Goal: Communication & Community: Answer question/provide support

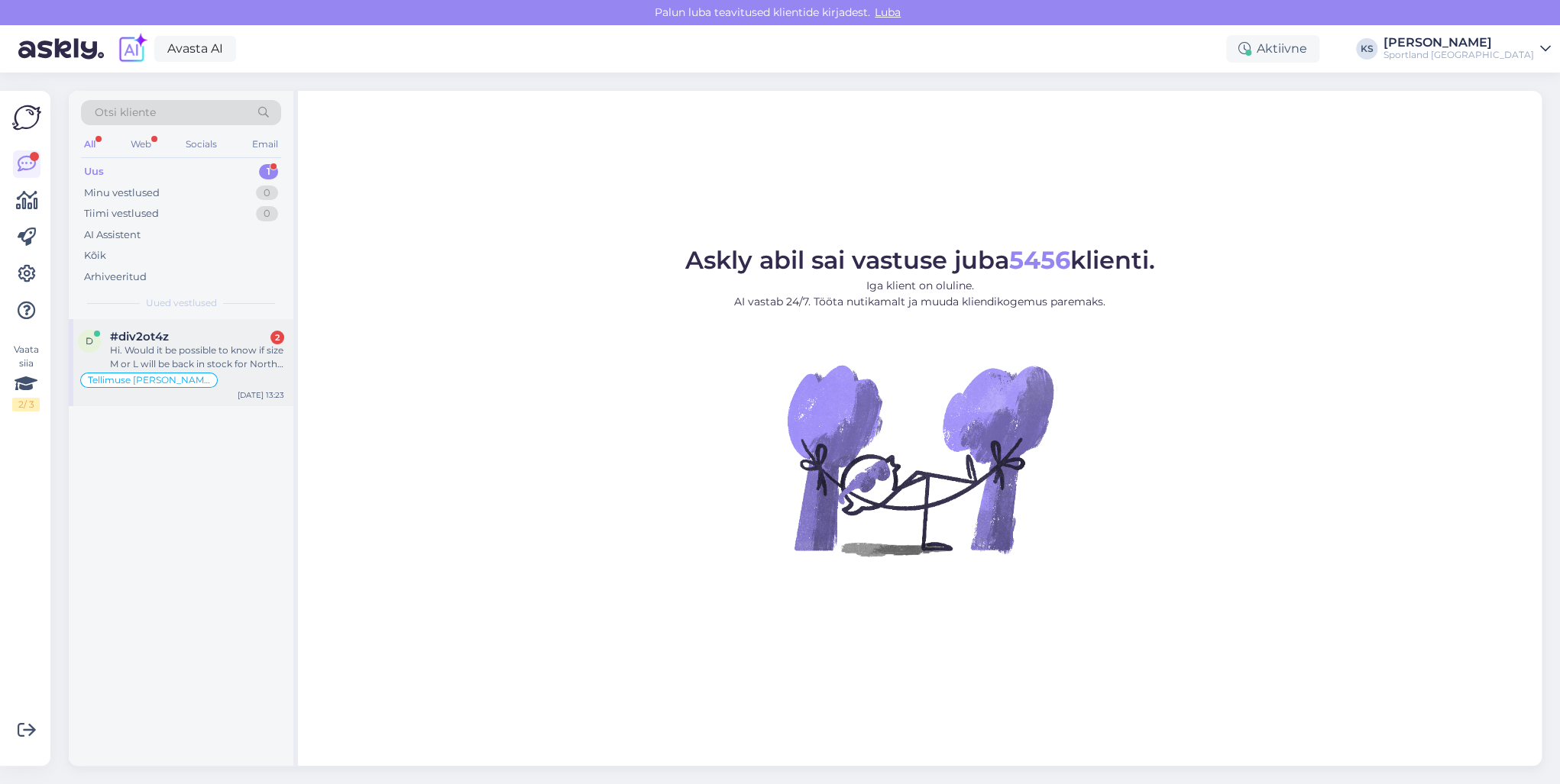
click at [236, 356] on div "Hi. Would it be possible to know if size M or L will be back in stock for North…" at bounding box center [196, 357] width 174 height 27
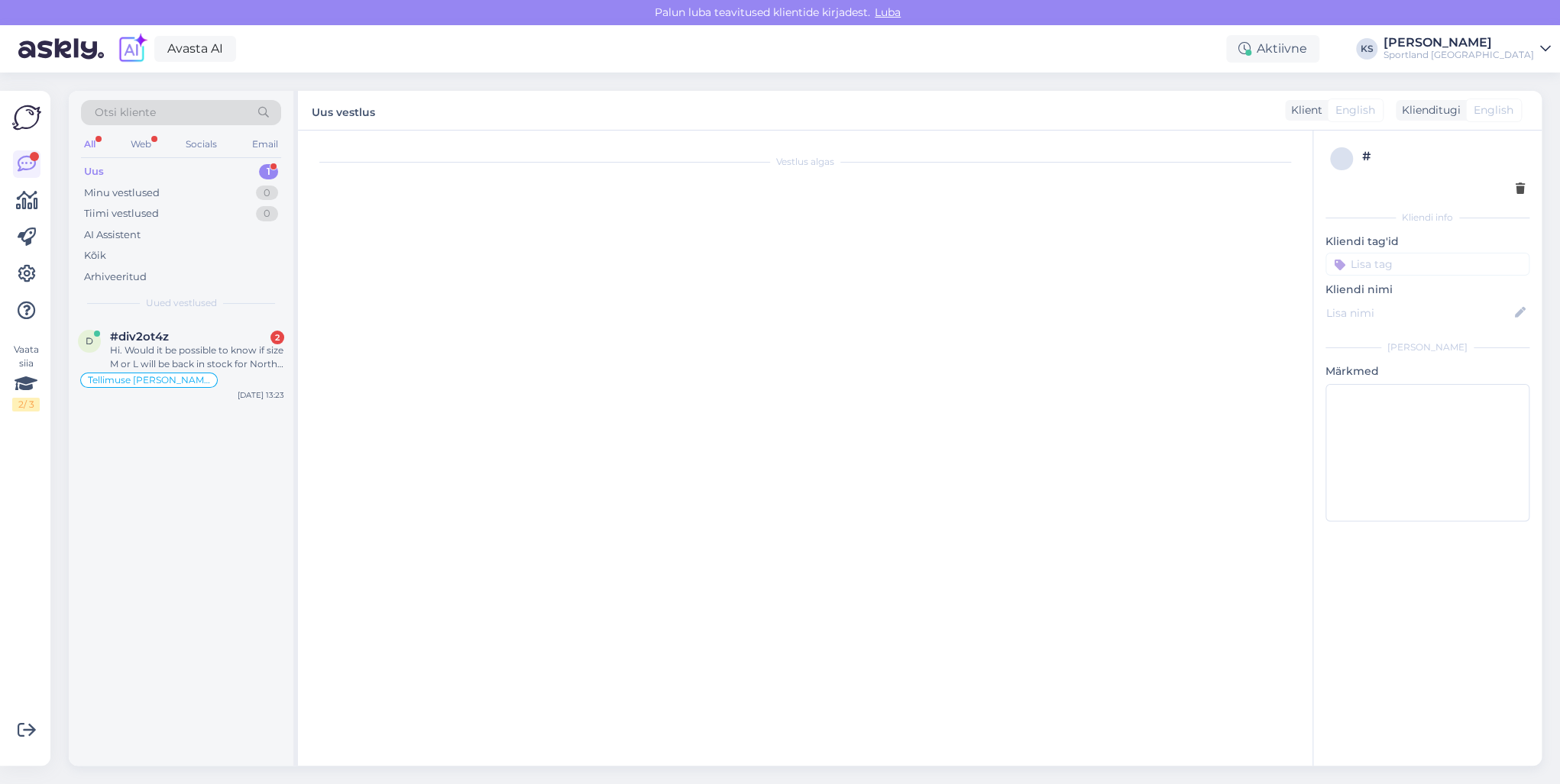
scroll to position [1287, 0]
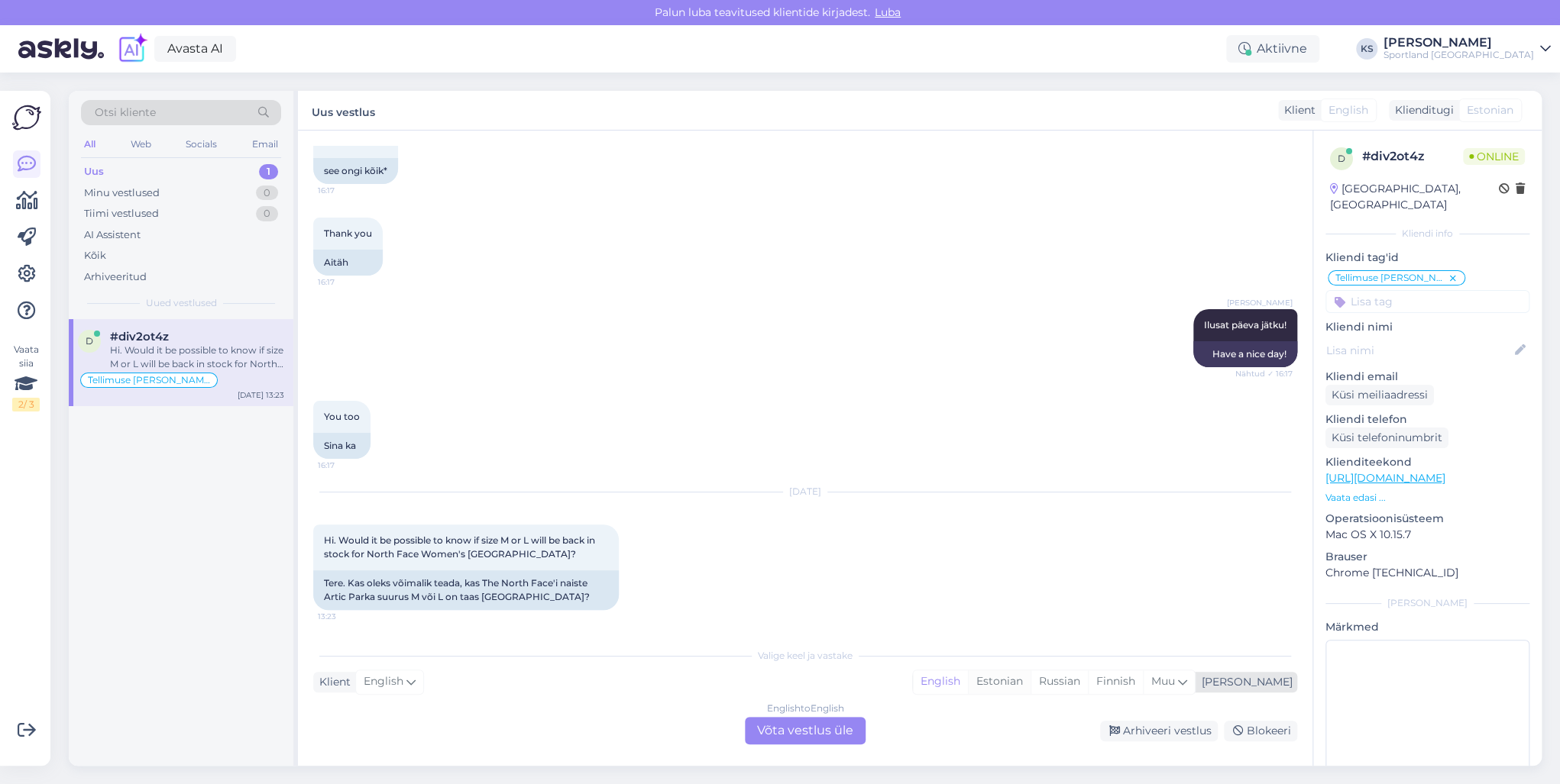
click at [1030, 686] on div "Estonian" at bounding box center [999, 681] width 63 height 23
click at [766, 741] on div "English to Estonian Võta vestlus üle" at bounding box center [806, 730] width 121 height 27
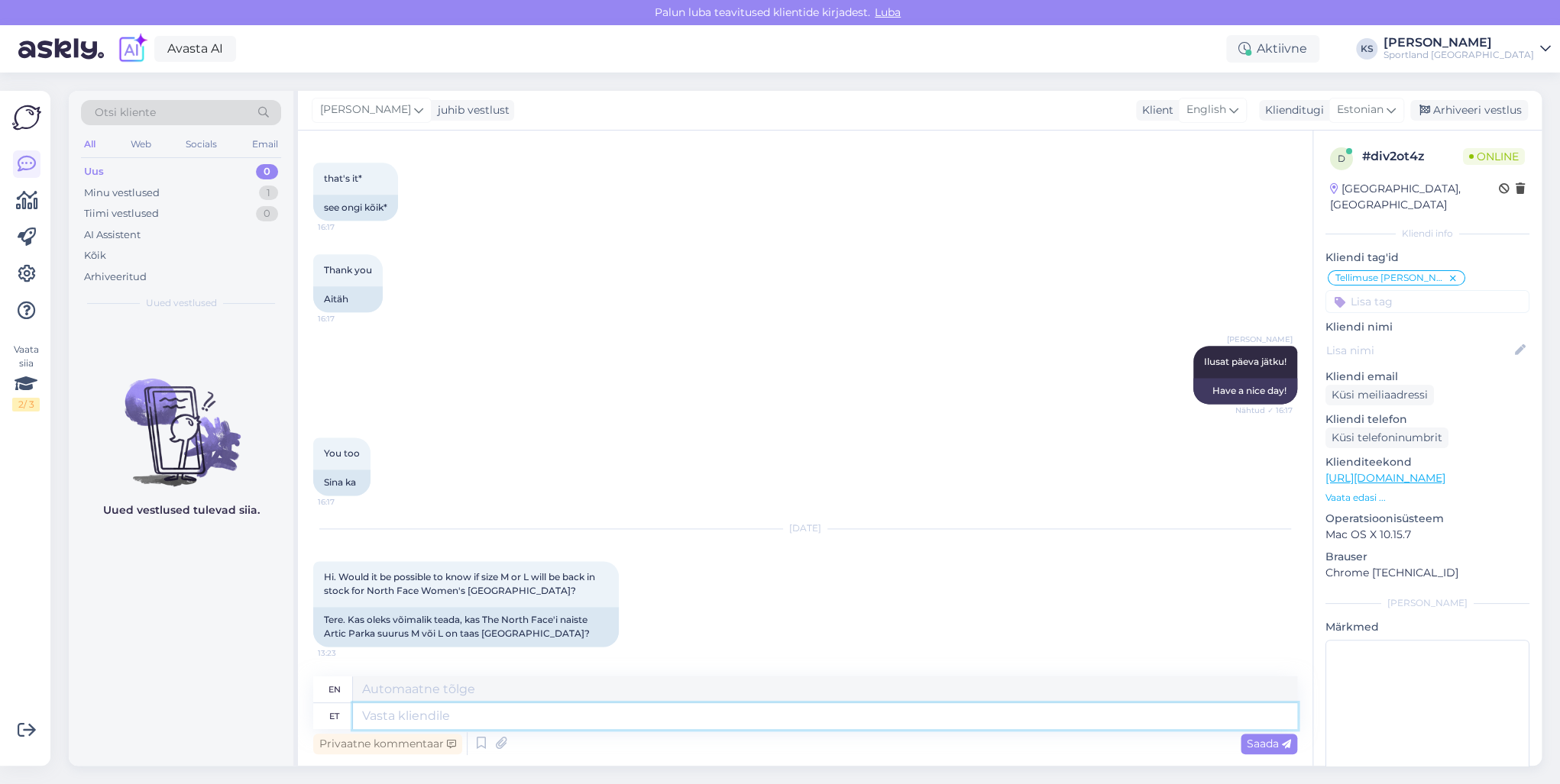
click at [775, 725] on textarea at bounding box center [825, 716] width 944 height 26
type textarea "Tere!"
type textarea "Hello"
type textarea "Tere!"
type textarea "Hello!"
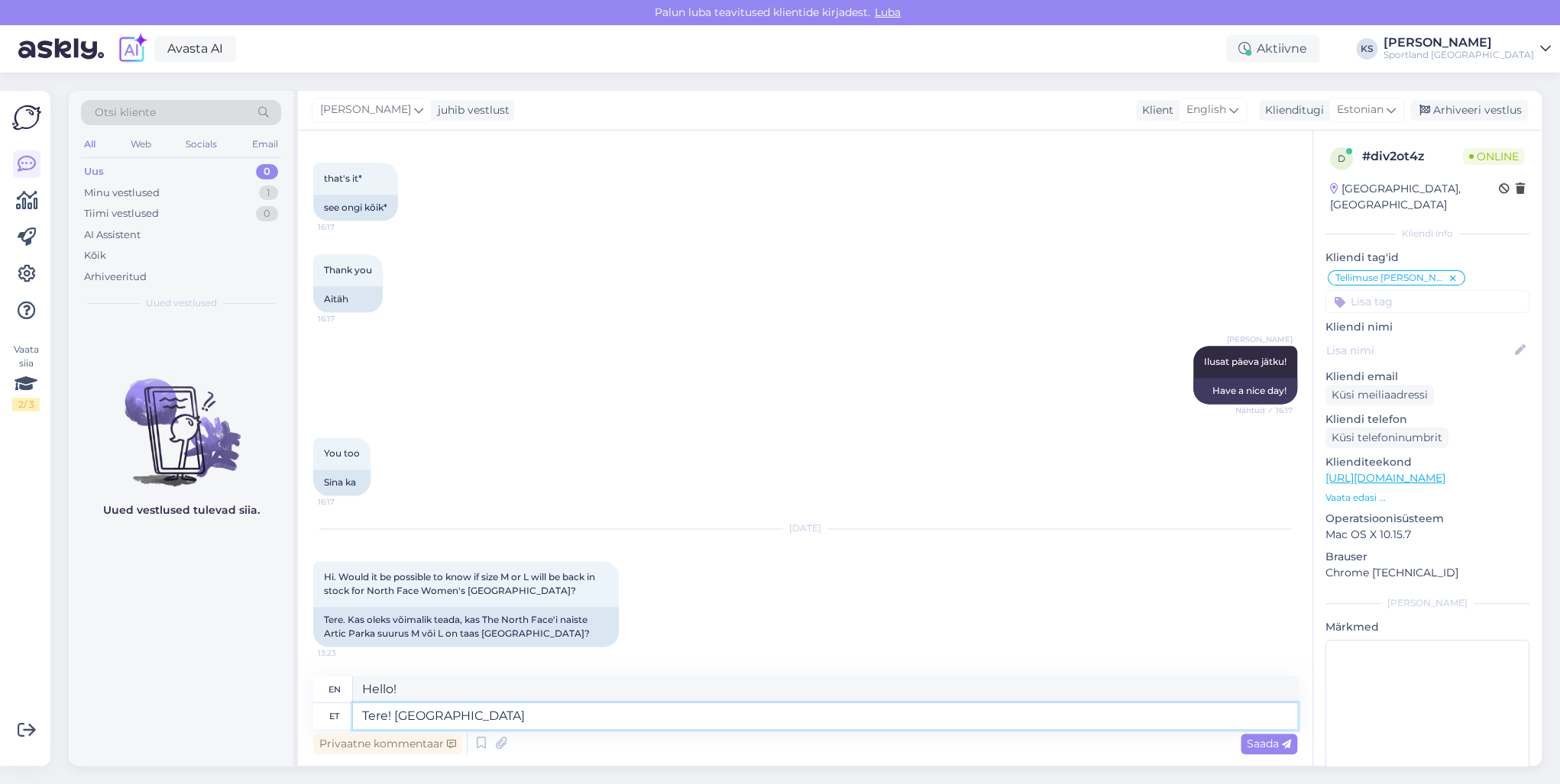
type textarea "Tere! [PERSON_NAME] K"
type textarea "Hello! I am"
type textarea "Tere! [PERSON_NAME] k"
type textarea "Hello! I'm [PERSON_NAME]"
type textarea "Tere! [PERSON_NAME] klienditeenindusest"
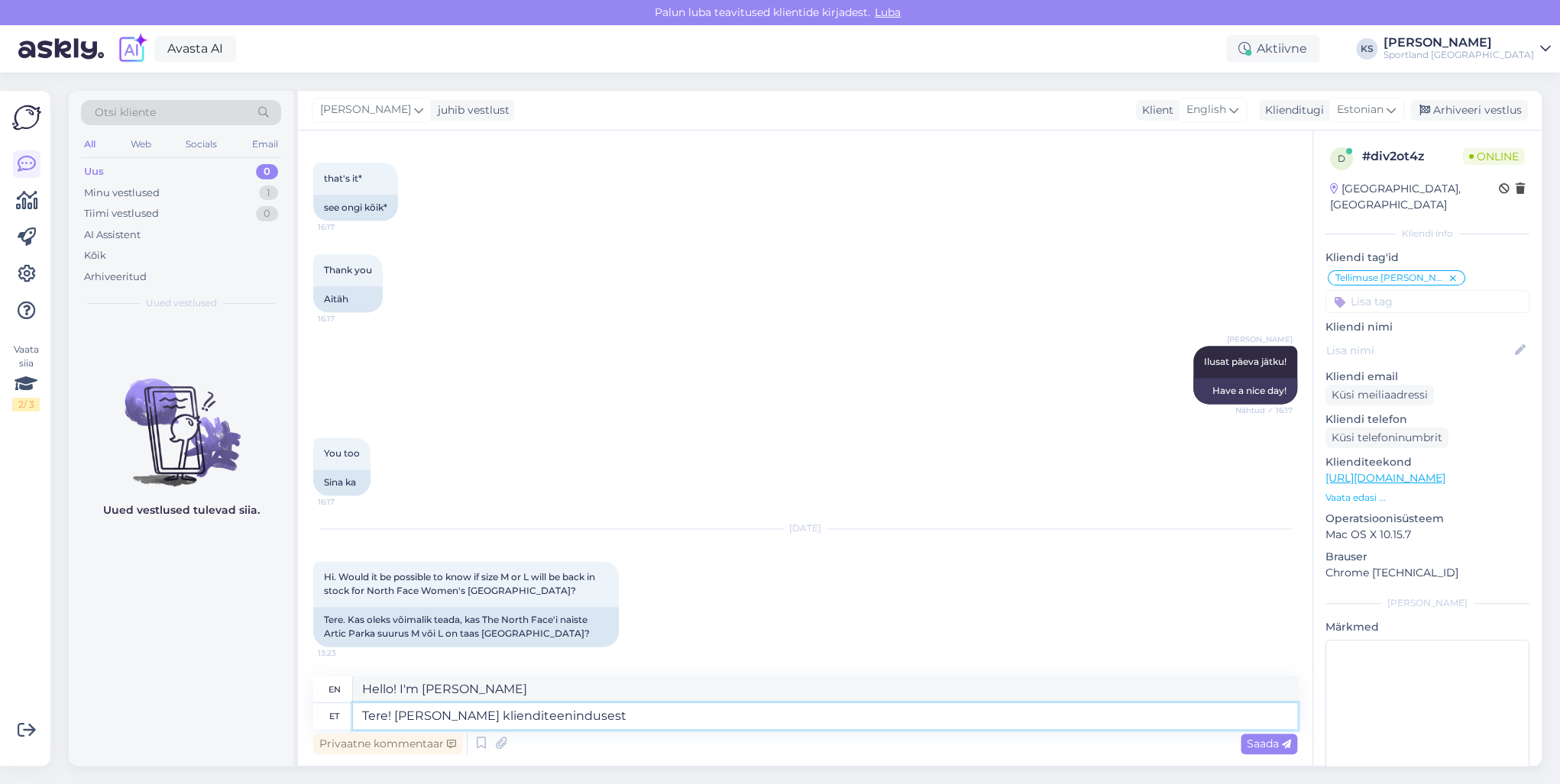
type textarea "Hello! I'm [PERSON_NAME] from customer service"
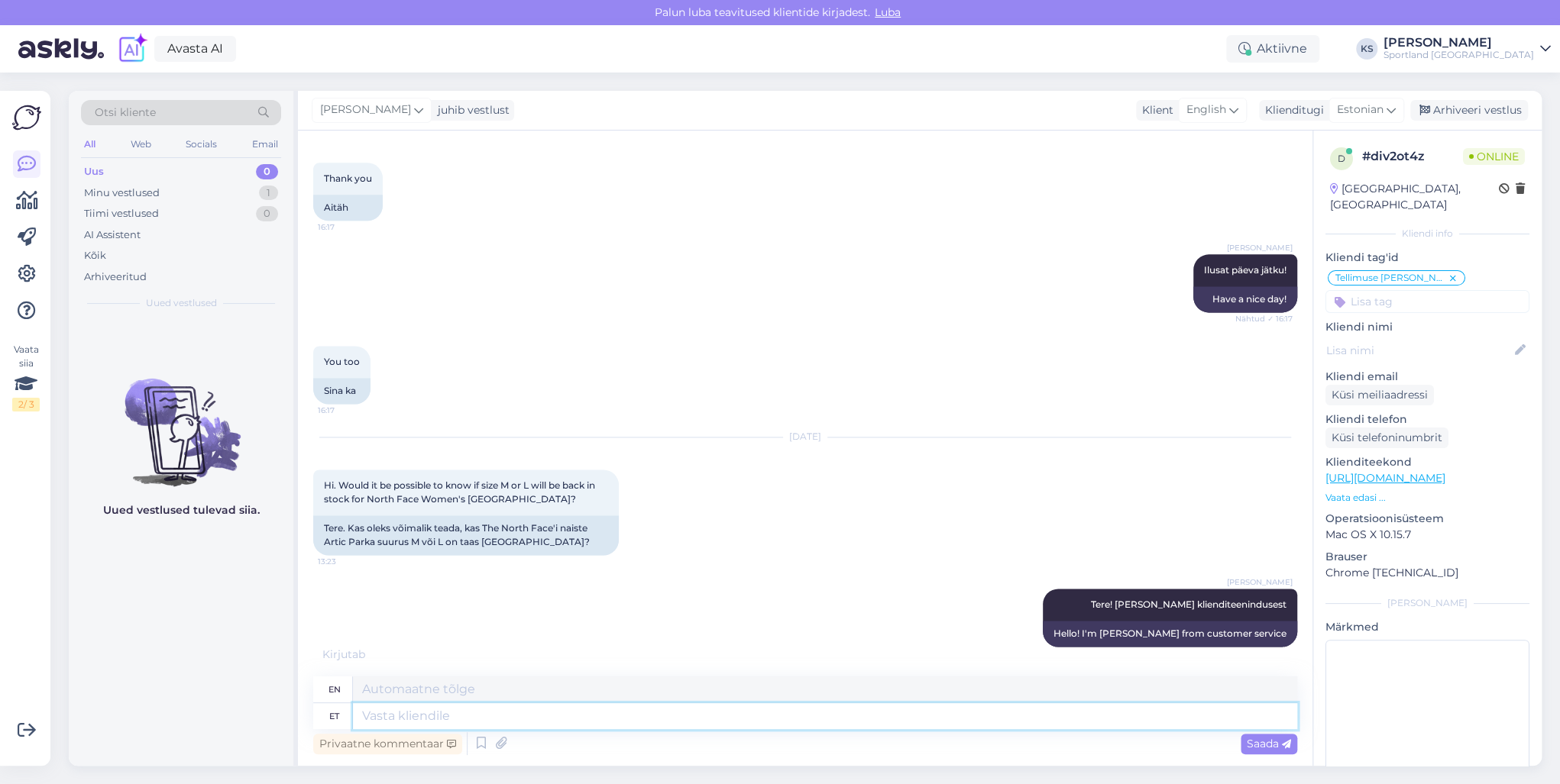
scroll to position [1434, 0]
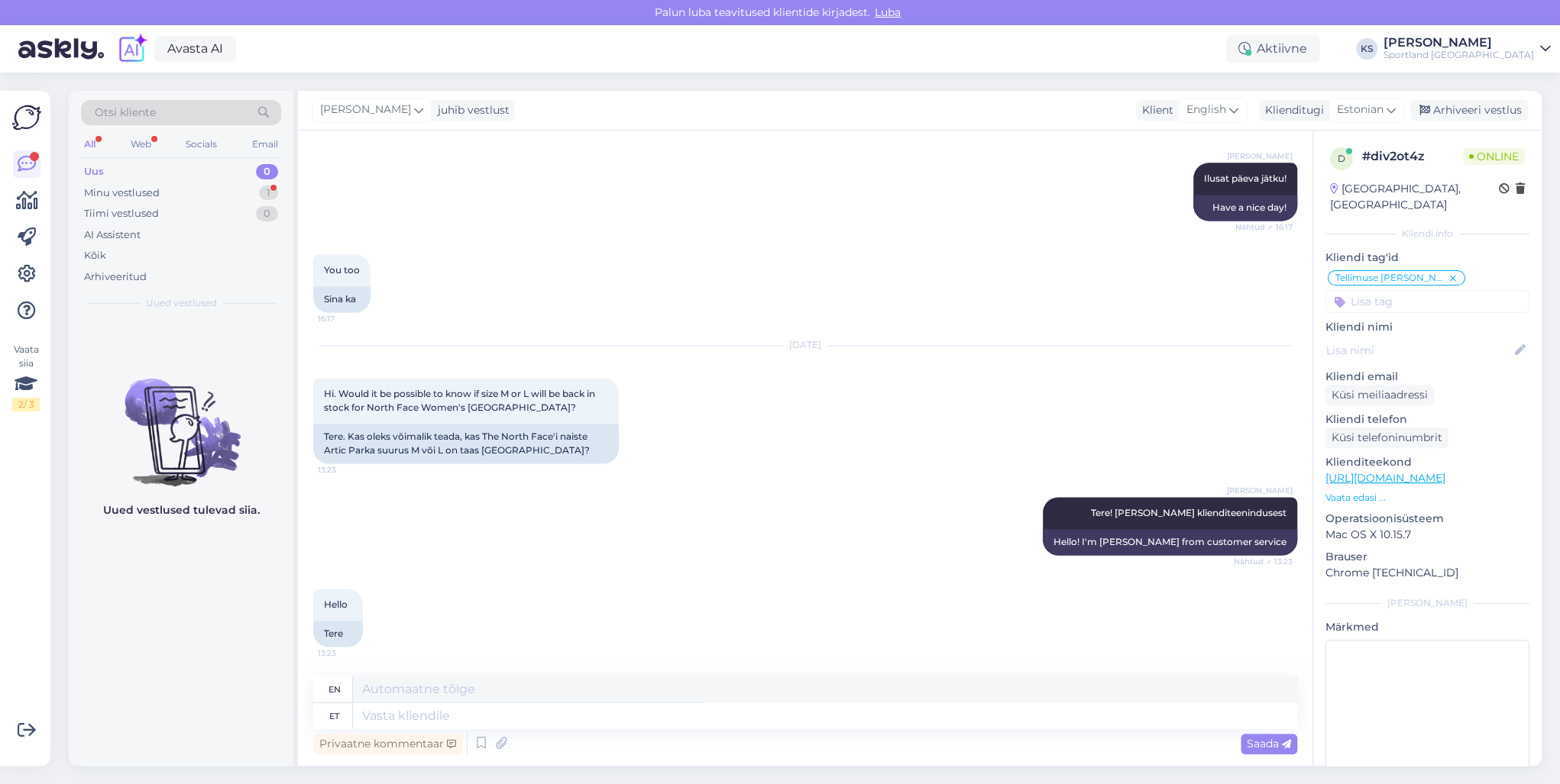
click at [1399, 471] on link "[URL][DOMAIN_NAME]" at bounding box center [1385, 478] width 120 height 14
click at [500, 723] on textarea at bounding box center [825, 716] width 944 height 26
type textarea "Kas m"
type textarea "Is"
type textarea "Kas mõtlete s"
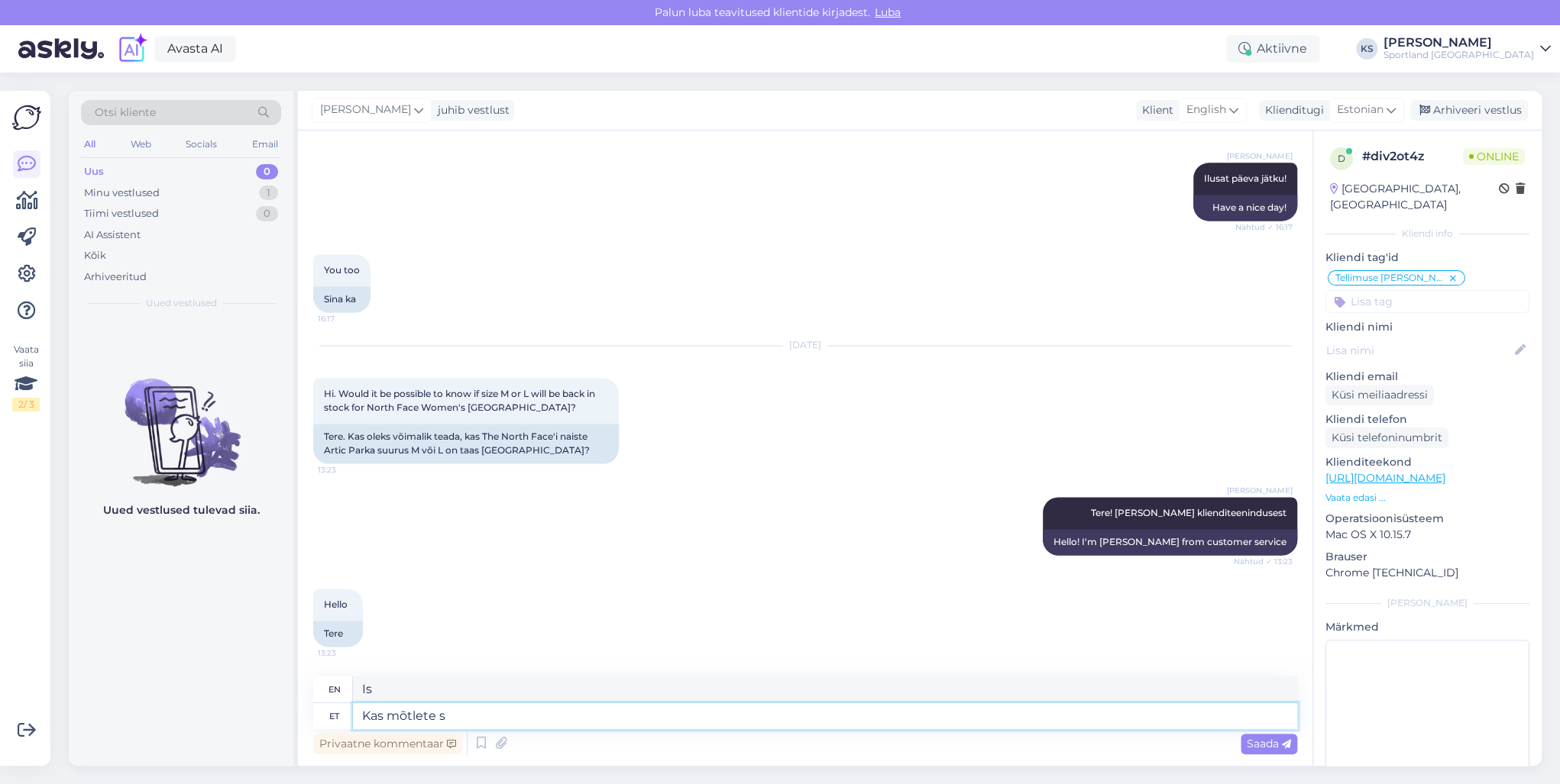
type textarea "Are you thinking?"
type textarea "Kas mõtlete seda t"
type textarea "Do you mean that?"
type textarea "Kas mõtlete seda toodet:"
type textarea "Are you thinking of this product:"
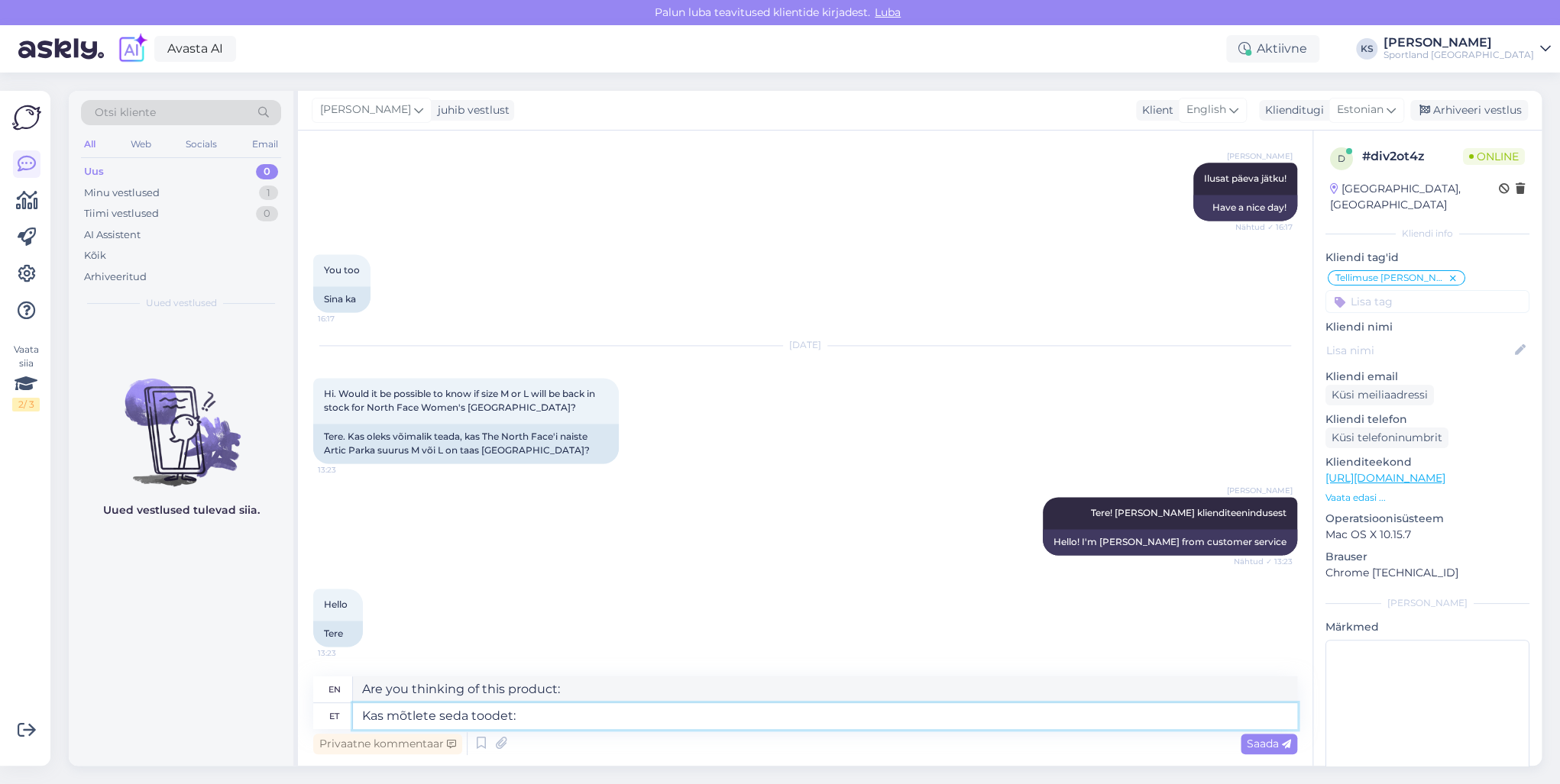
paste textarea "[URL][DOMAIN_NAME]"
type textarea "Kas mõtlete seda toodet: [URL][DOMAIN_NAME]"
type textarea "Are you thinking of this product: [URL][DOMAIN_NAME]"
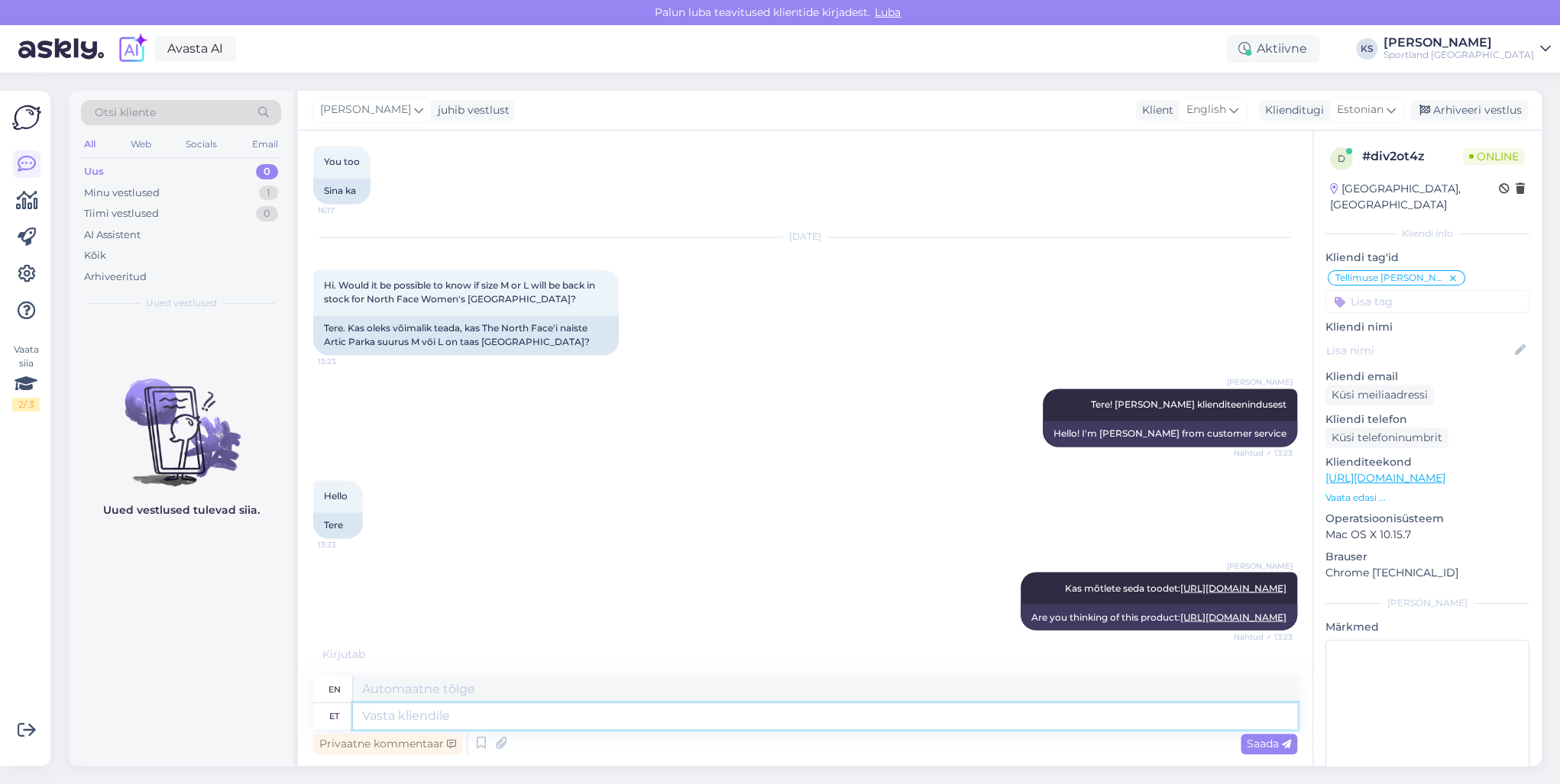
scroll to position [1673, 0]
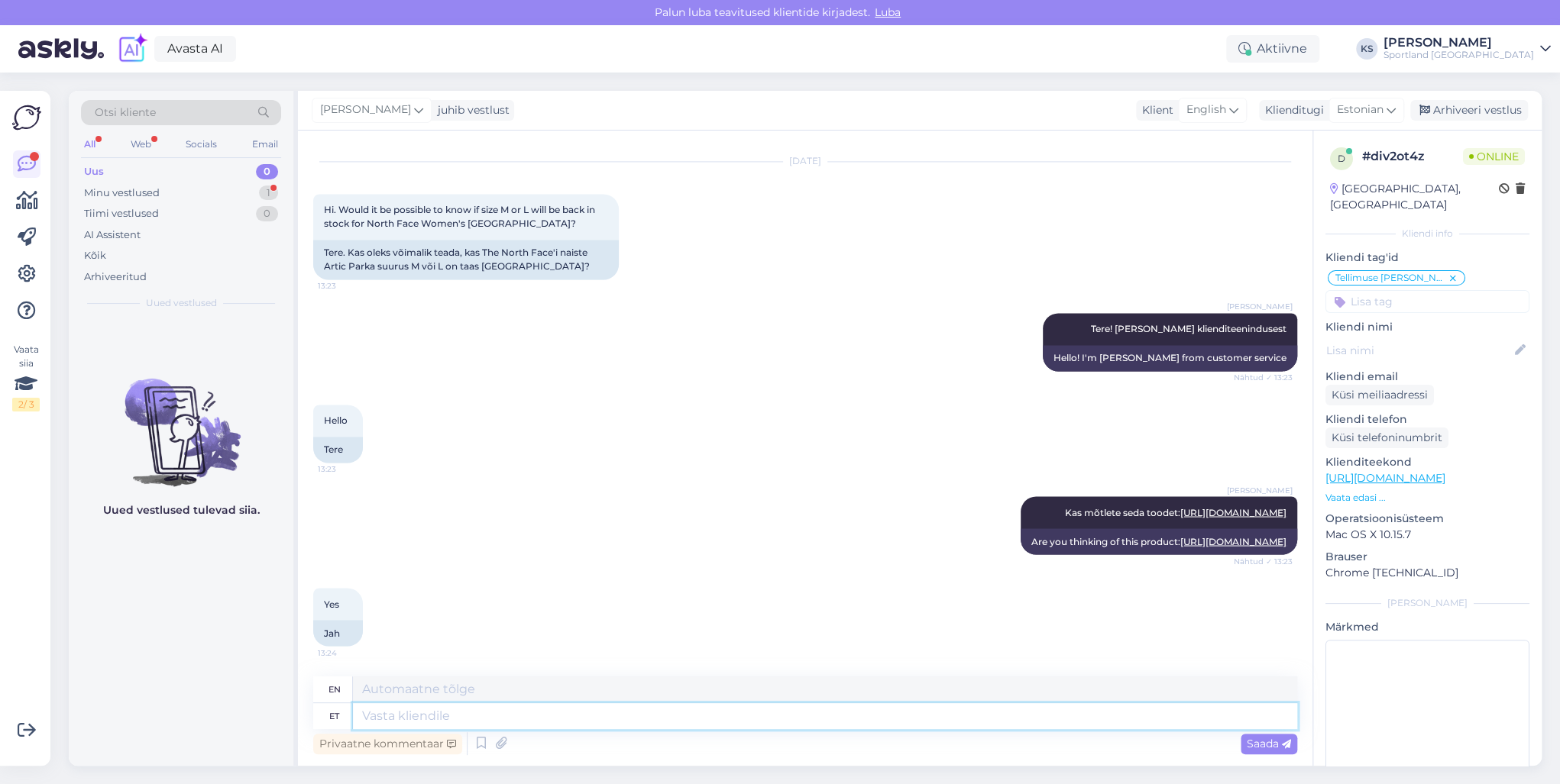
drag, startPoint x: 535, startPoint y: 712, endPoint x: 1323, endPoint y: 746, distance: 788.7
click at [594, 715] on textarea at bounding box center [825, 716] width 944 height 26
type textarea "Kahjuks n"
type textarea "Unfortunately"
type textarea "Kahjuks need suu"
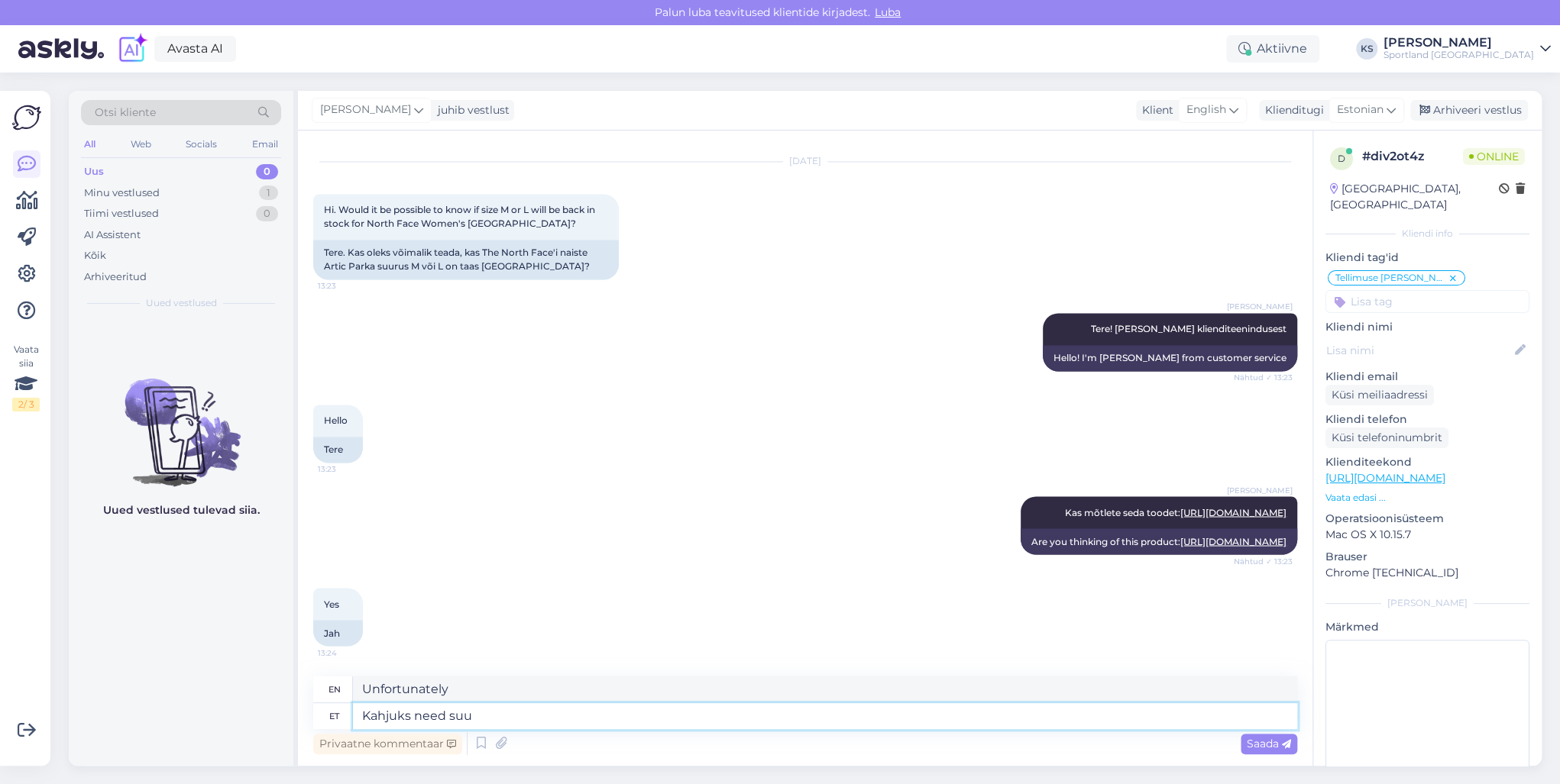
type textarea "Unfortunately, these"
type textarea "Kahjuks need suurused on"
type textarea "Unfortunately, these sizes"
type textarea "Kahjuks need suurused on v"
type textarea "Unfortunately, these sizes are"
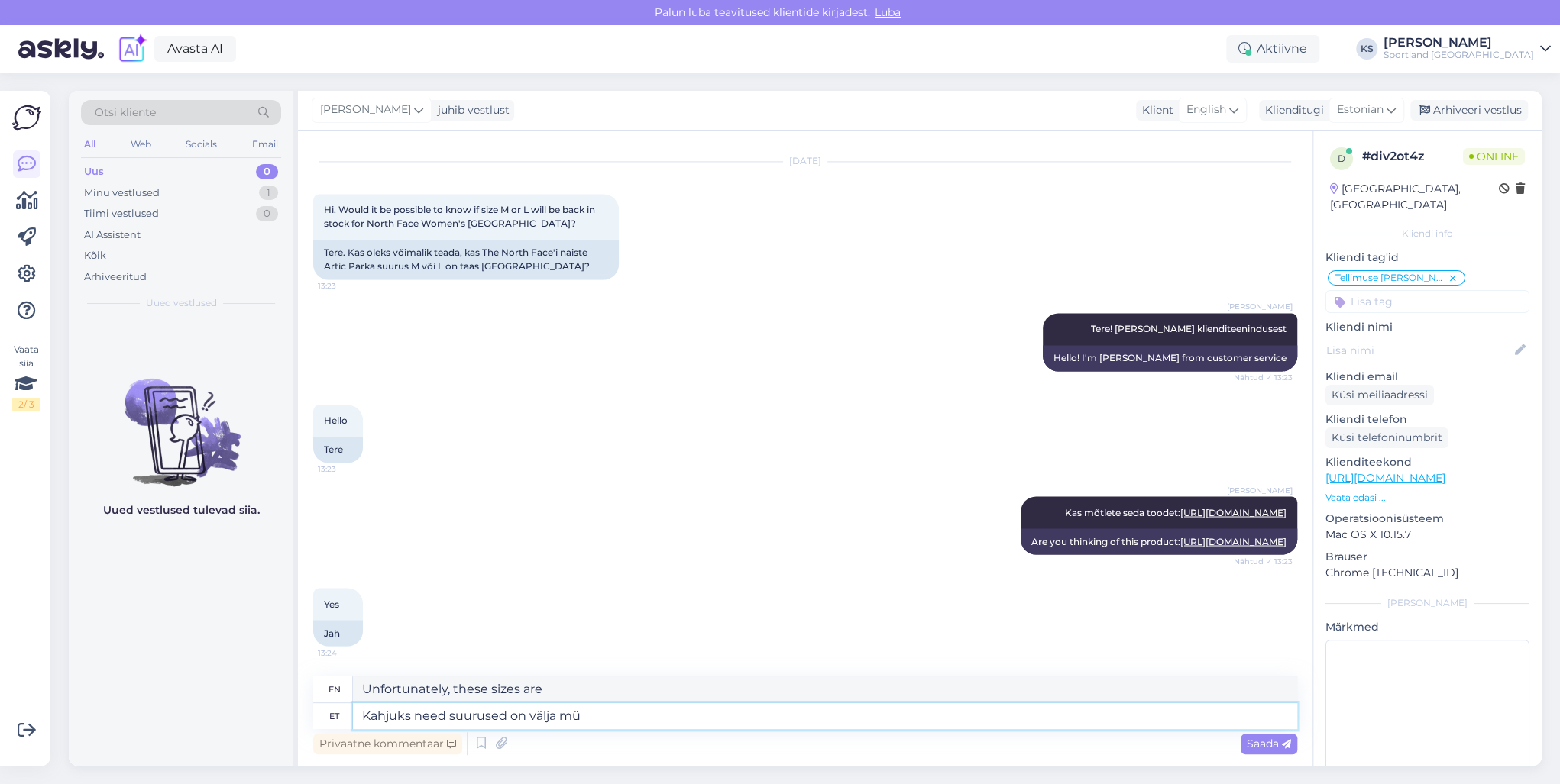
type textarea "Kahjuks need suurused on välja müü"
type textarea "Unfortunately these sizes are out of stock."
type textarea "Kahjuks need suurused on välja müüdud"
type textarea "Unfortunately these sizes are sold out."
type textarea "Kahjuks need suurused on välja müüdud ja ei"
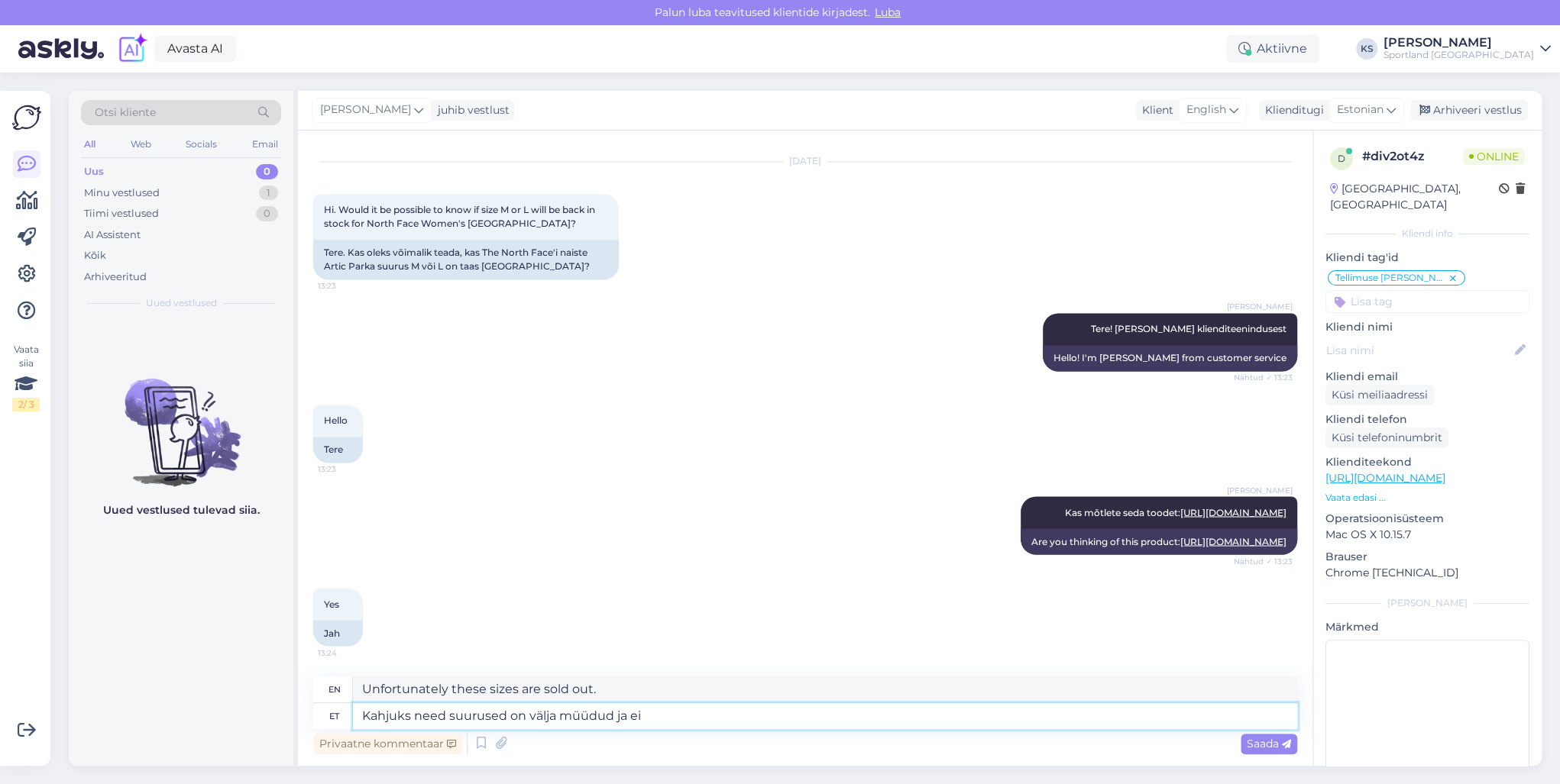
type textarea "Unfortunately, these sizes are sold out and"
type textarea "Kahjuks need suurused on välja müüdud ja ei"
type textarea "Unfortunately, these sizes are sold out and no"
type textarea "Kahjuks need suurused on välja müüdud ja [PERSON_NAME] s"
type textarea "Unfortunately, these sizes are sold out and will not be available."
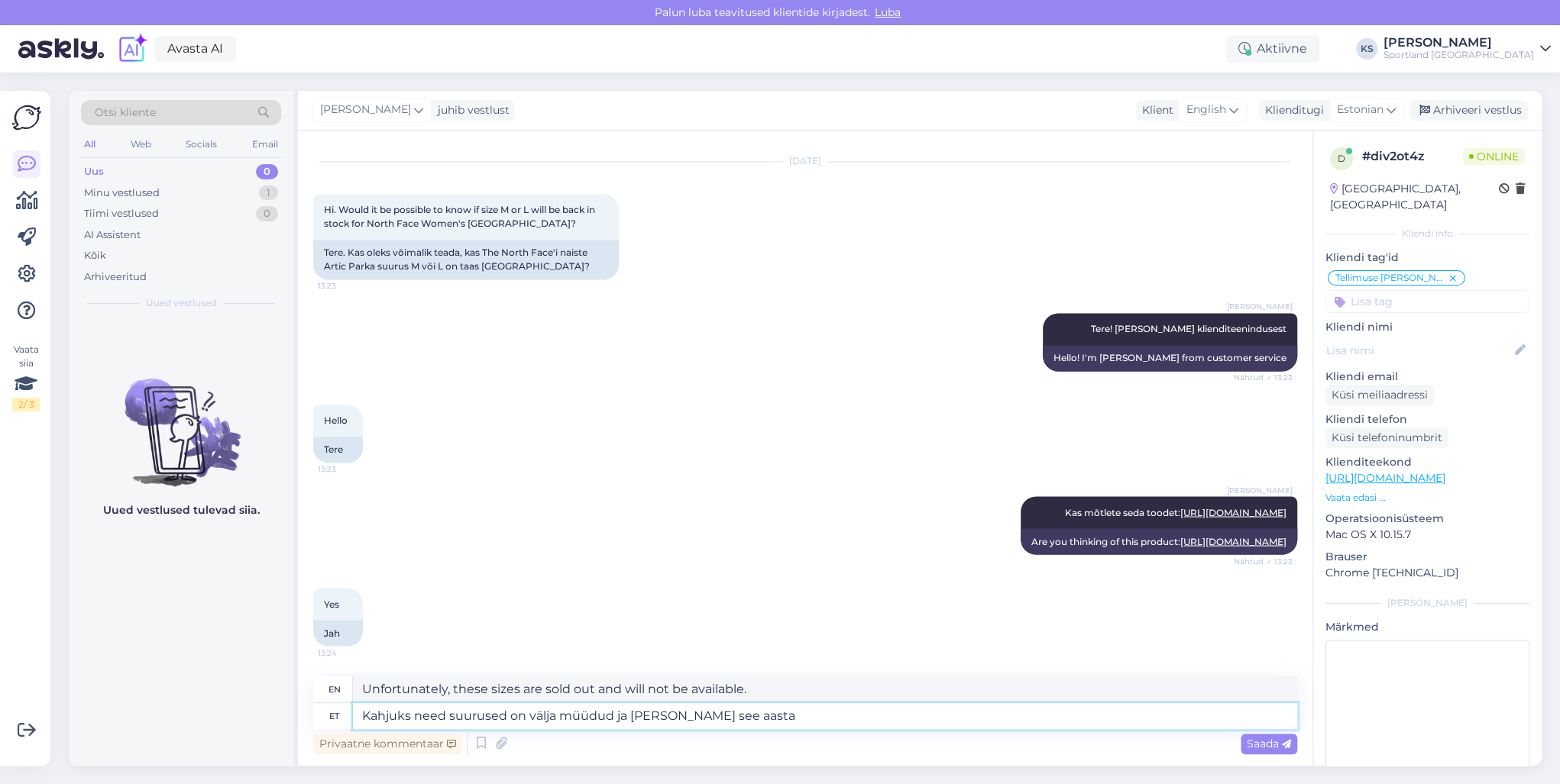
type textarea "Kahjuks need suurused on välja müüdud ja [PERSON_NAME] see aasta"
type textarea "Unfortunately, these sizes are sold out and will not be available this year."
click at [669, 716] on textarea "Kahjuks need suurused on välja müüdud ja [PERSON_NAME] see aasta müüki." at bounding box center [825, 716] width 944 height 26
click at [784, 713] on textarea "Kahjuks need suurused on välja müüdud ja [PERSON_NAME] see aasta müüki." at bounding box center [825, 716] width 944 height 26
type textarea "Kahjuks need suurused on välja müüdud ja [PERSON_NAME] see aasta müüki juurde."
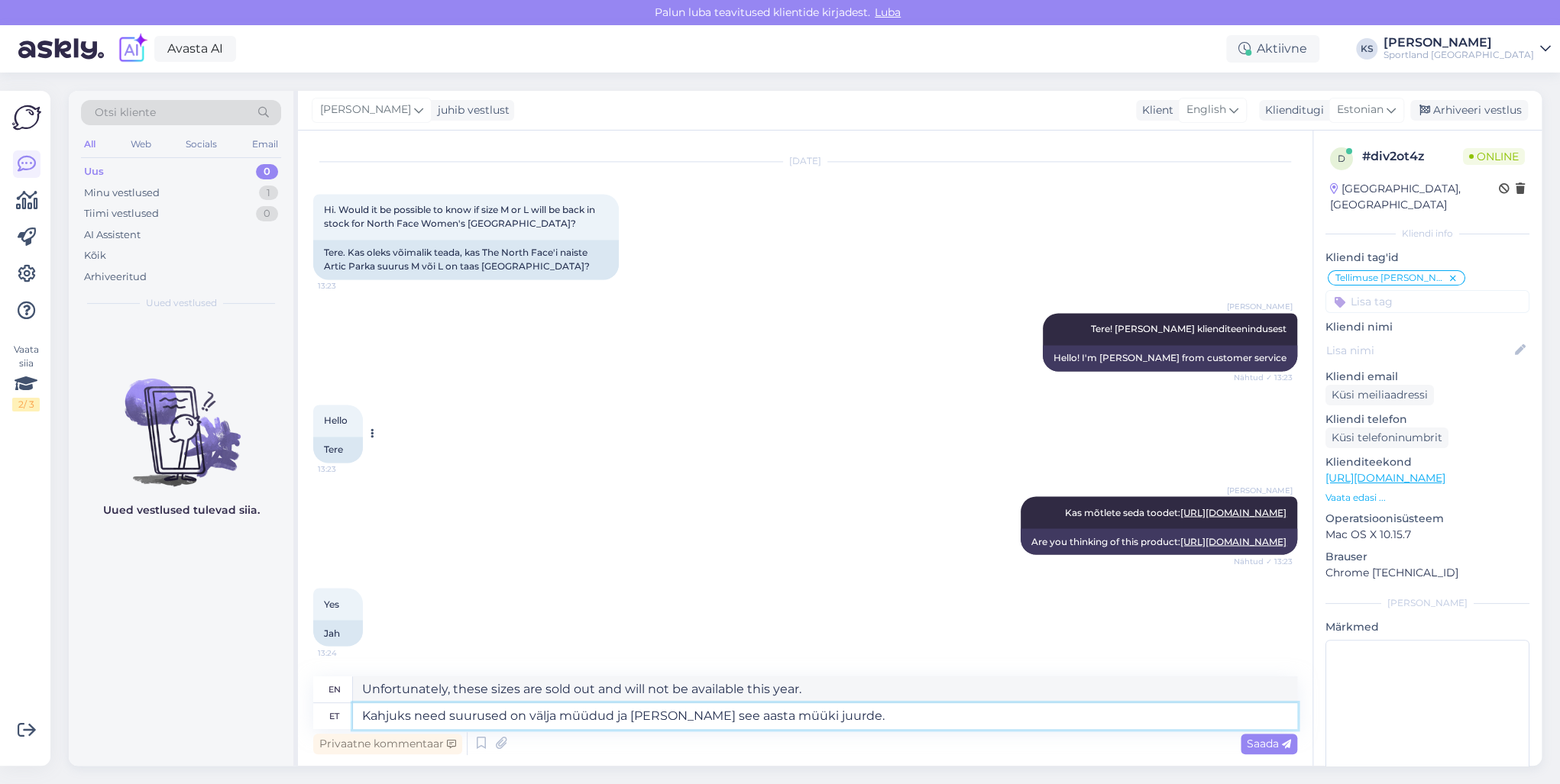
type textarea "Unfortunately, these sizes are sold out and will not be available again this ye…"
click at [856, 714] on textarea "Kahjuks need suurused on välja müüdud ja [PERSON_NAME] see aasta müüki juurde." at bounding box center [825, 716] width 944 height 26
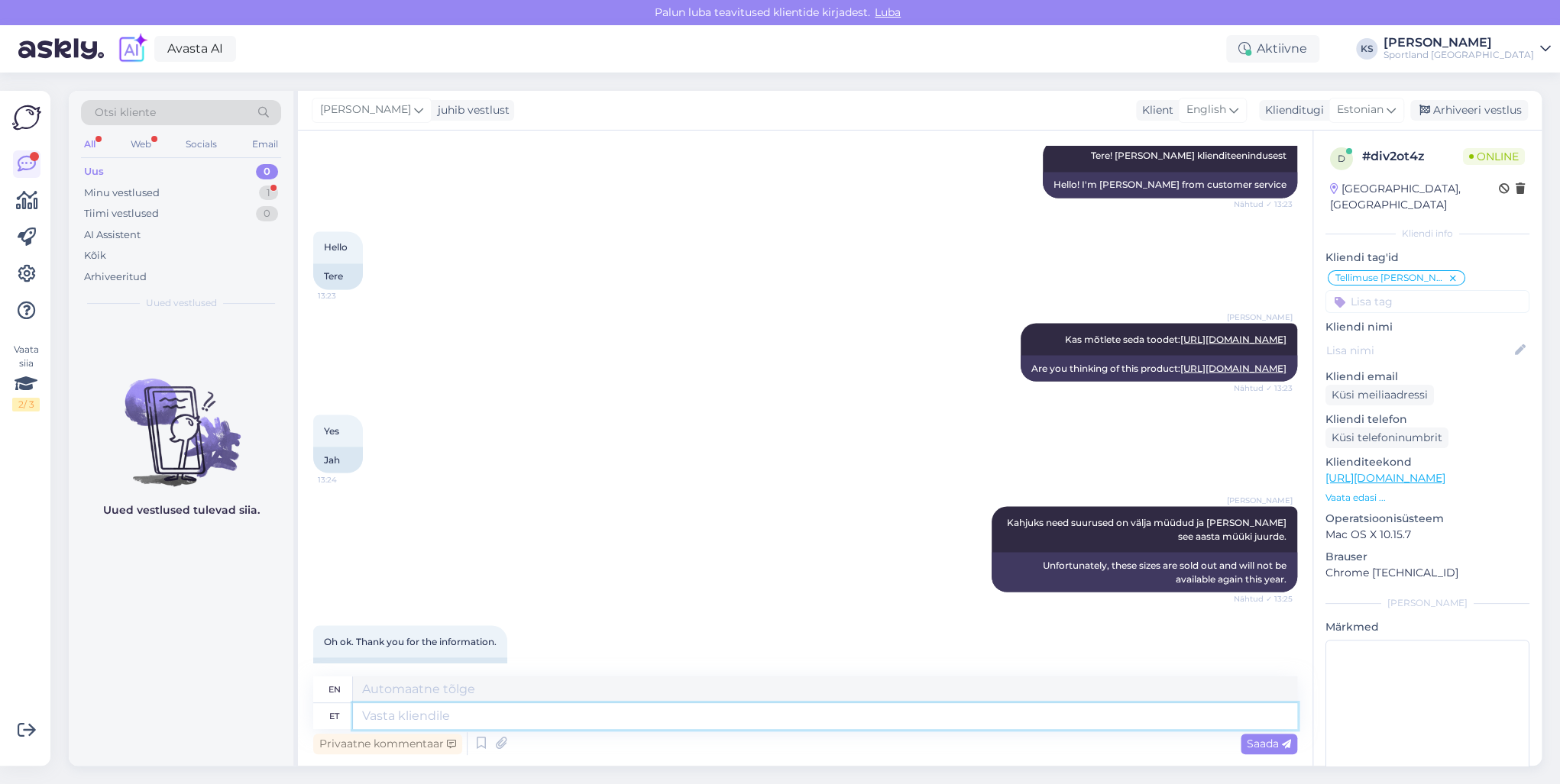
scroll to position [1883, 0]
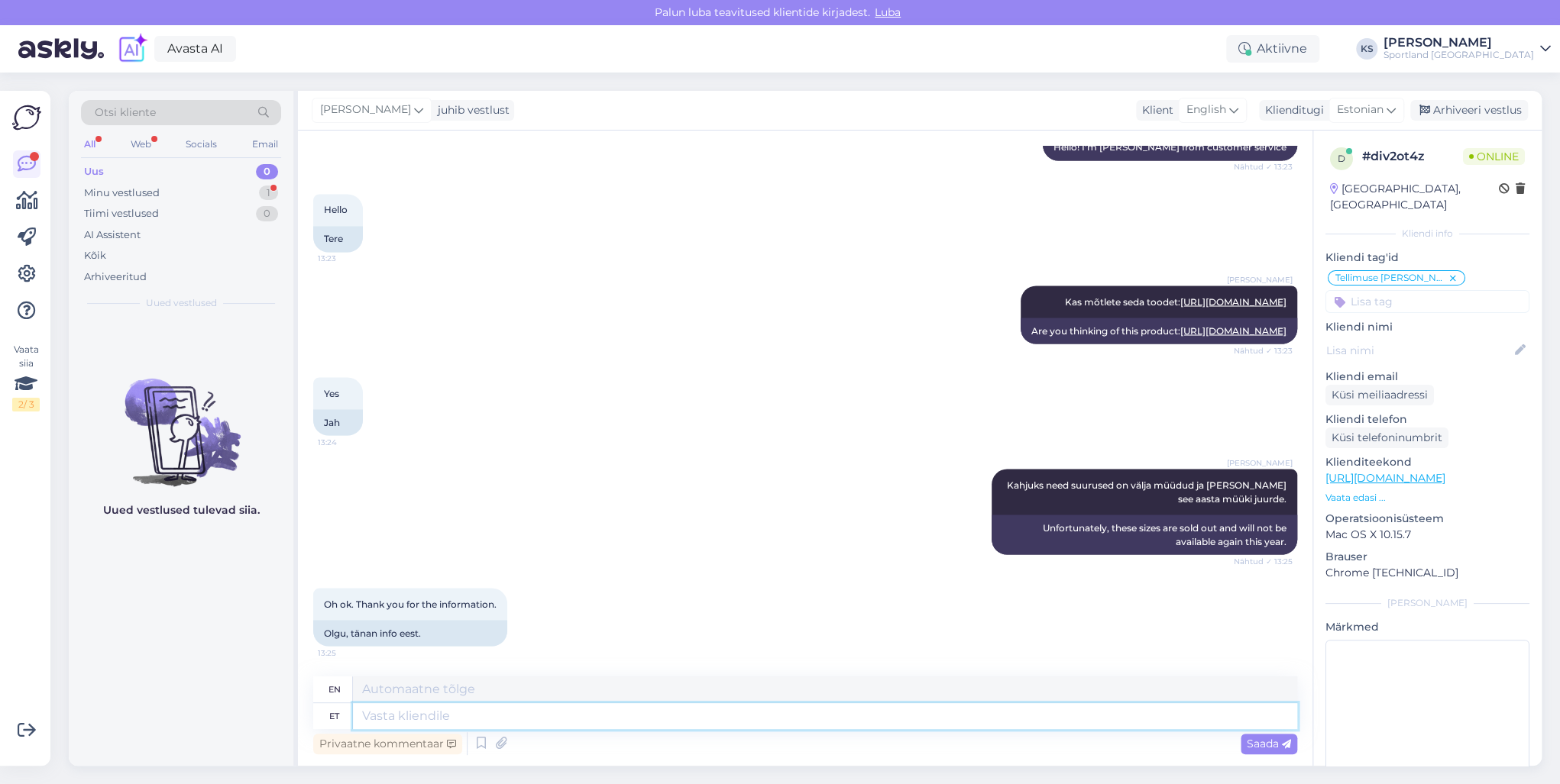
click at [462, 727] on textarea at bounding box center [825, 716] width 944 height 26
type textarea "Palun, ka"
type textarea "Please,"
type textarea "Palun, kas ma"
type textarea "Please, can"
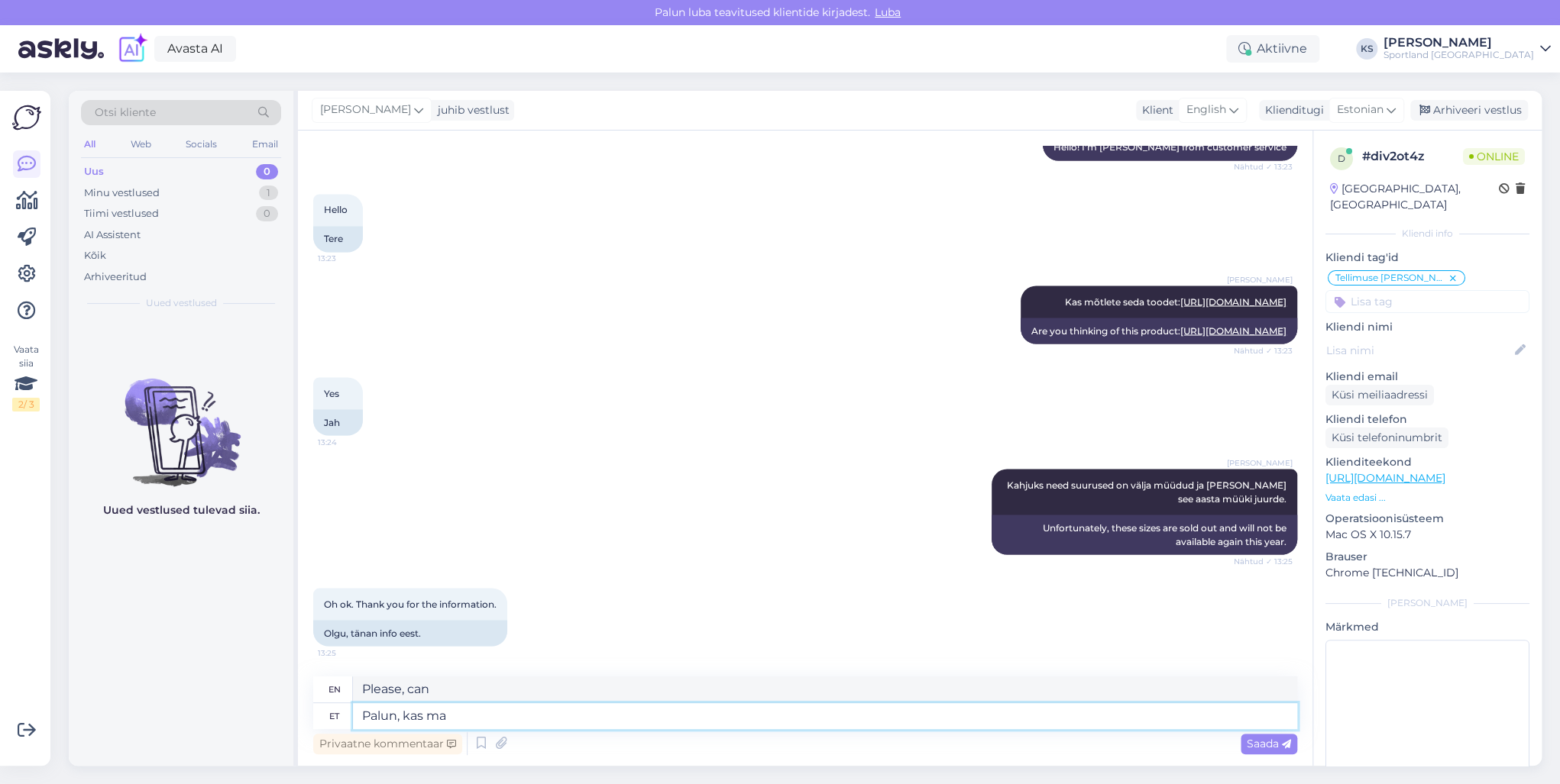
type textarea "Palun, kas ma a"
type textarea "Please, can I"
type textarea "Palun, kas ma saan te"
type textarea "Please, can I have"
type textarea "Palun, kas ma saan teile"
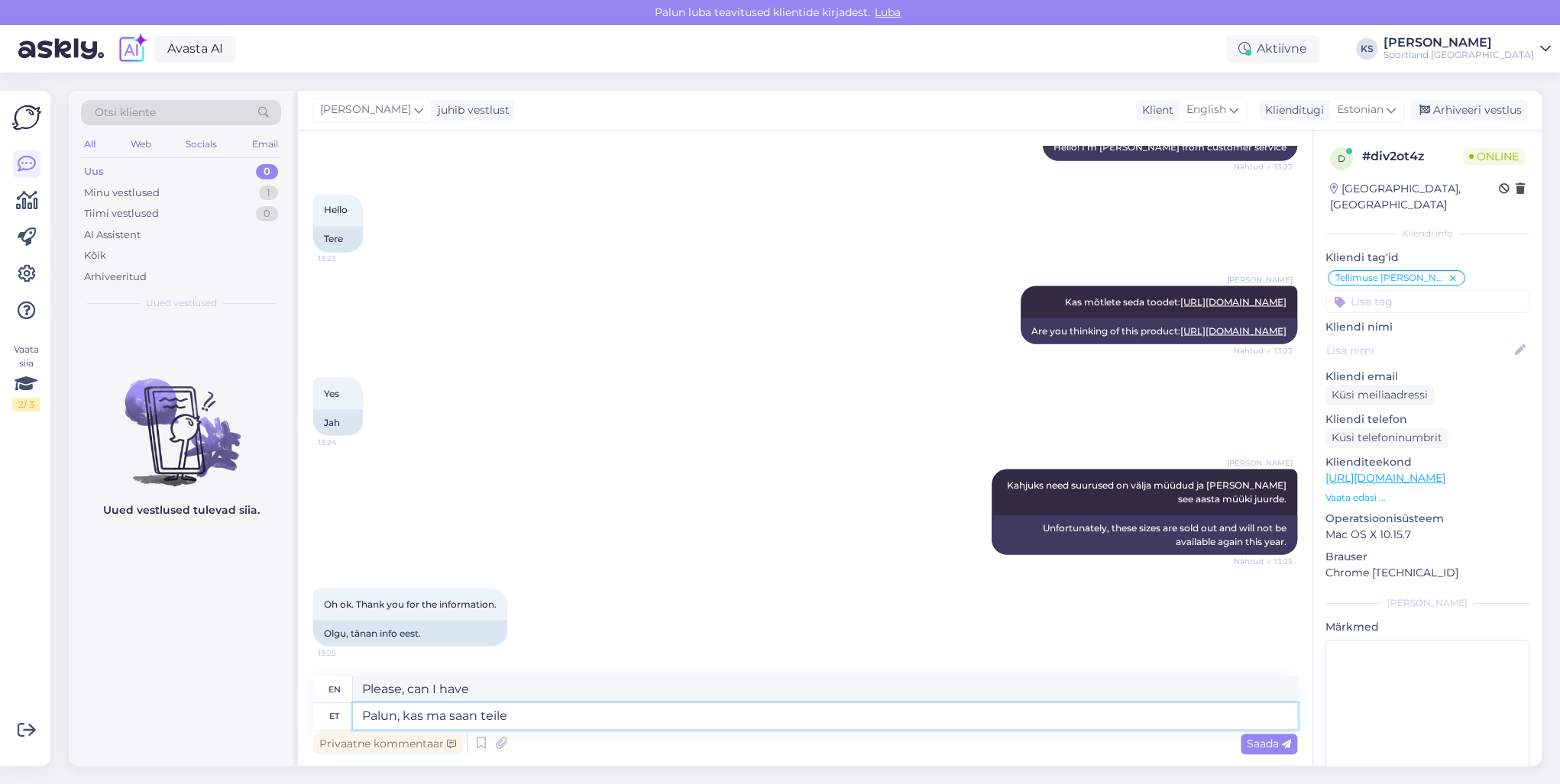
type textarea "Please, can I get you"
type textarea "Palun, kas ma saan teile hetkel v"
type textarea "Please, can I have you at the moment?"
type textarea "Palun, kas ma saan teile hetkel veel ab"
type textarea "Please, can I get you some more at the moment?"
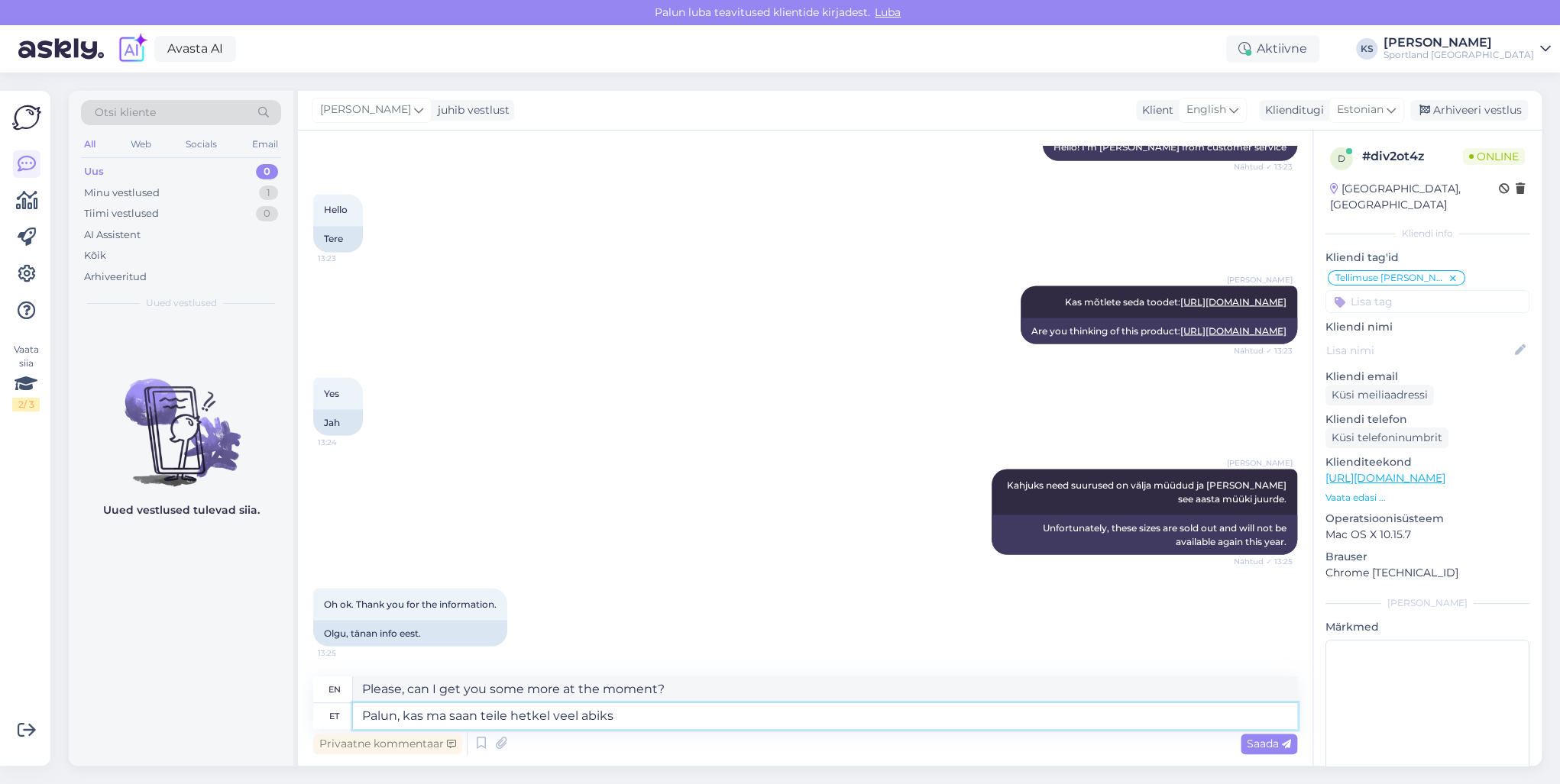
type textarea "Palun, kas ma saan teile hetkel veel abiks o"
type textarea "Please, can I help you at this time?"
type textarea "Palun, kas ma saan teile hetkel veel abiks olla?"
type textarea "Please, can I still help you at this time?"
type textarea "Palun, kas ma saan teile hetkel veel abiks olla?"
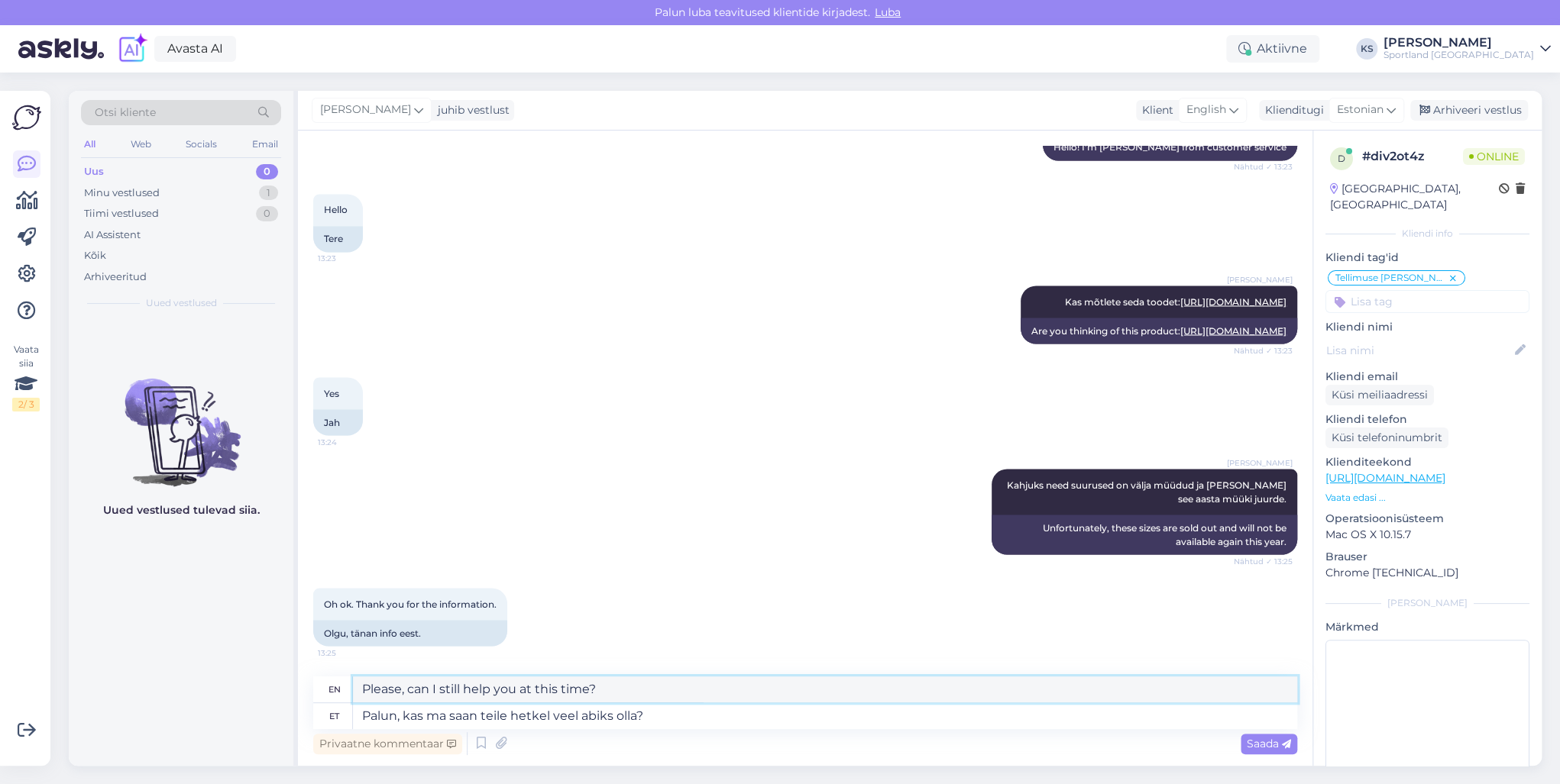
click at [386, 679] on textarea "Please, can I still help you at this time?" at bounding box center [825, 690] width 944 height 26
type textarea "You are welcome, can I still help you at this time?"
click at [664, 713] on textarea "Palun, kas ma saan teile hetkel veel abiks olla?" at bounding box center [825, 716] width 944 height 26
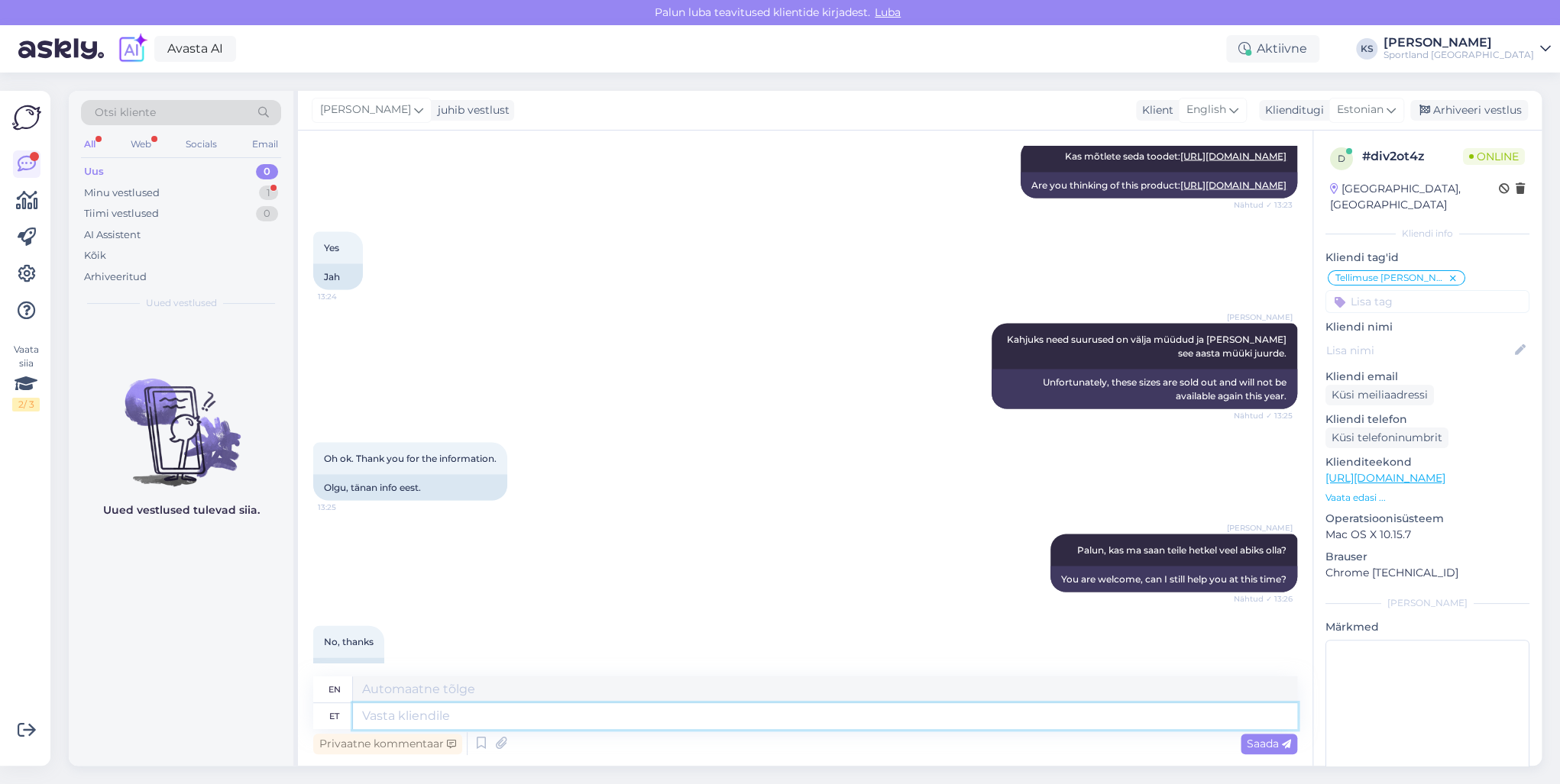
scroll to position [2066, 0]
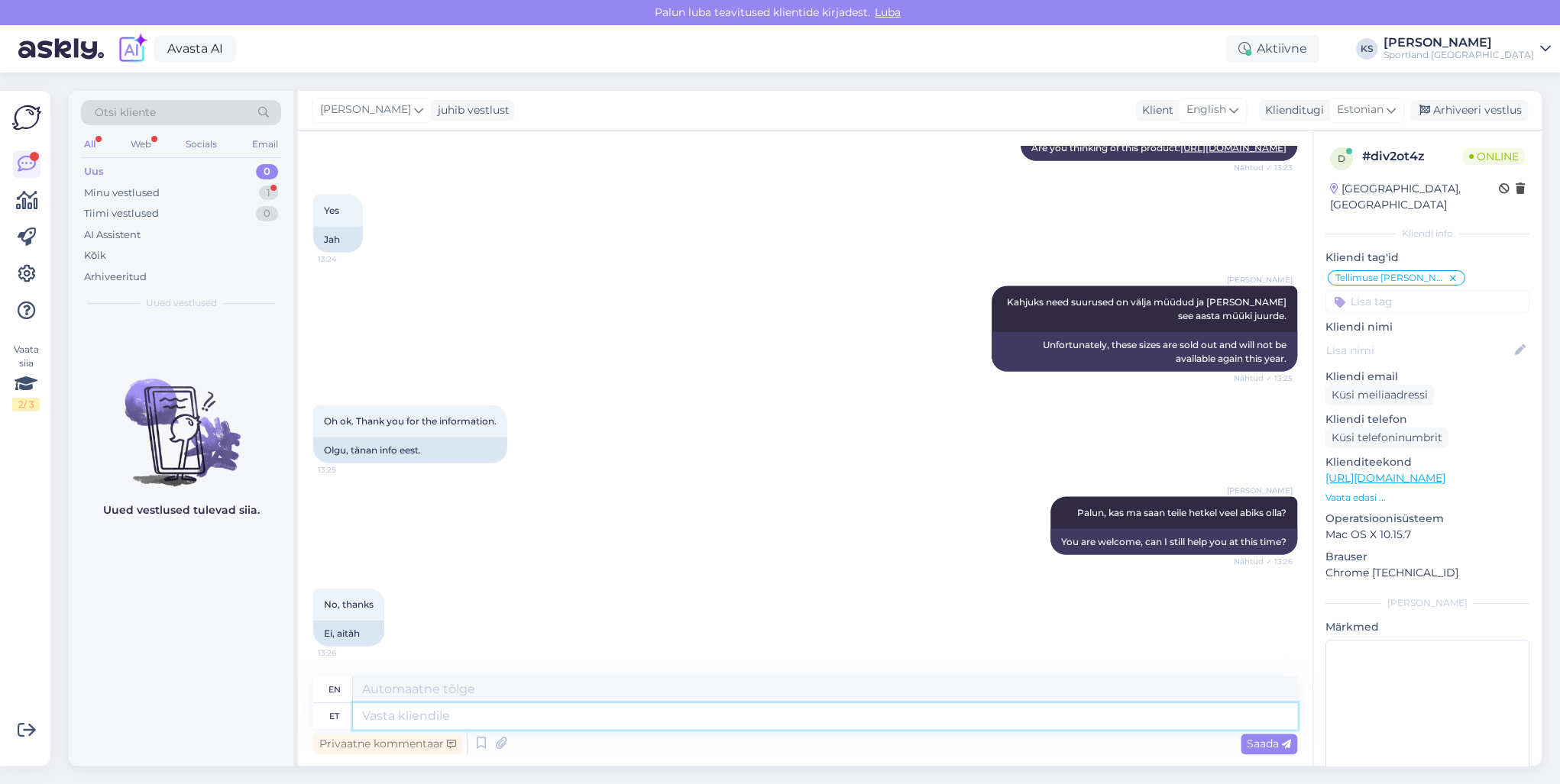
click at [434, 714] on textarea at bounding box center [825, 716] width 944 height 26
type textarea "Selge,"
type textarea "Clear,"
type textarea "Selge, sellisel juhu"
type textarea "Clearly, in this way"
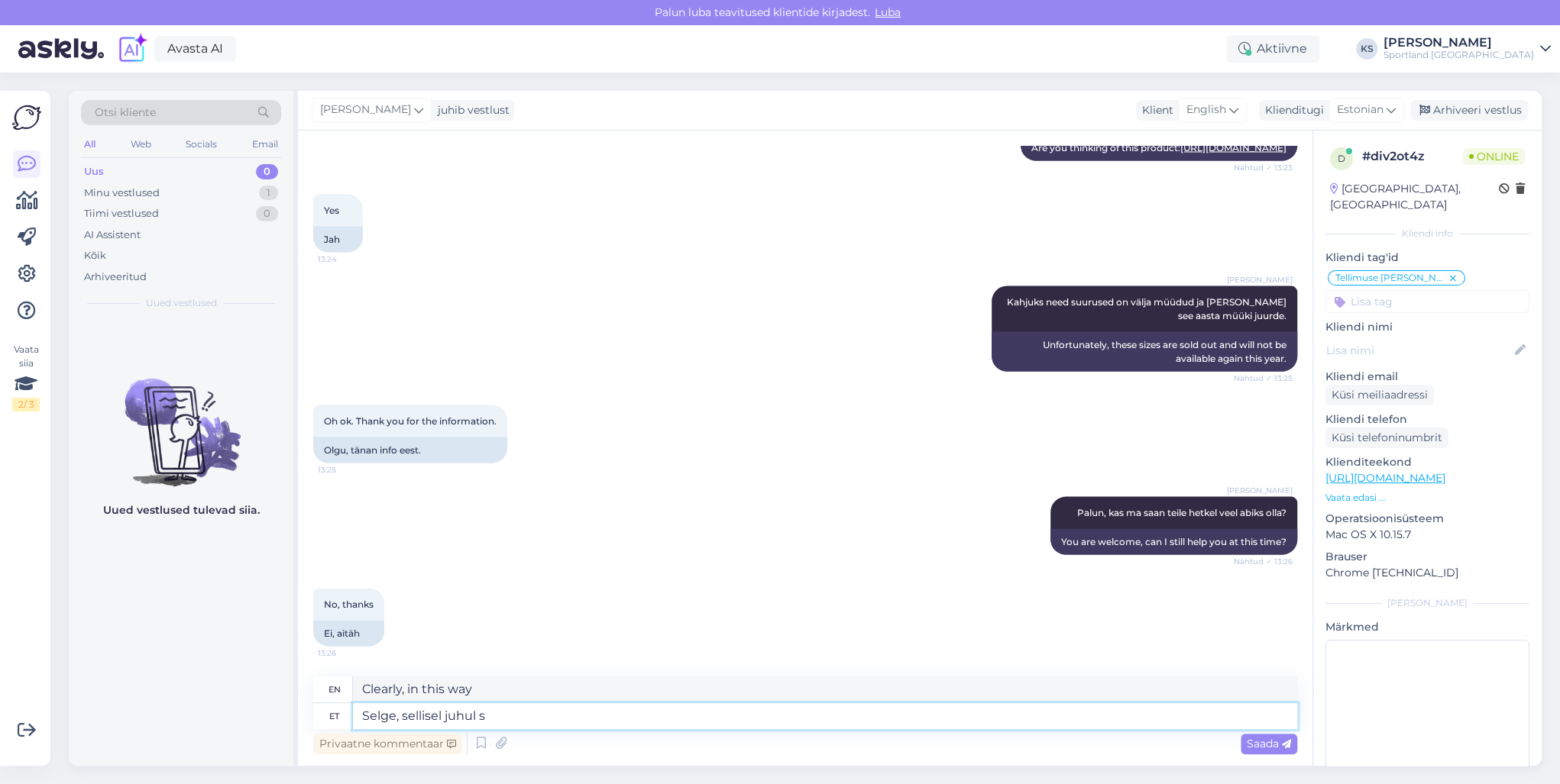
type textarea "Selge, sellisel juhul so"
type textarea "Okay, in that case"
type textarea "Selge, sellisel juhul soovin"
type textarea "Okay, in that case I would like"
type textarea "Selge, sellisel juhul soovin teile i"
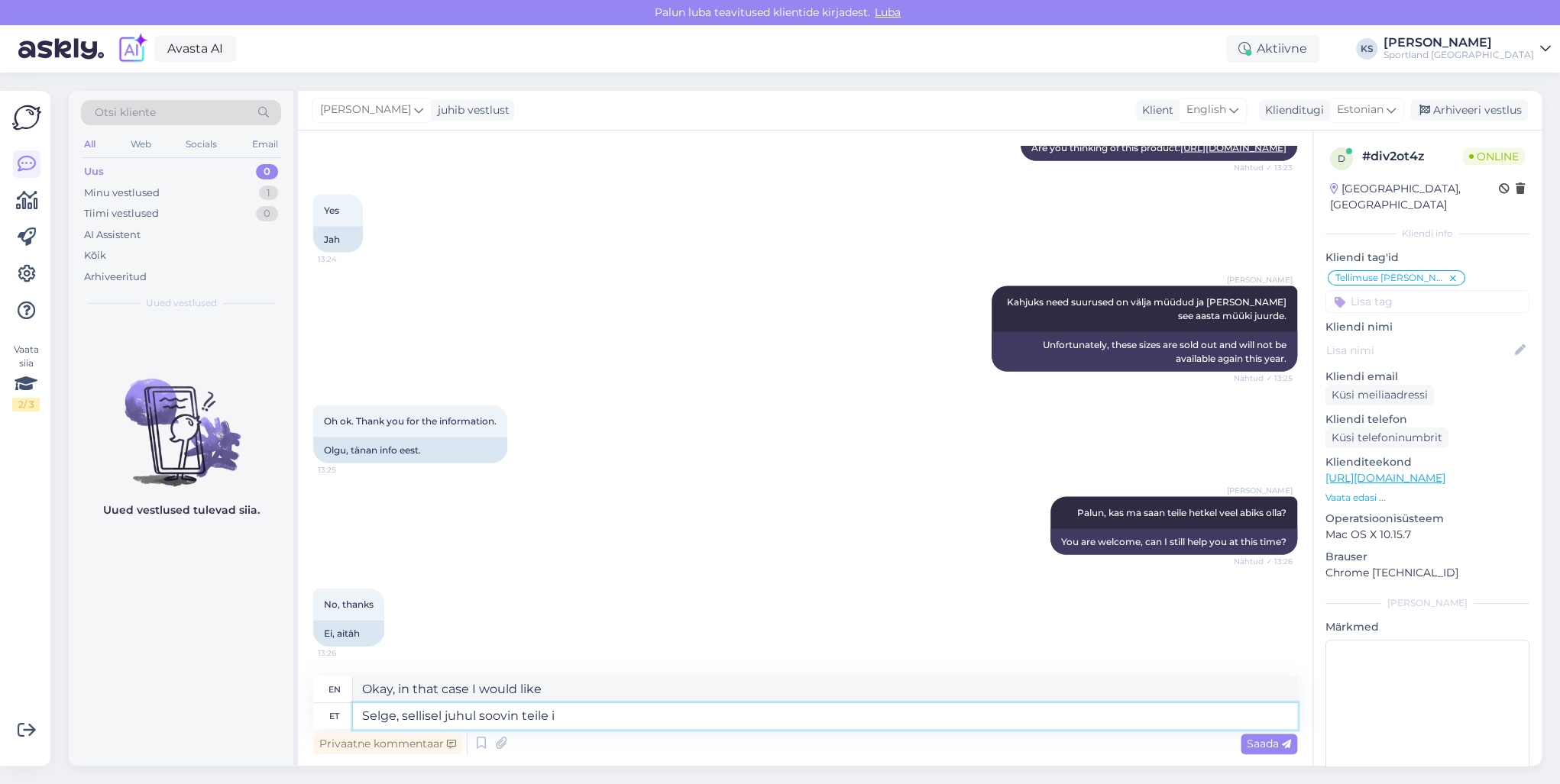
type textarea "Okay, in that case I wish you"
type textarea "Selge, sellisel juhul soovin teile ilusat"
type textarea "Okay, in that case I wish you a beautiful"
type textarea "Selge, sellisel juhul soovin teile ilusat päeva!"
type textarea "Okay, in that case, I wish you a nice day!"
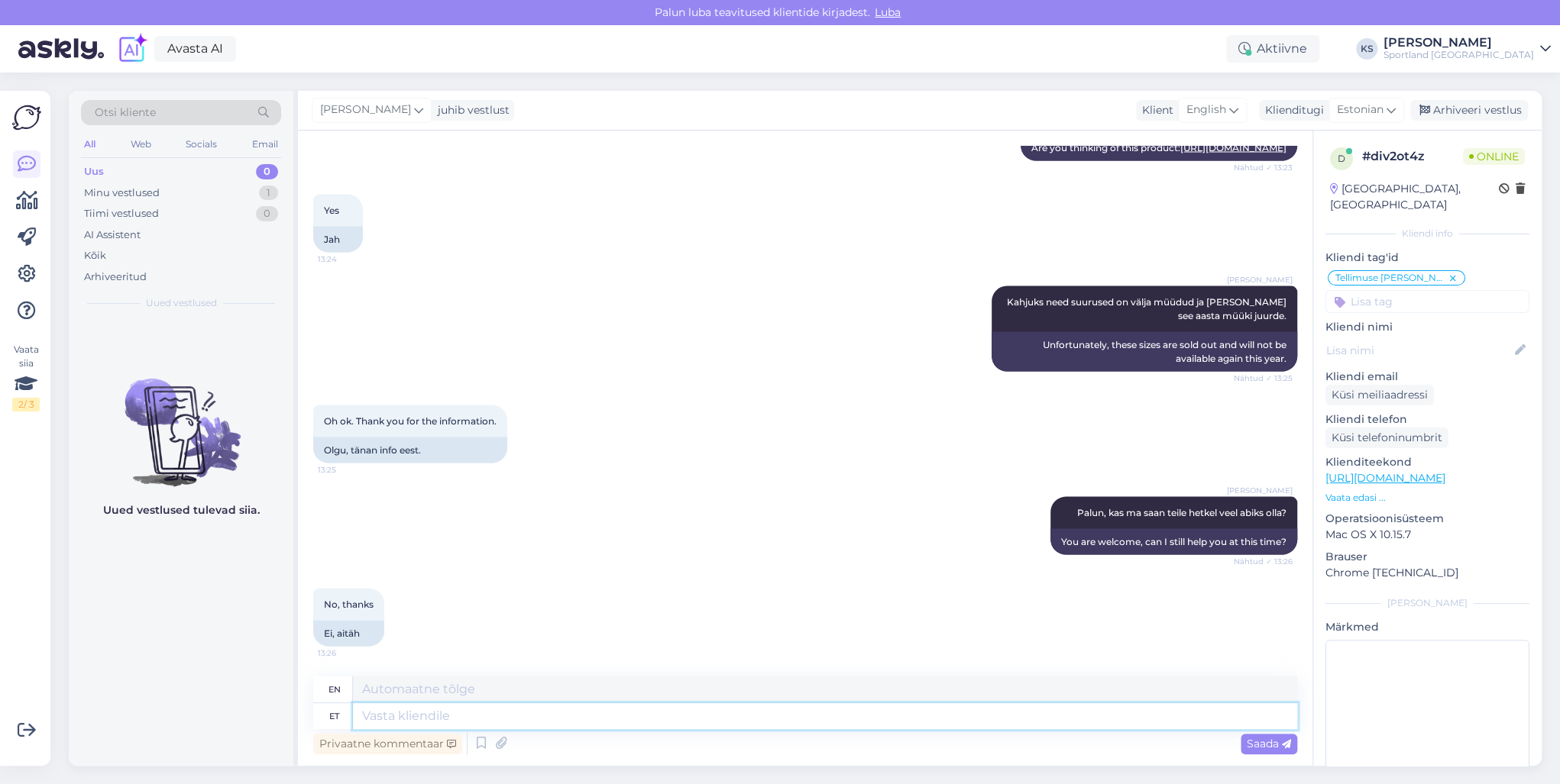
scroll to position [2158, 0]
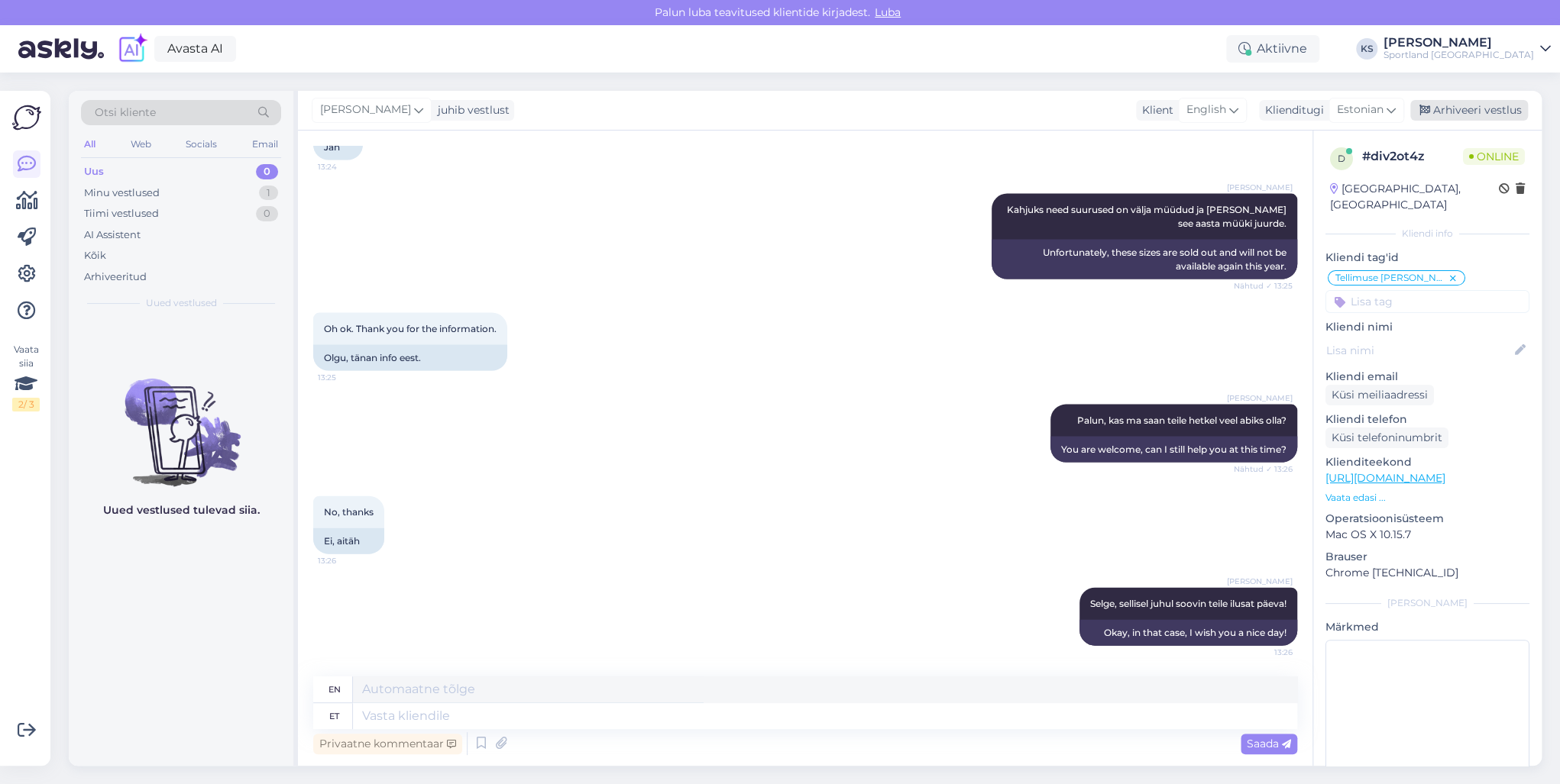
click at [1449, 111] on div "Arhiveeri vestlus" at bounding box center [1469, 111] width 117 height 20
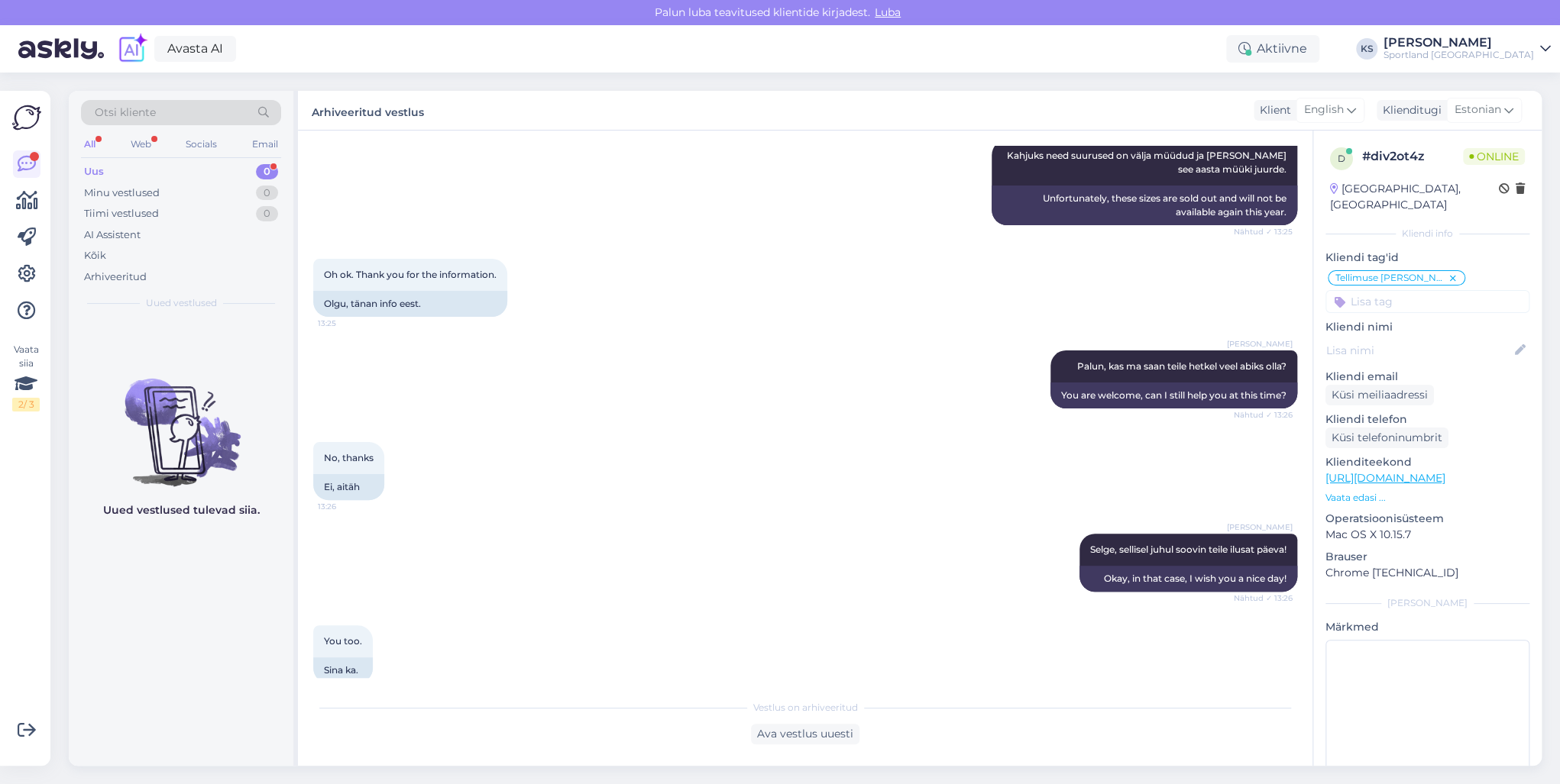
scroll to position [2235, 0]
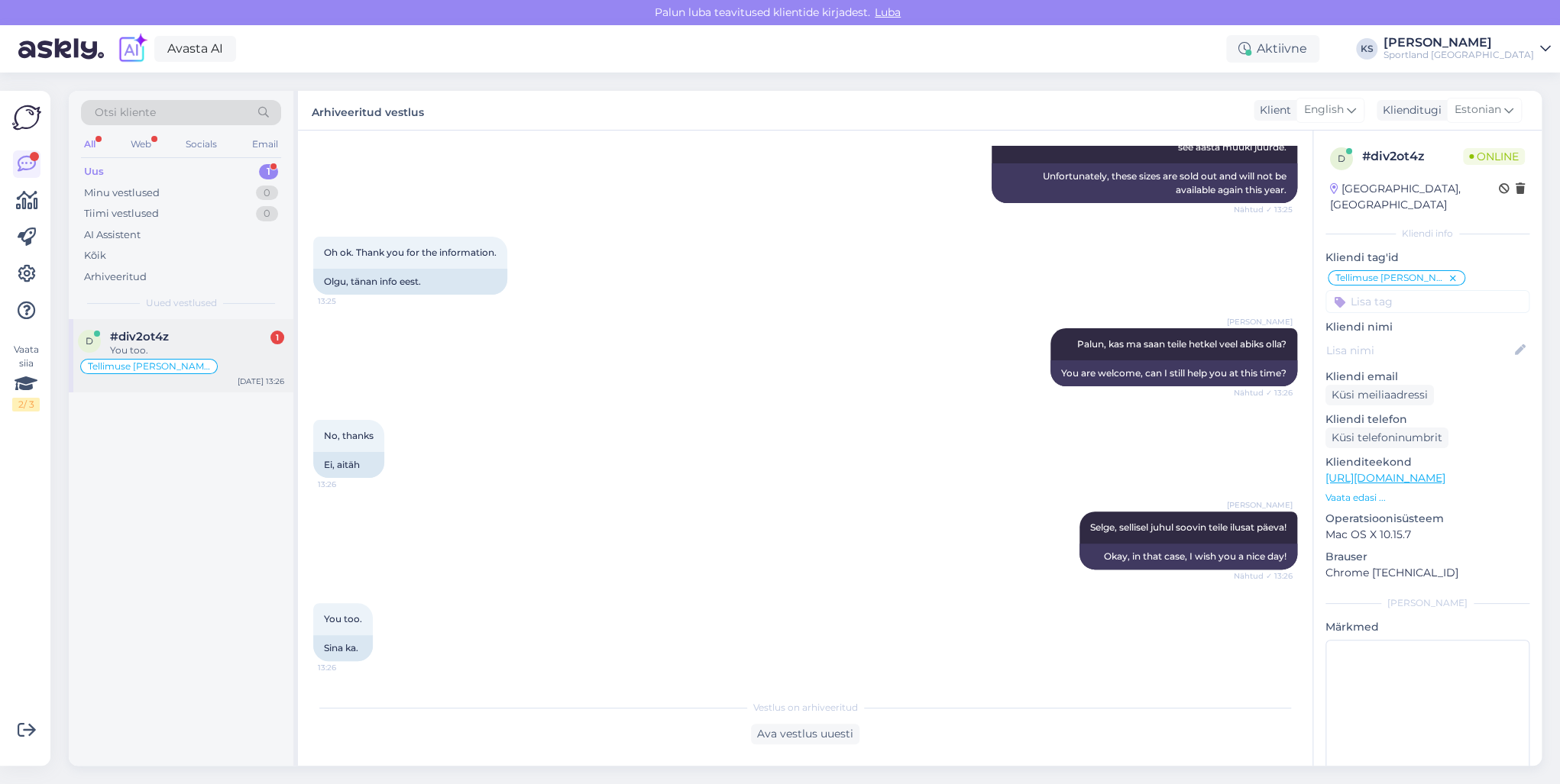
click at [231, 333] on div "#div2ot4z 1" at bounding box center [196, 337] width 174 height 14
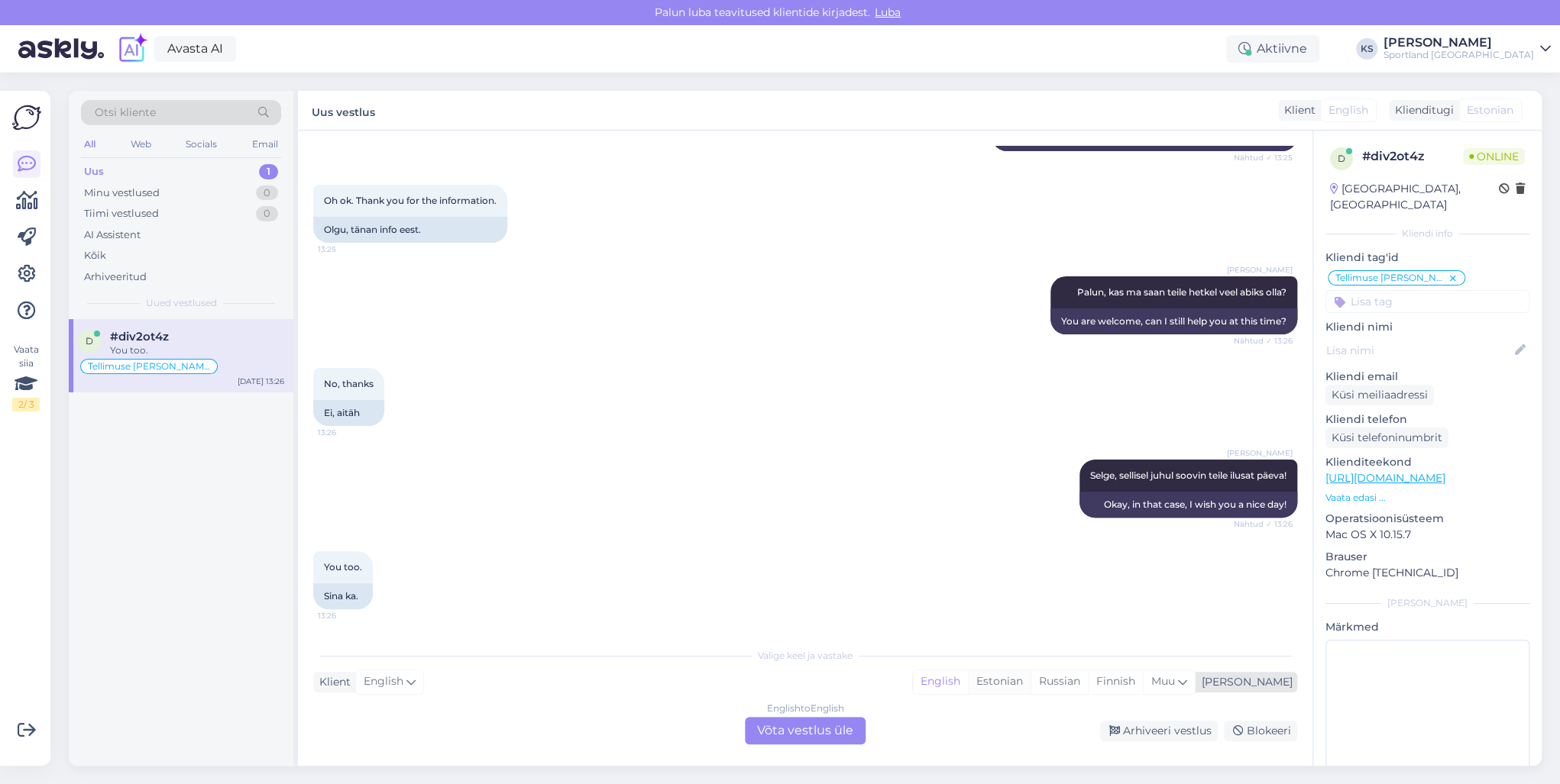
click at [1030, 685] on div "Estonian" at bounding box center [999, 681] width 63 height 23
click at [856, 724] on div "English to Estonian Võta vestlus üle" at bounding box center [806, 730] width 121 height 27
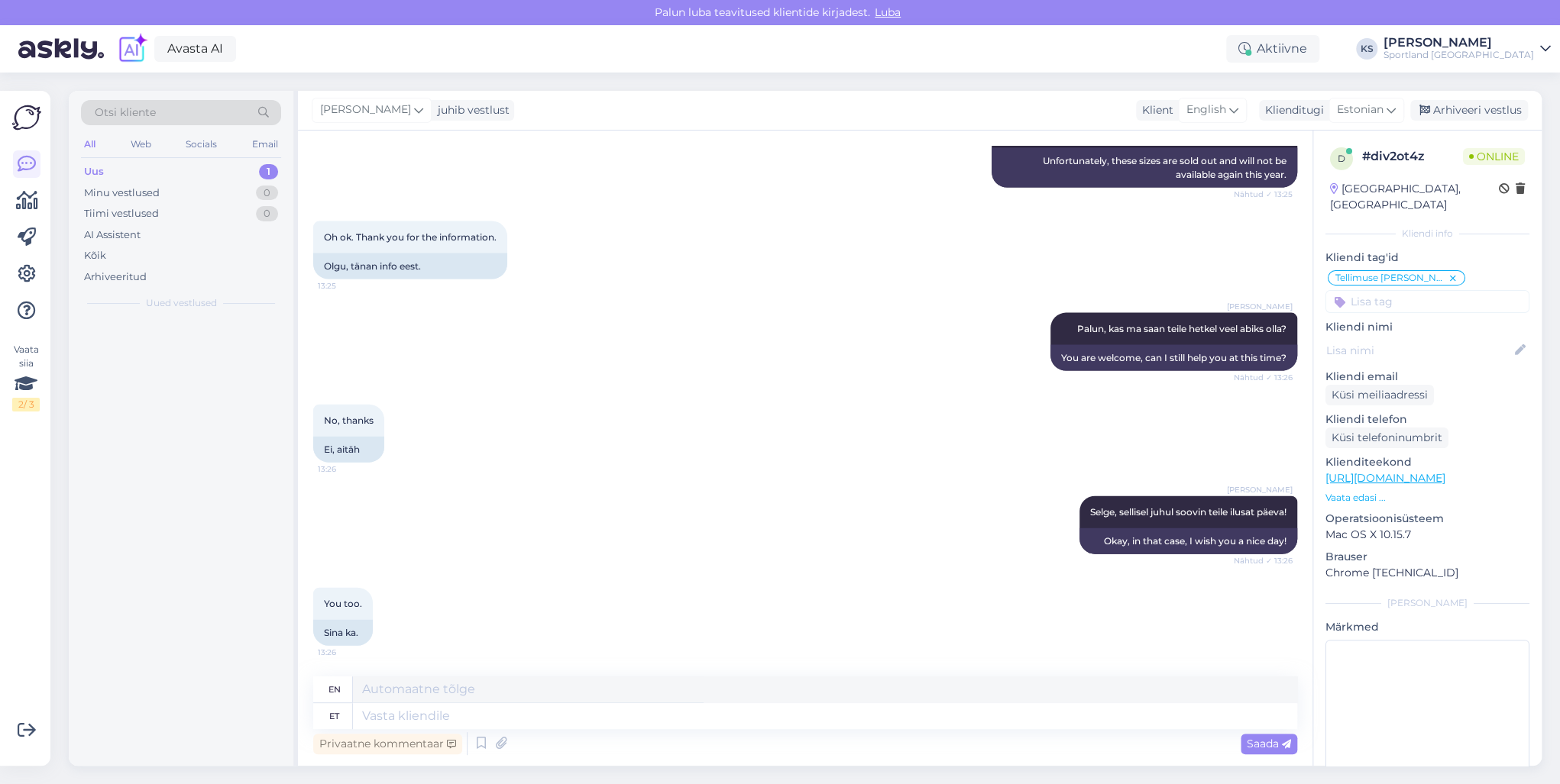
scroll to position [2250, 0]
click at [782, 719] on textarea at bounding box center [825, 716] width 944 height 26
type textarea "Tänan!"
type textarea "Thank you!"
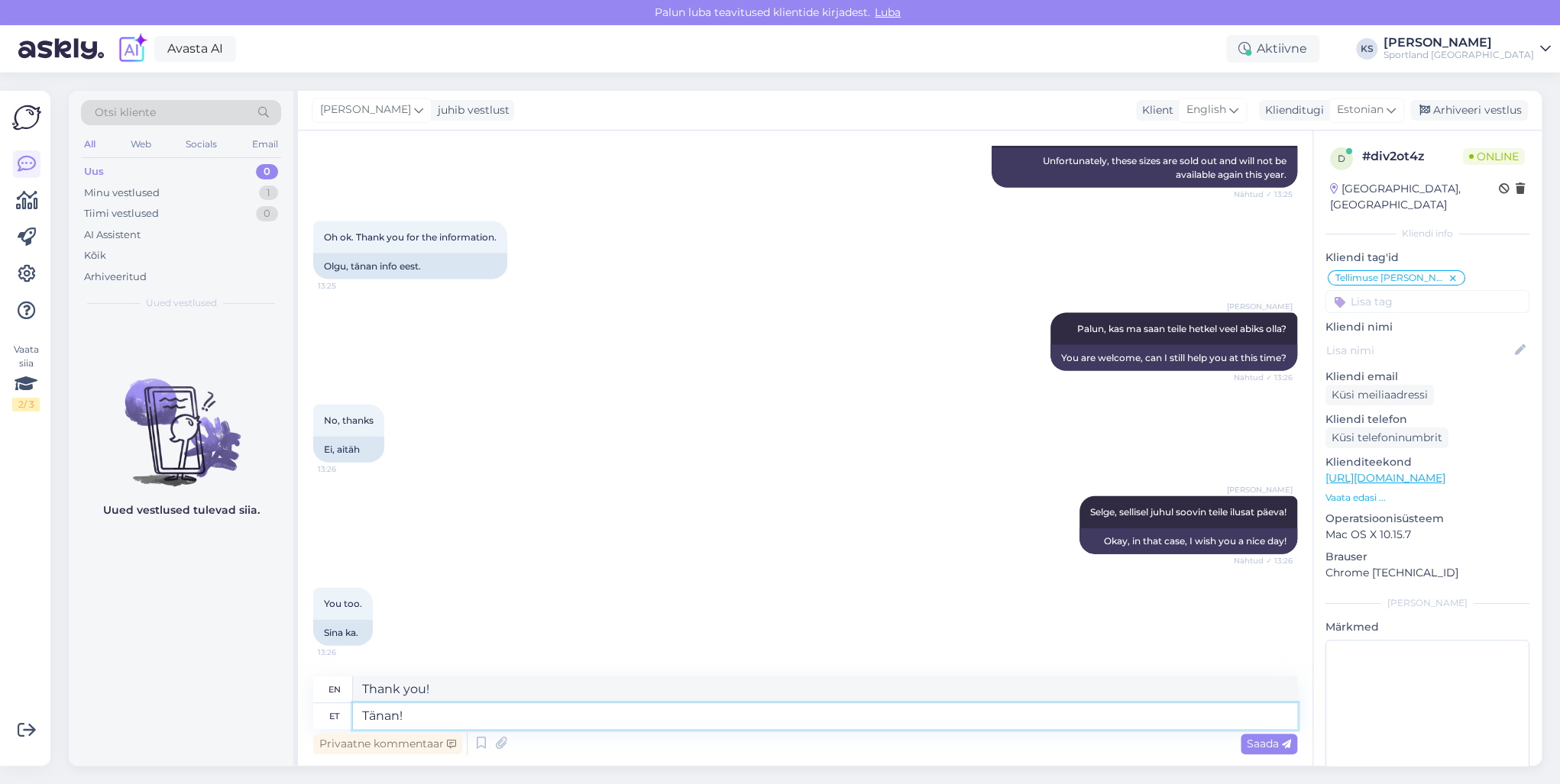
type textarea "Tänan!"
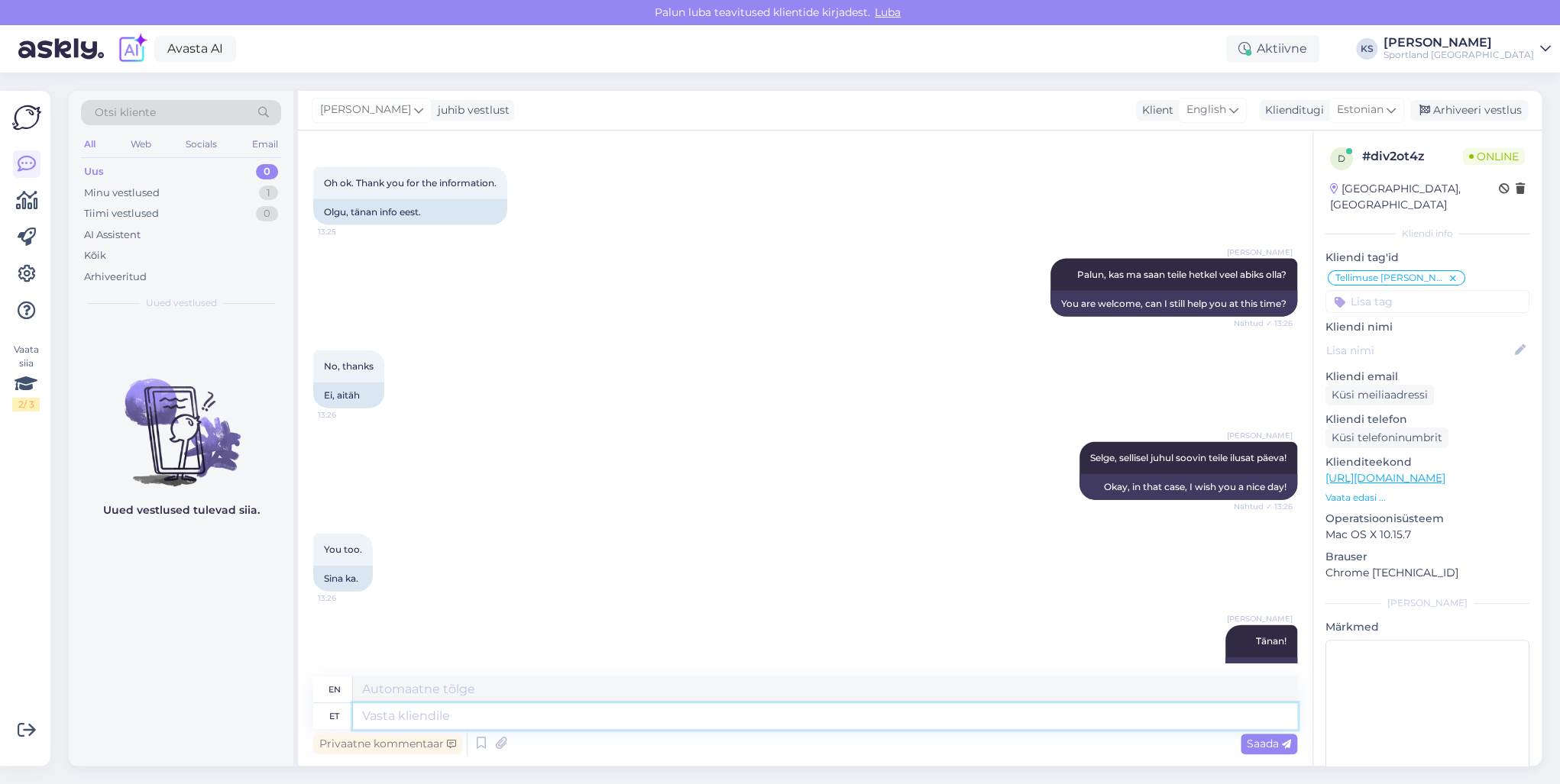
scroll to position [2341, 0]
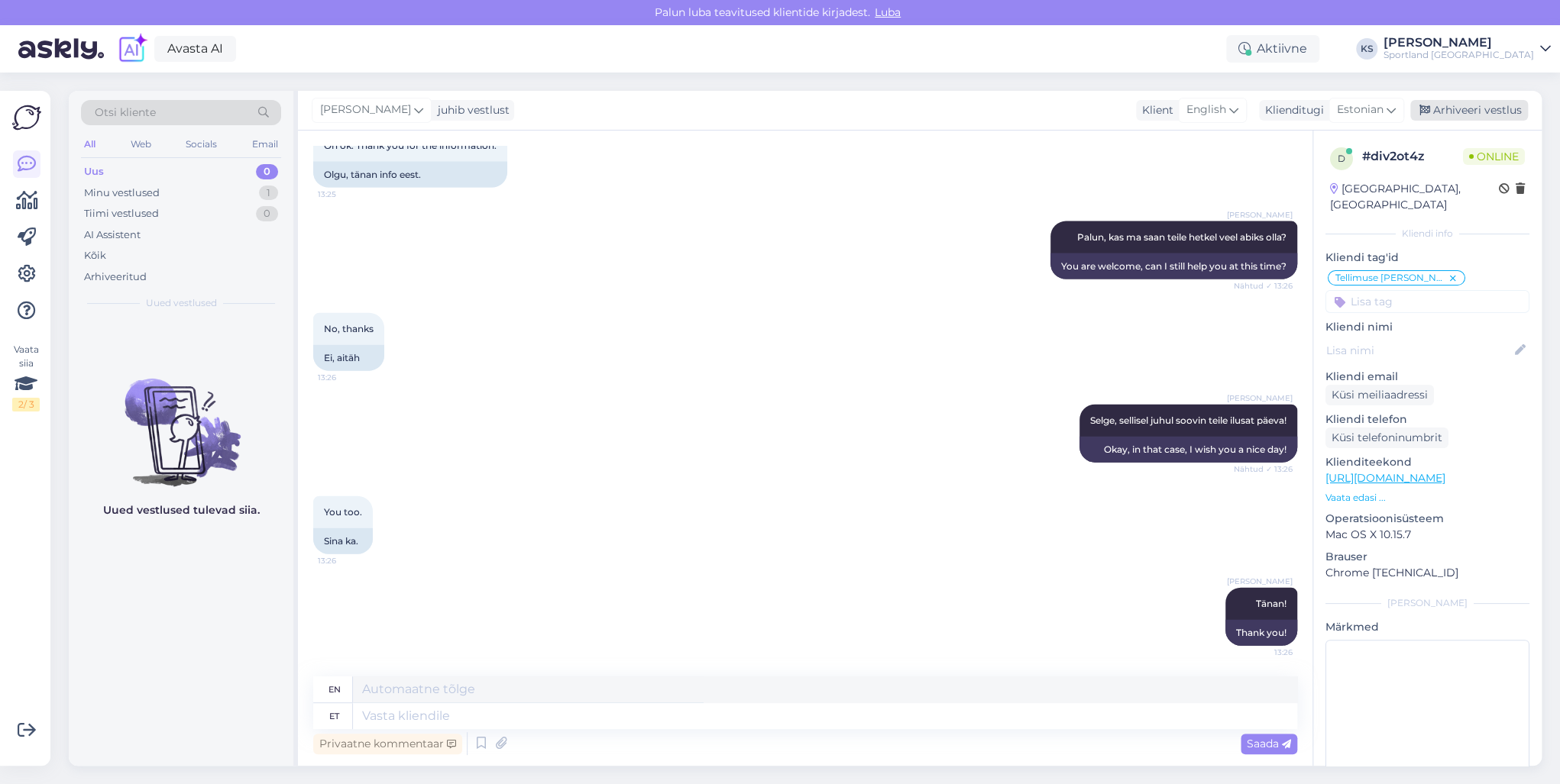
click at [1464, 104] on div "Arhiveeri vestlus" at bounding box center [1469, 111] width 117 height 20
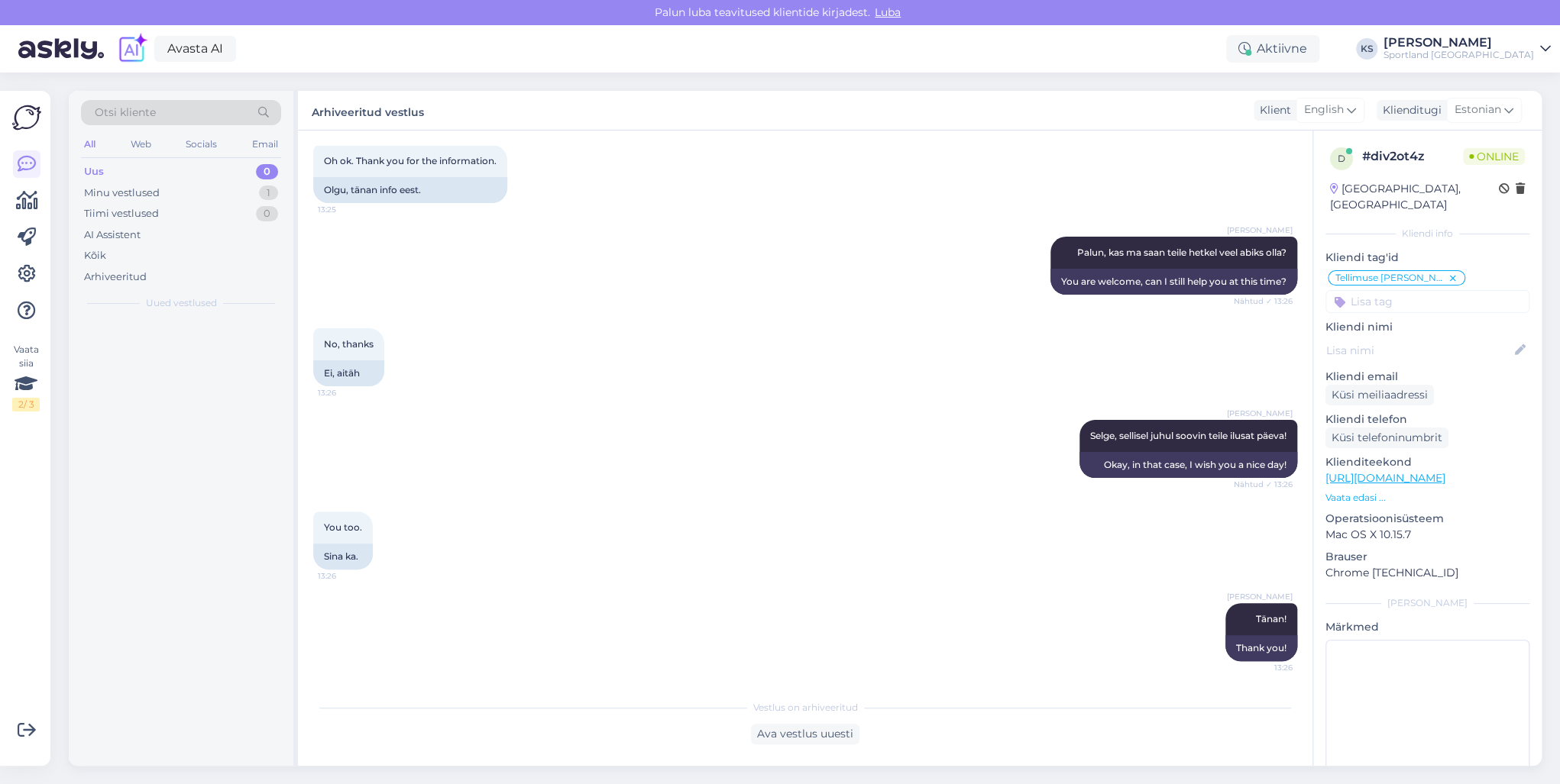
scroll to position [2326, 0]
click at [208, 388] on div "3 #3qtbl9hz 1 Tere. Kas 8848 ALTITUDE WOMEN'S [PERSON_NAME] on veel müüki tulem…" at bounding box center [181, 542] width 225 height 446
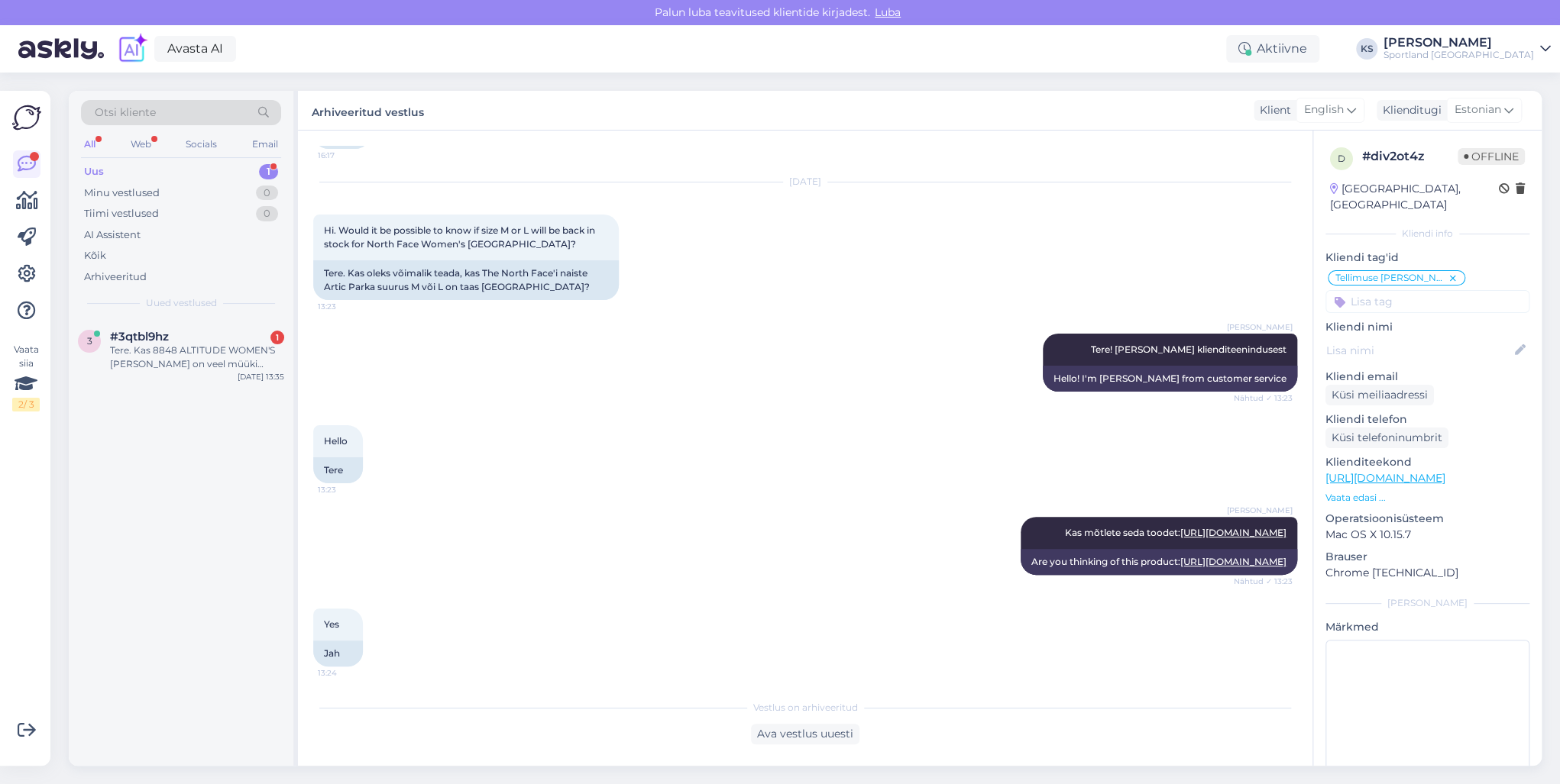
scroll to position [1593, 0]
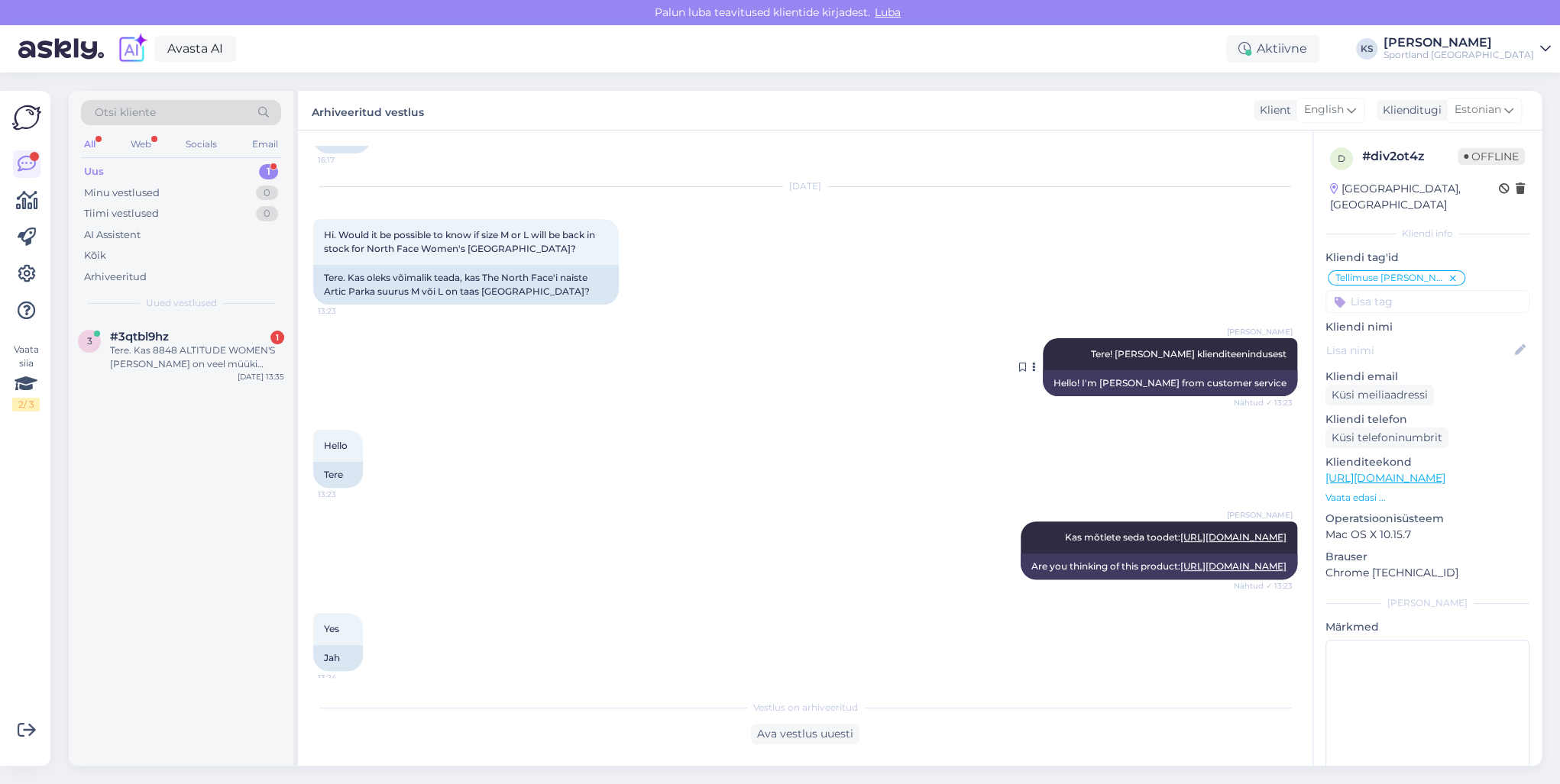
click at [1191, 351] on span "Tere! [PERSON_NAME] klienditeenindusest" at bounding box center [1188, 354] width 196 height 11
copy div "Tere! [PERSON_NAME] klienditeenindusest Nähtud ✓ 13:23"
click at [259, 350] on div "Tere. Kas 8848 ALTITUDE WOMEN'S [PERSON_NAME] on veel müüki tulemas ka suuremai…" at bounding box center [196, 357] width 174 height 27
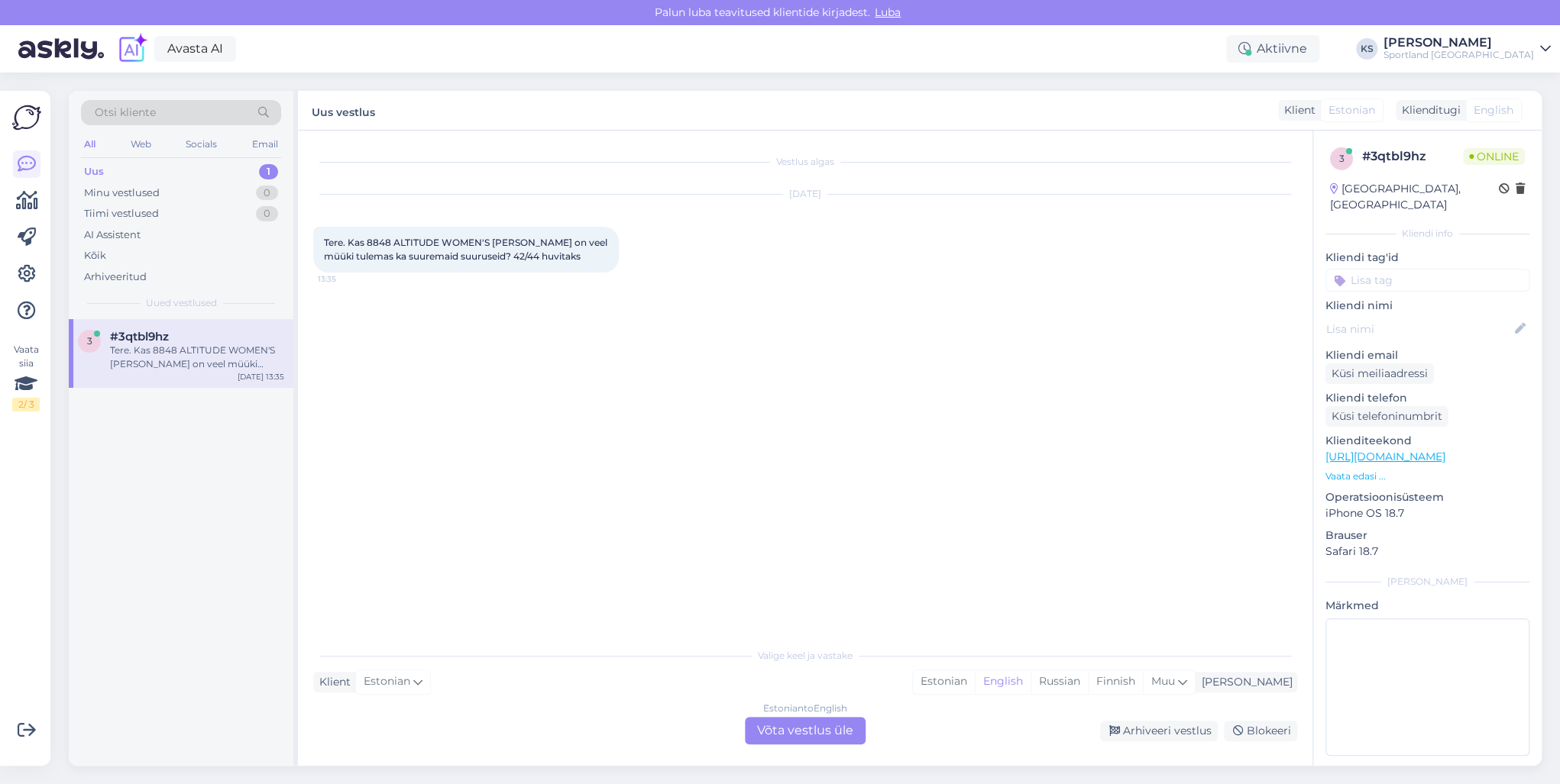
scroll to position [0, 0]
click at [975, 685] on div "Estonian" at bounding box center [943, 681] width 62 height 23
click at [856, 727] on div "Estonian to Estonian Võta vestlus üle" at bounding box center [806, 730] width 121 height 27
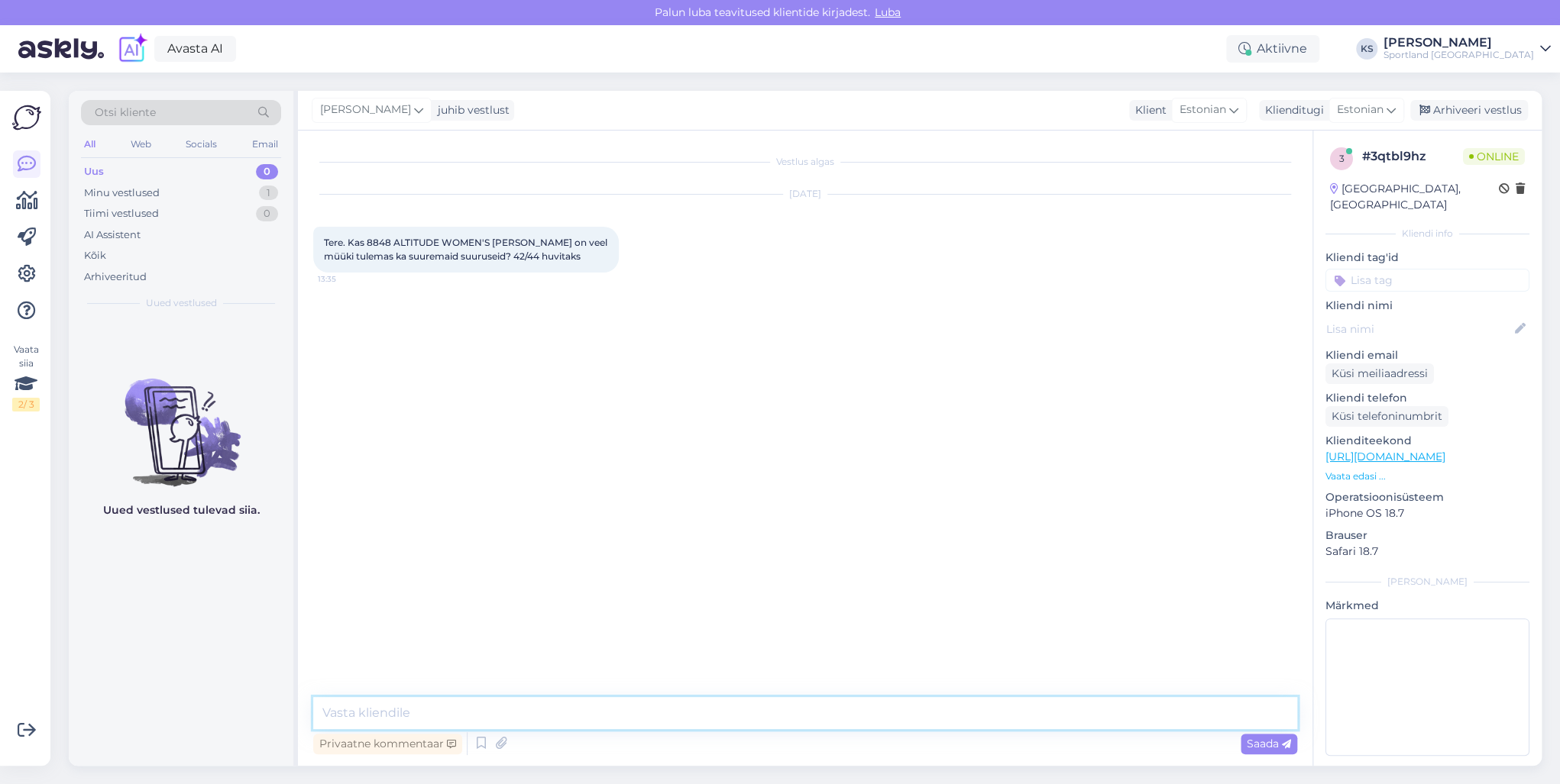
click at [858, 719] on textarea at bounding box center [805, 713] width 984 height 32
paste textarea "Tere! [PERSON_NAME] klienditeenindusest"
type textarea "Tere! [PERSON_NAME] klienditeenindusest"
click at [792, 709] on textarea at bounding box center [805, 713] width 984 height 32
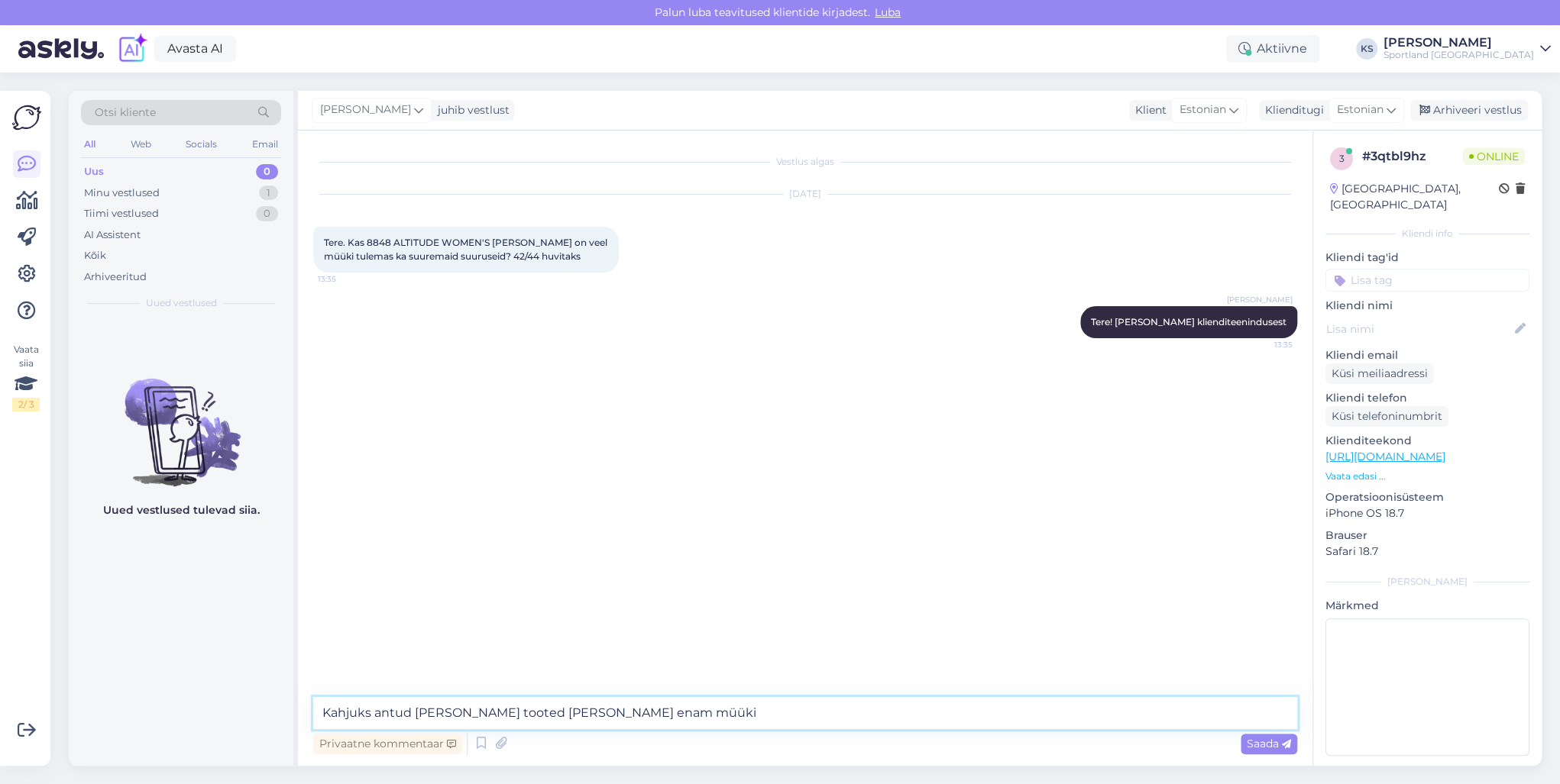
type textarea "Kahjuks antud [PERSON_NAME] tooted [PERSON_NAME] enam müüki."
click at [645, 718] on textarea "Kahjuks antud [PERSON_NAME] tooted [PERSON_NAME] enam müüki." at bounding box center [805, 713] width 984 height 32
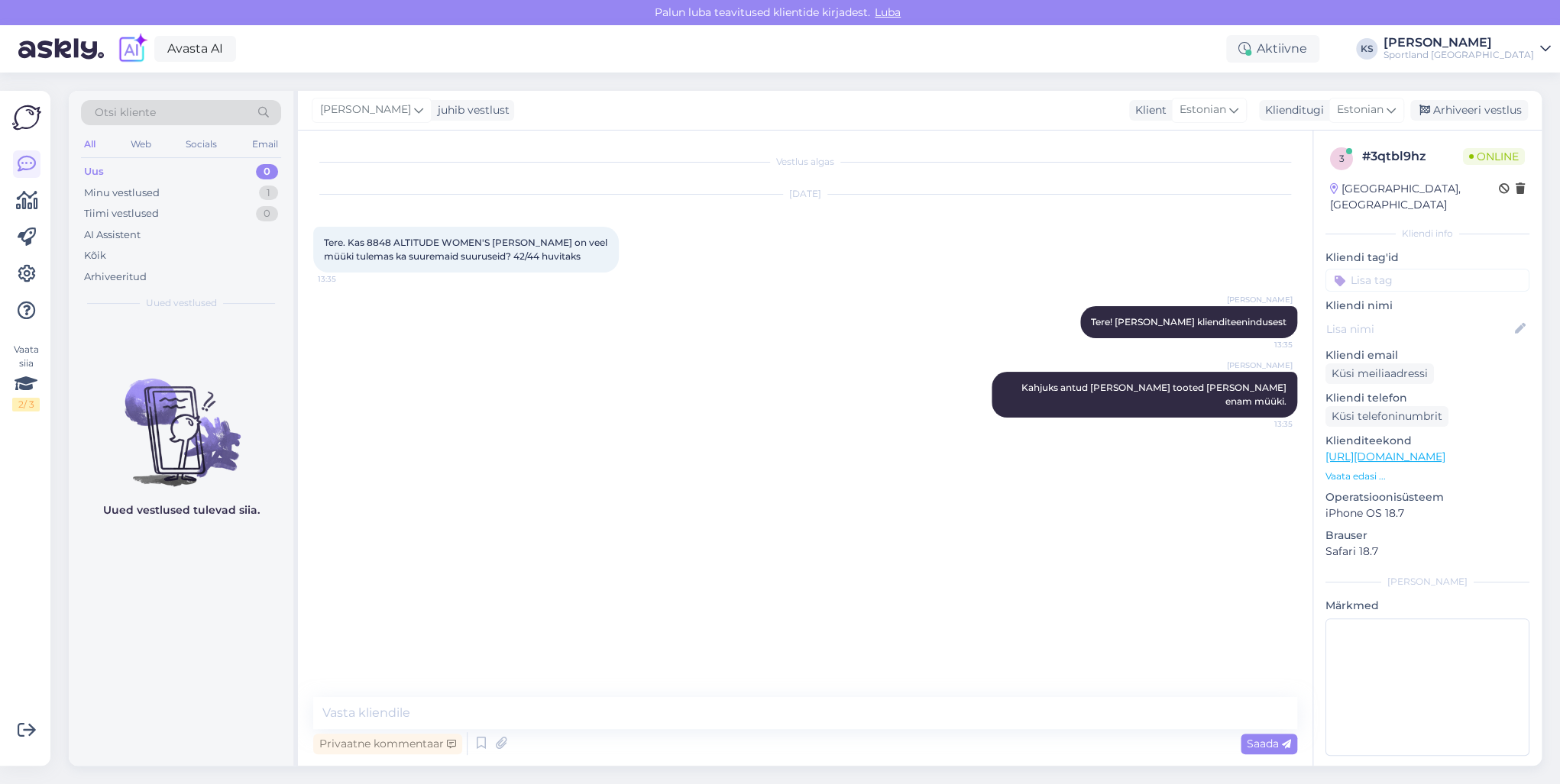
click at [1415, 269] on input at bounding box center [1427, 280] width 204 height 23
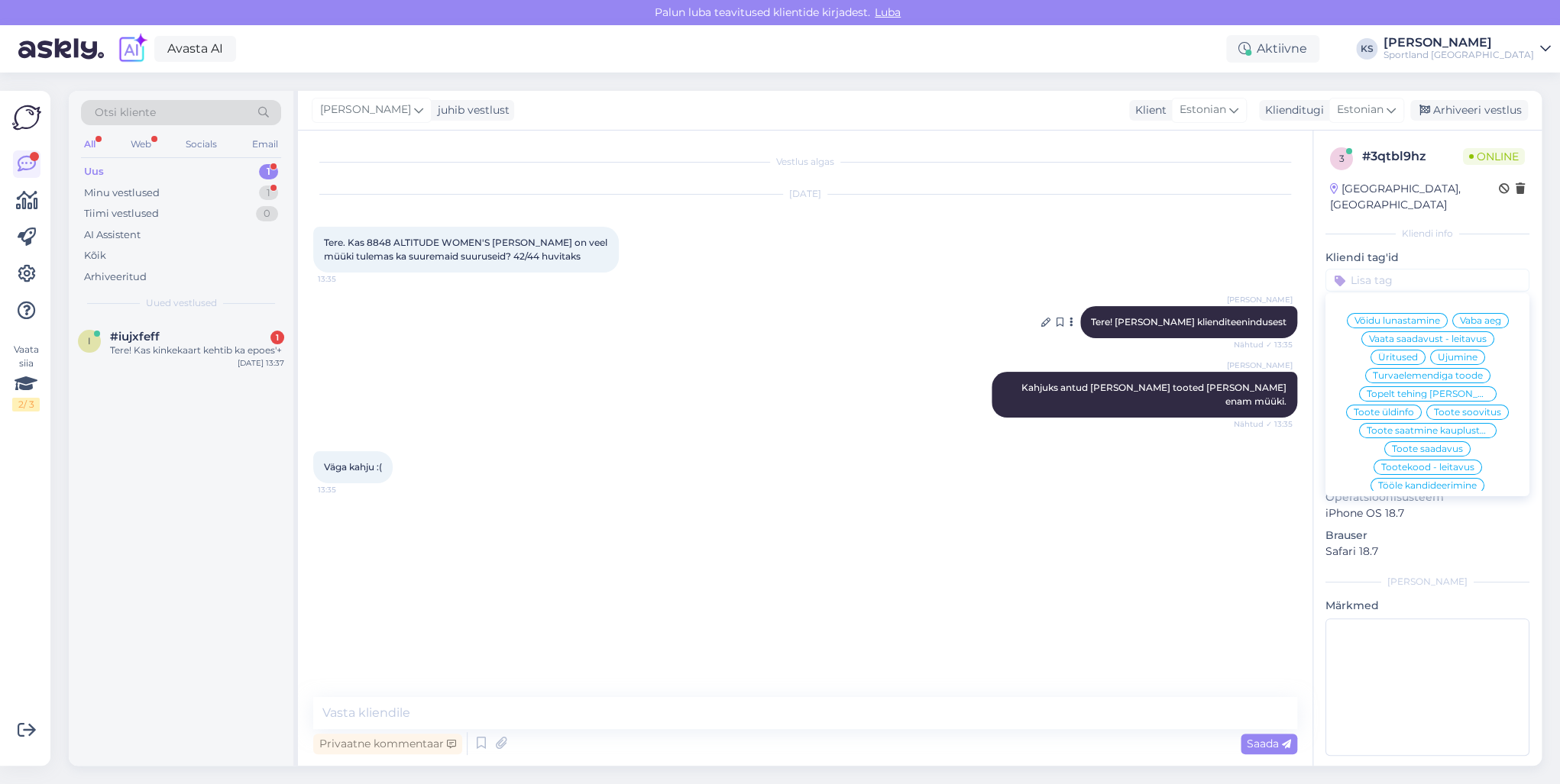
click at [1211, 319] on span "Tere! [PERSON_NAME] klienditeenindusest" at bounding box center [1188, 321] width 196 height 11
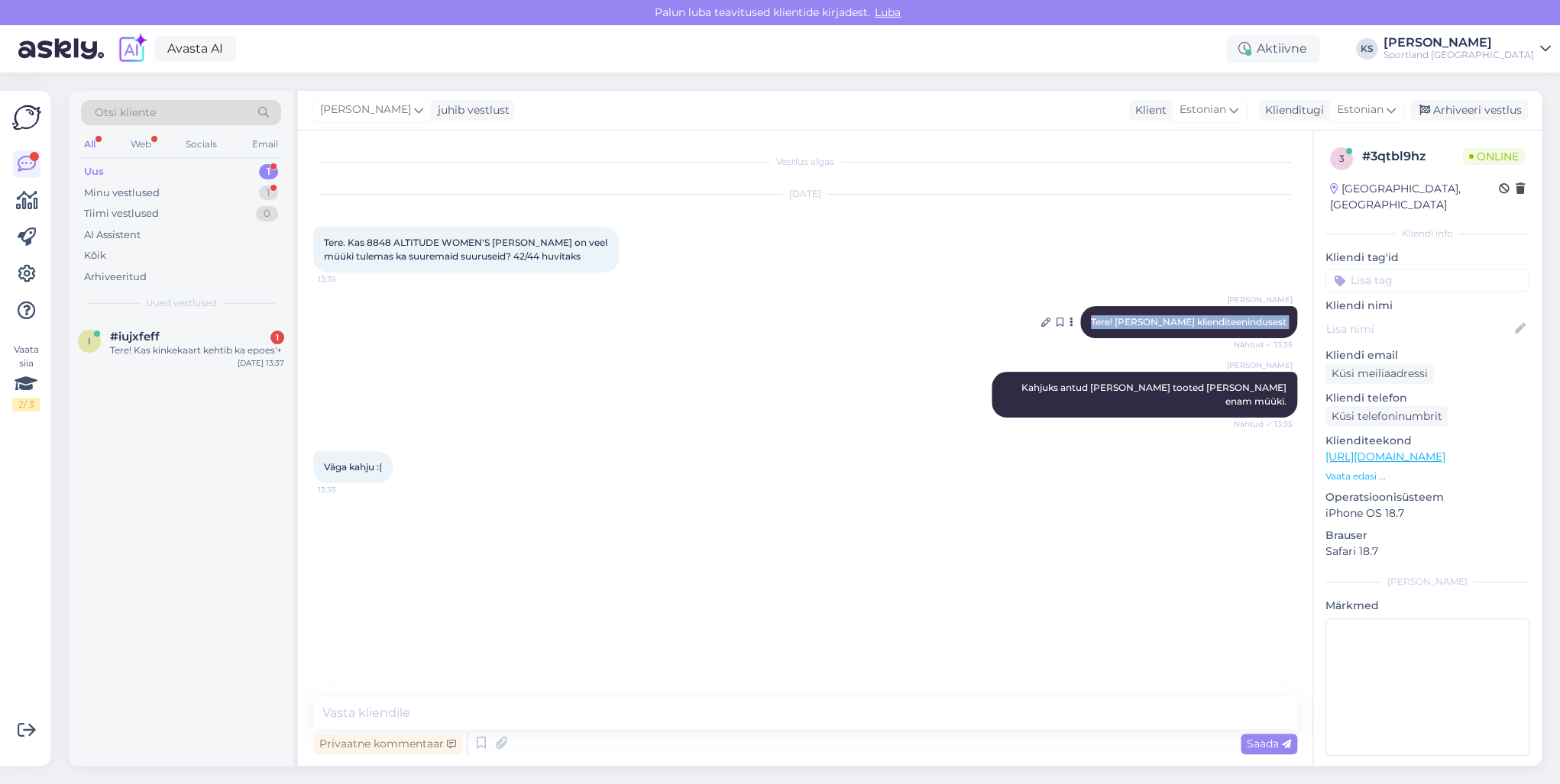
click at [1211, 319] on span "Tere! [PERSON_NAME] klienditeenindusest" at bounding box center [1188, 321] width 196 height 11
copy div "Tere! [PERSON_NAME] klienditeenindusest Nähtud ✓ 13:35"
click at [214, 355] on div "Tere! Kas kinkekaart kehtib ka epoes'+" at bounding box center [196, 350] width 174 height 14
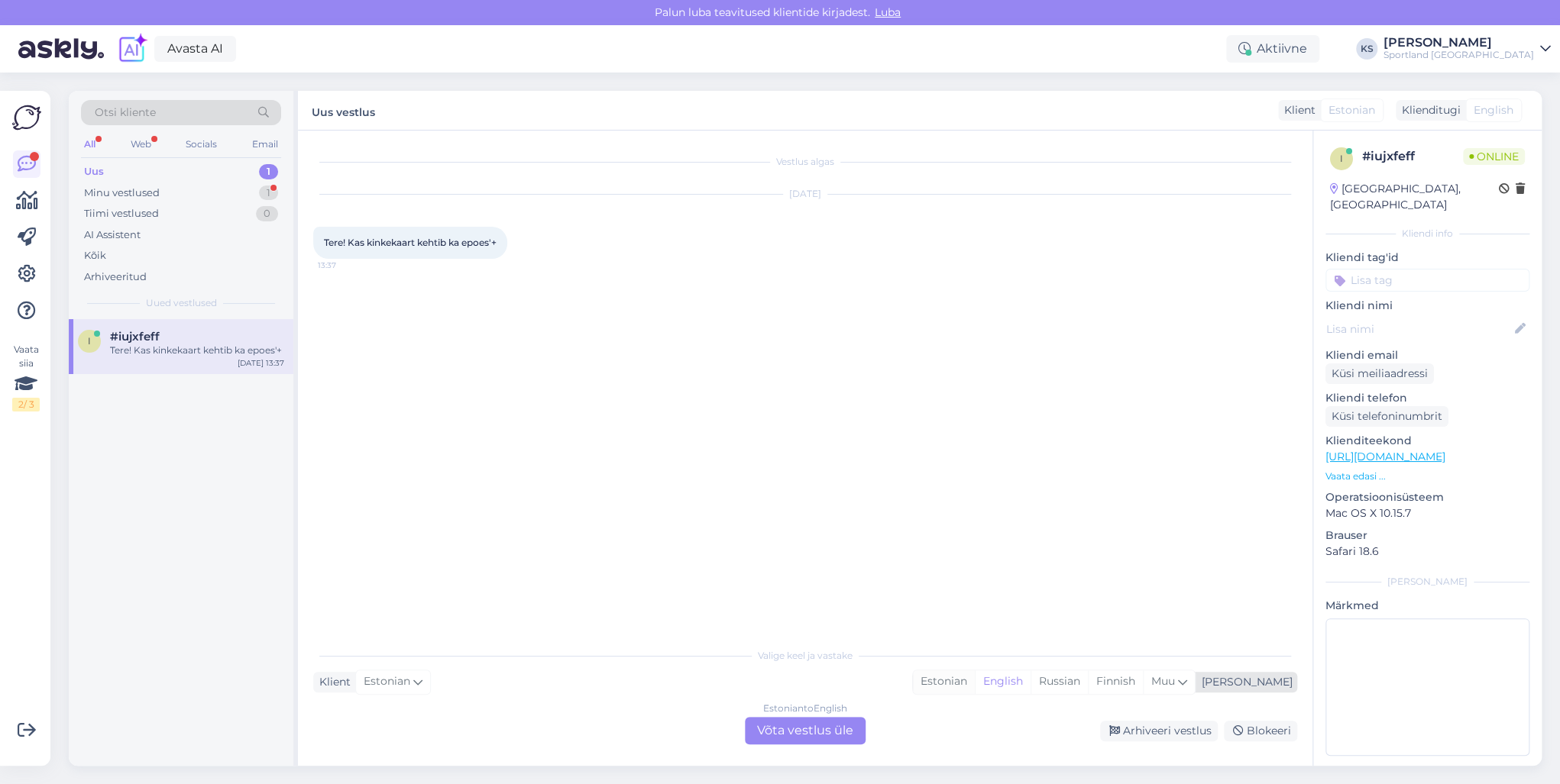
click at [975, 685] on div "Estonian" at bounding box center [943, 681] width 62 height 23
click at [839, 725] on div "Estonian to Estonian Võta vestlus üle" at bounding box center [806, 730] width 121 height 27
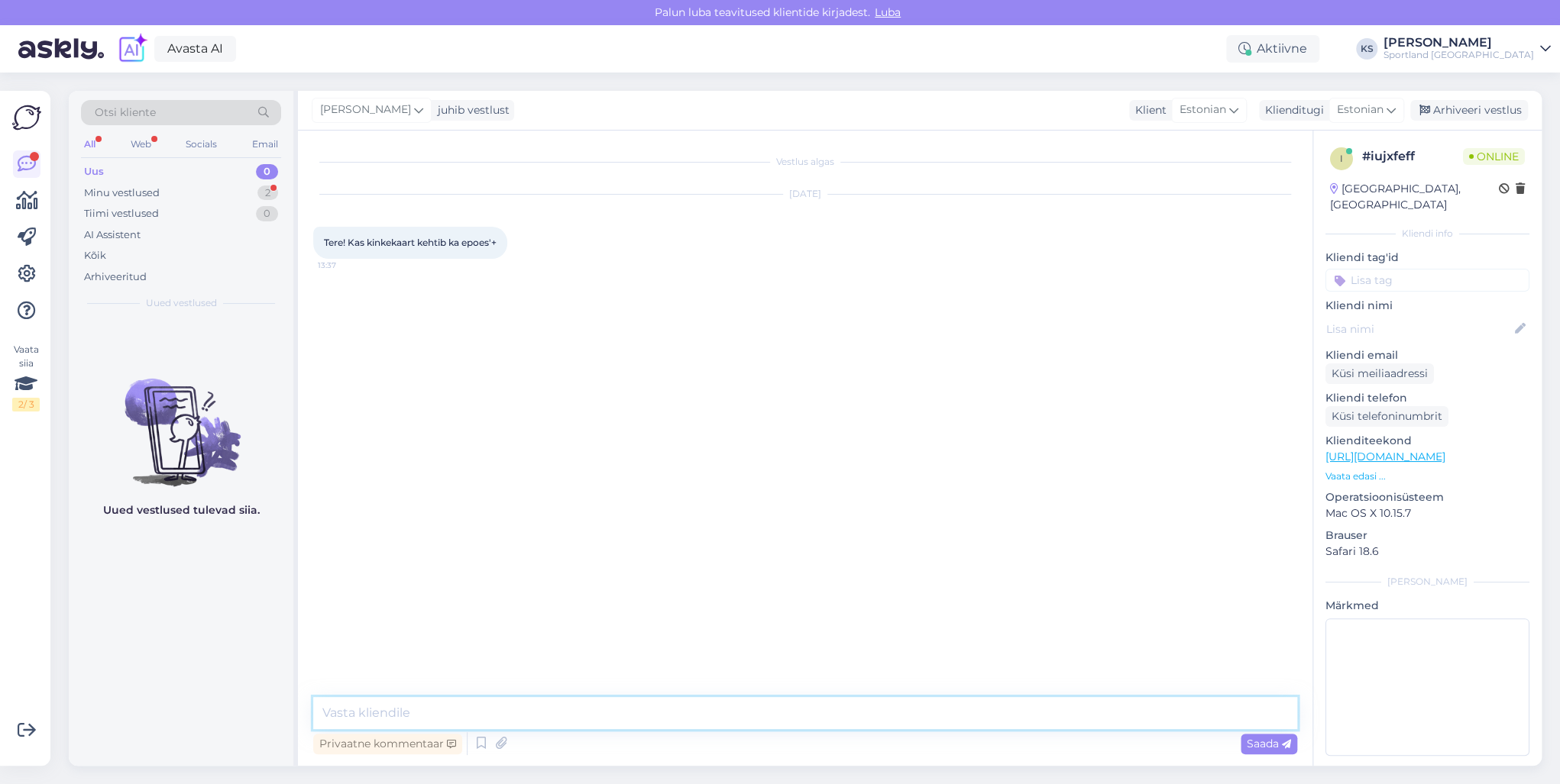
click at [846, 719] on textarea at bounding box center [805, 713] width 984 height 32
paste textarea "Tere! [PERSON_NAME] klienditeenindusest"
type textarea "Tere! [PERSON_NAME] klienditeenindusest"
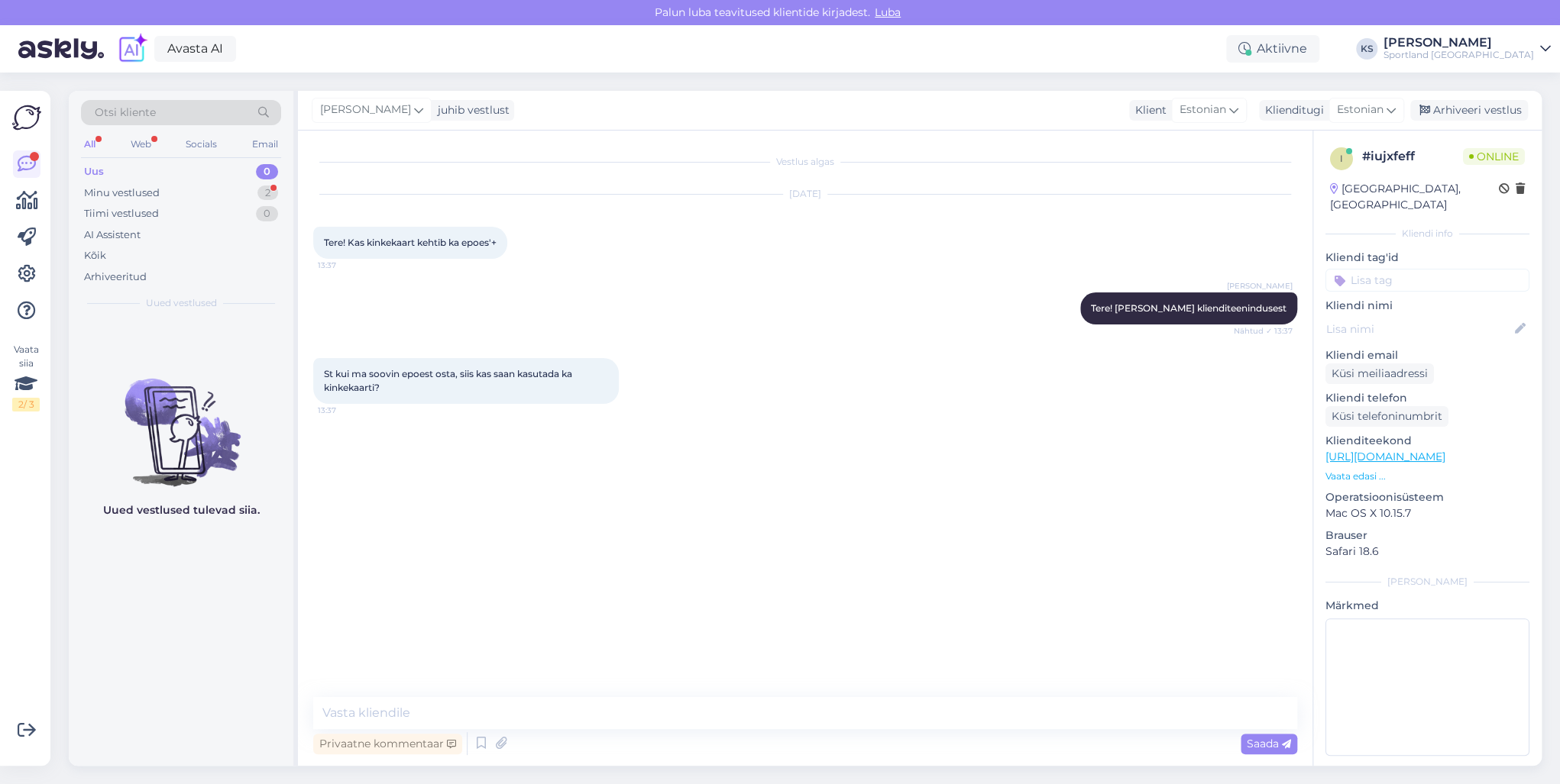
click at [469, 741] on div "Privaatne kommentaar Saada" at bounding box center [805, 744] width 984 height 29
click at [487, 748] on icon at bounding box center [481, 743] width 19 height 23
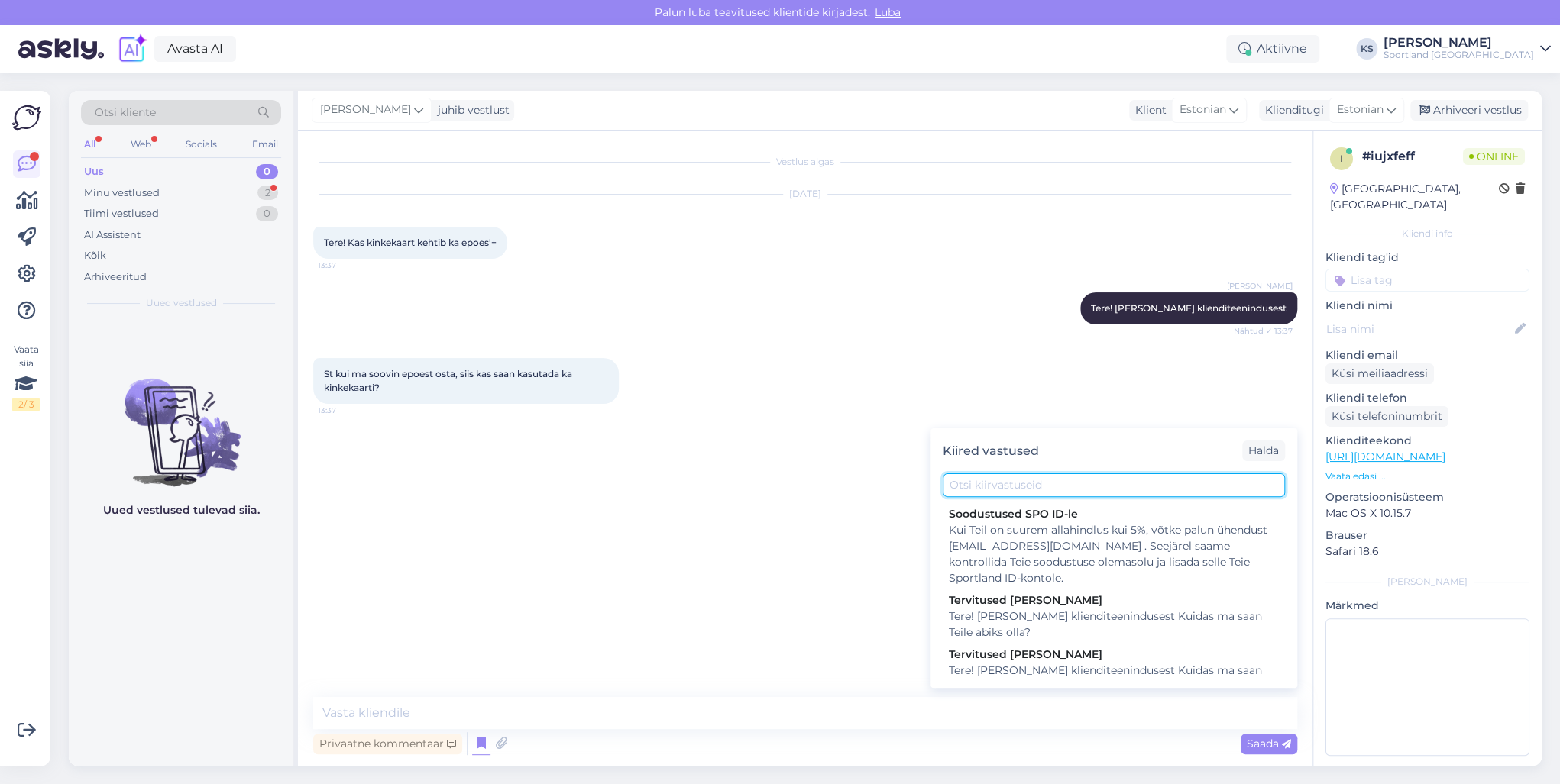
click at [1048, 480] on input "text" at bounding box center [1113, 486] width 342 height 24
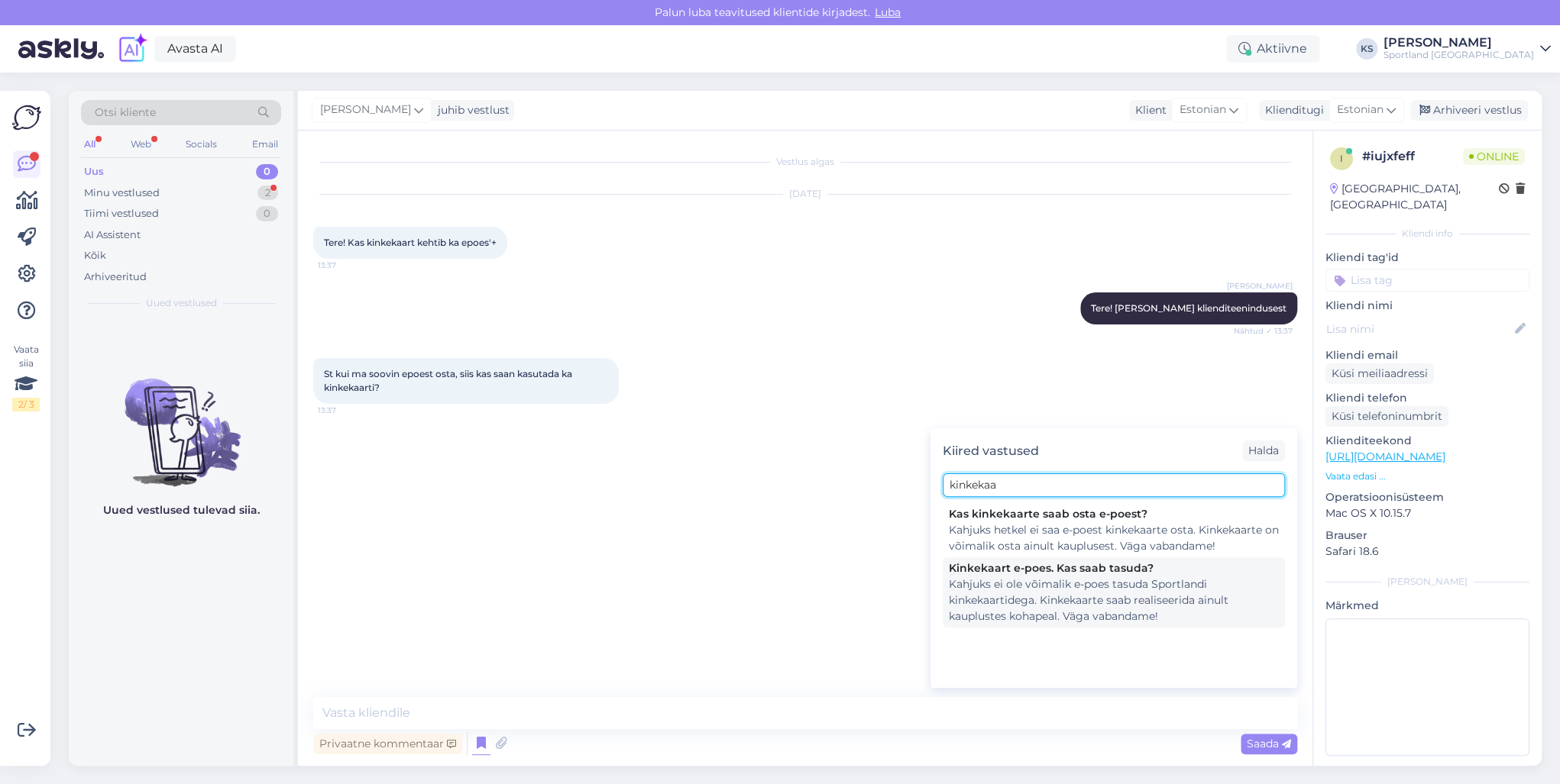
type input "kinkekaa"
click at [1085, 577] on div "Kahjuks ei ole võimalik e-poes tasuda Sportlandi kinkekaartidega. Kinkekaarte s…" at bounding box center [1113, 600] width 330 height 48
type textarea "Kahjuks ei ole võimalik e-poes tasuda Sportlandi kinkekaartidega. Kinkekaarte s…"
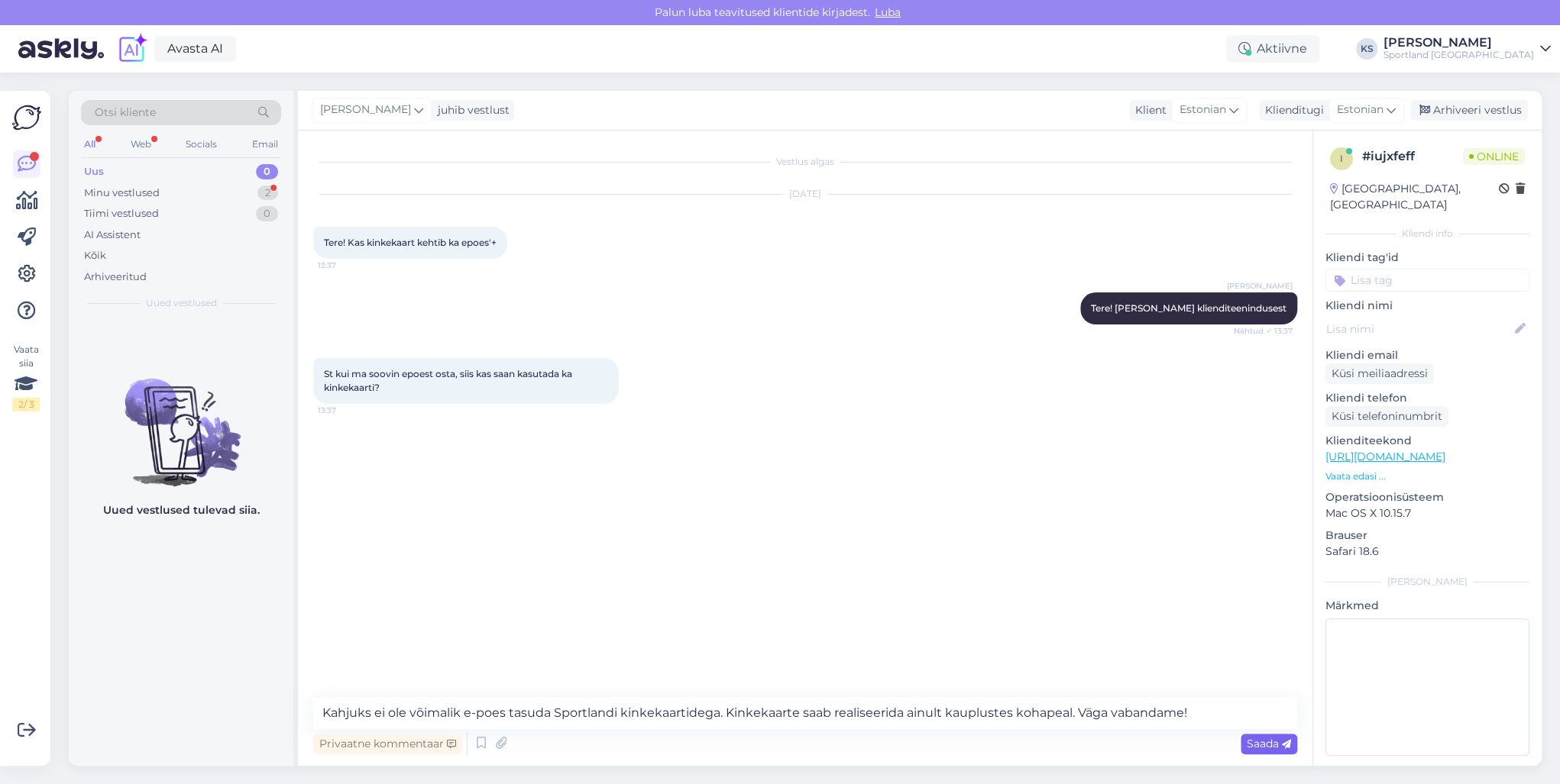
click at [1262, 738] on span "Saada" at bounding box center [1269, 744] width 44 height 14
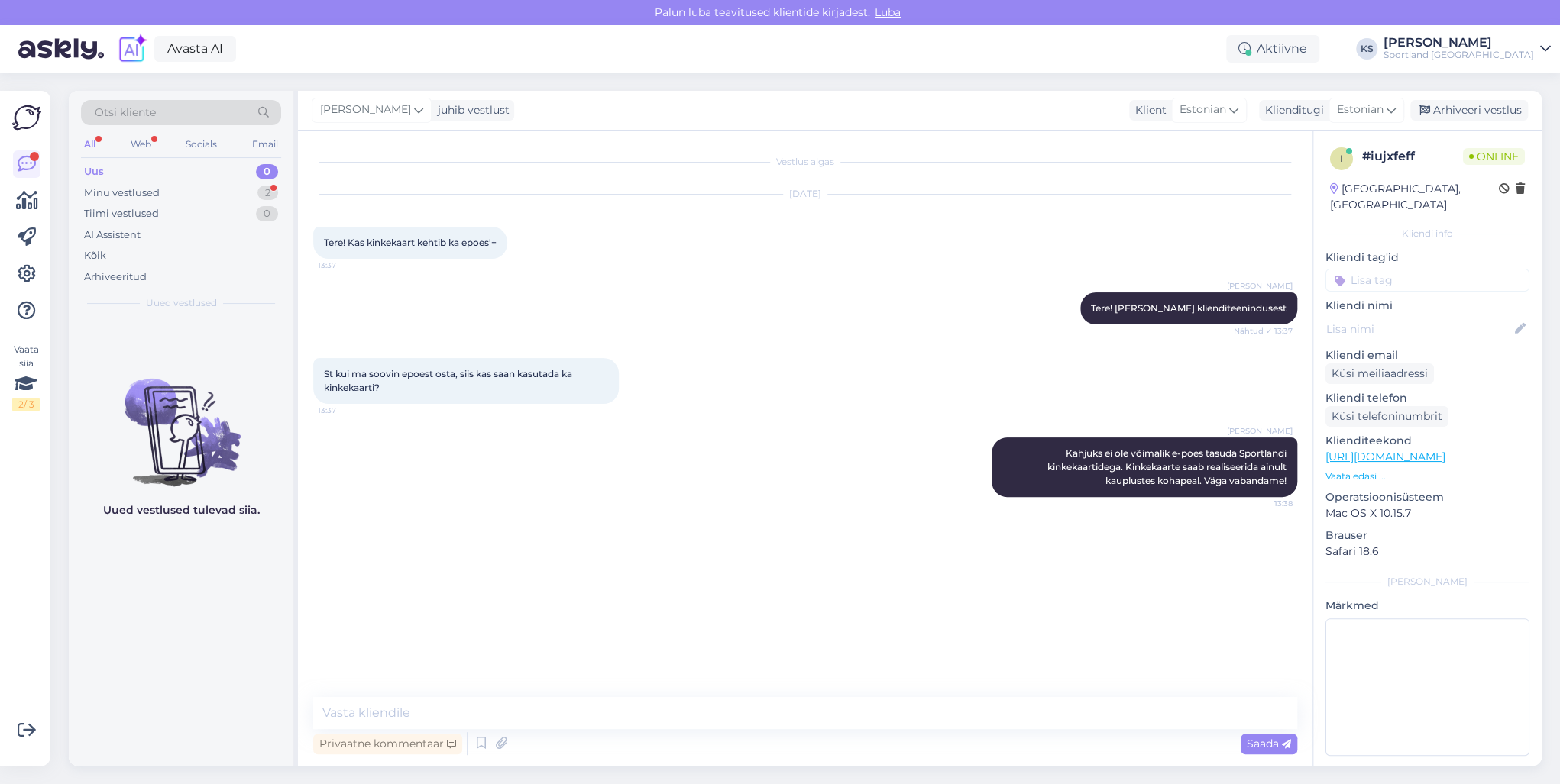
click at [1409, 269] on input at bounding box center [1427, 280] width 204 height 23
type input "kinkeka"
click at [1464, 334] on span "kinkekaart (e-poes)" at bounding box center [1426, 338] width 88 height 9
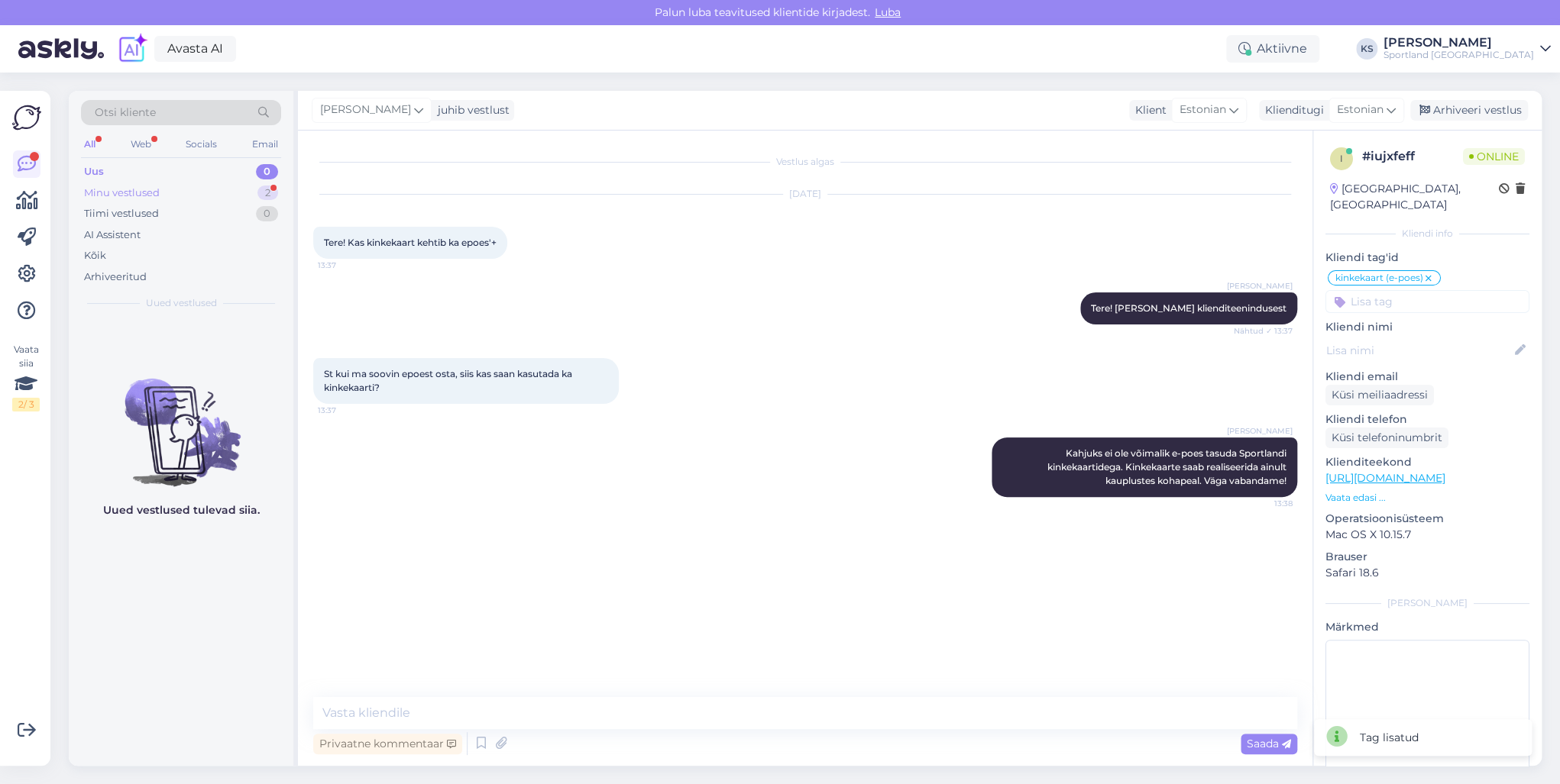
click at [223, 186] on div "Minu vestlused 2" at bounding box center [180, 193] width 200 height 21
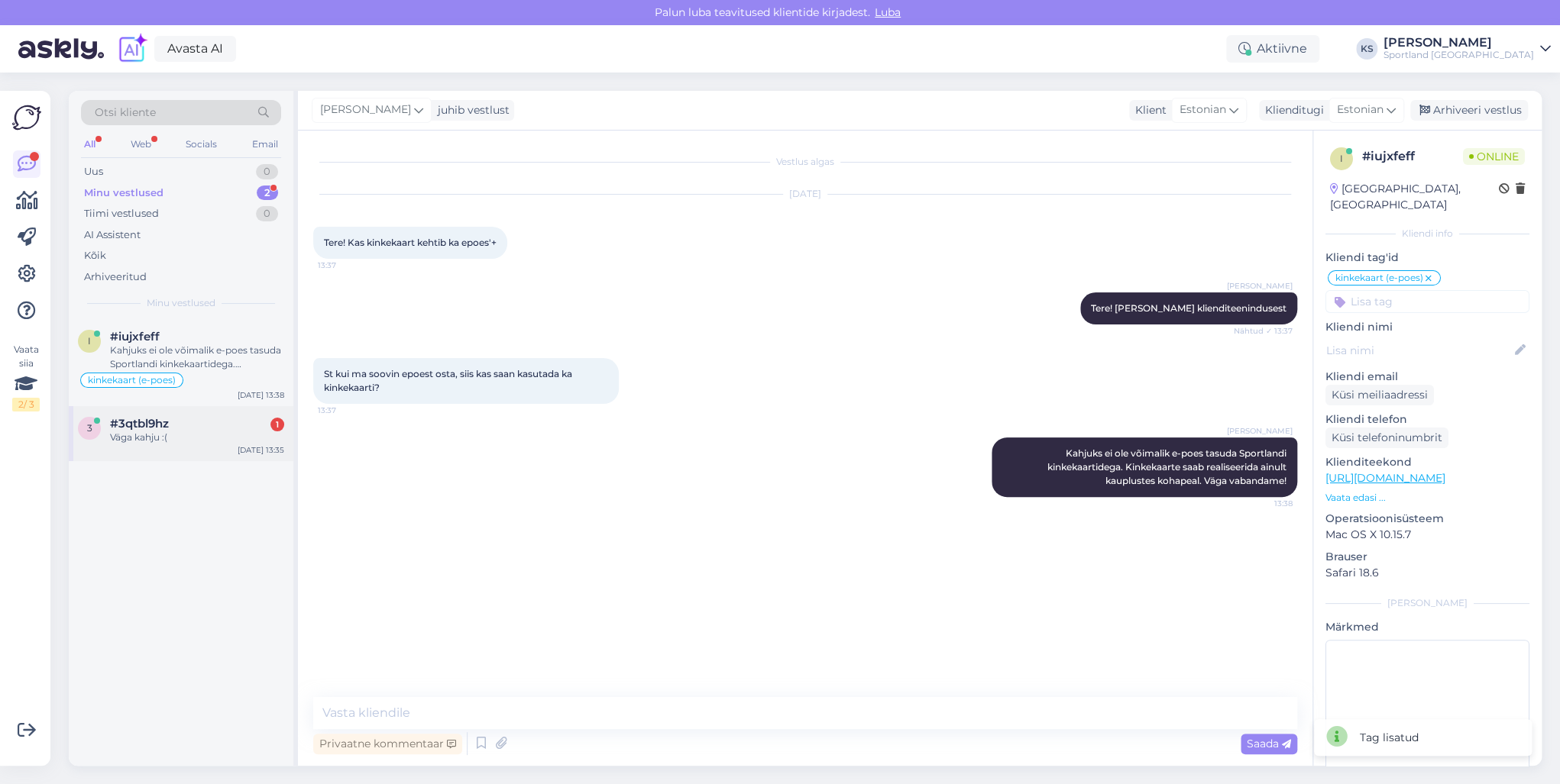
click at [222, 429] on div "#3qtbl9hz 1" at bounding box center [196, 423] width 174 height 14
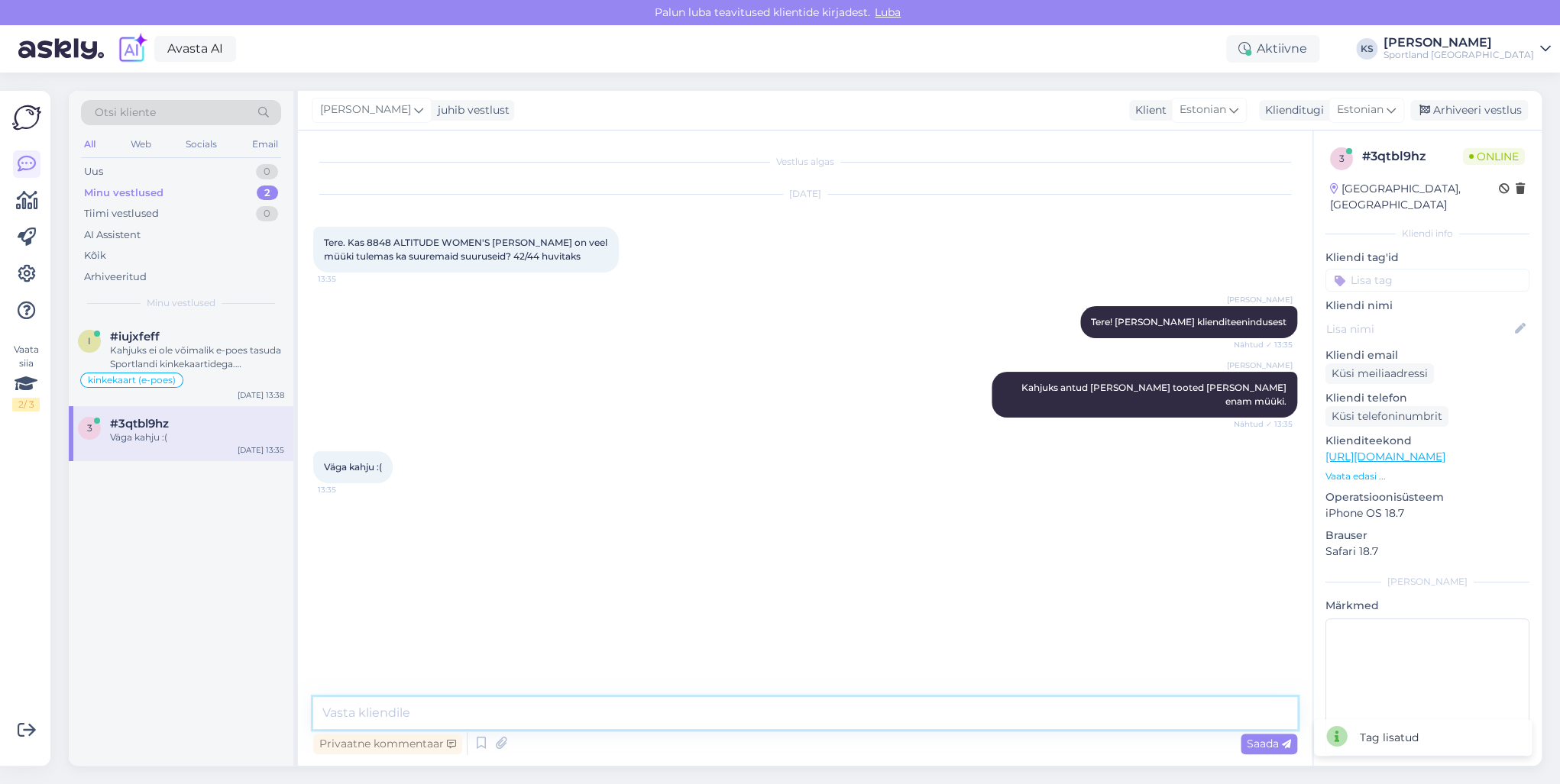
click at [610, 716] on textarea at bounding box center [805, 713] width 984 height 32
type textarea "K"
click at [333, 708] on textarea "Hetkel veebipoes [PERSON_NAME] on viimane, mis on meie laojäägis." at bounding box center [805, 713] width 984 height 32
drag, startPoint x: 655, startPoint y: 712, endPoint x: 504, endPoint y: 715, distance: 151.0
click at [504, 715] on textarea "Paraku on hetkine tootevalik etkel veebipoes [PERSON_NAME] on viimane, mis on m…" at bounding box center [805, 713] width 984 height 32
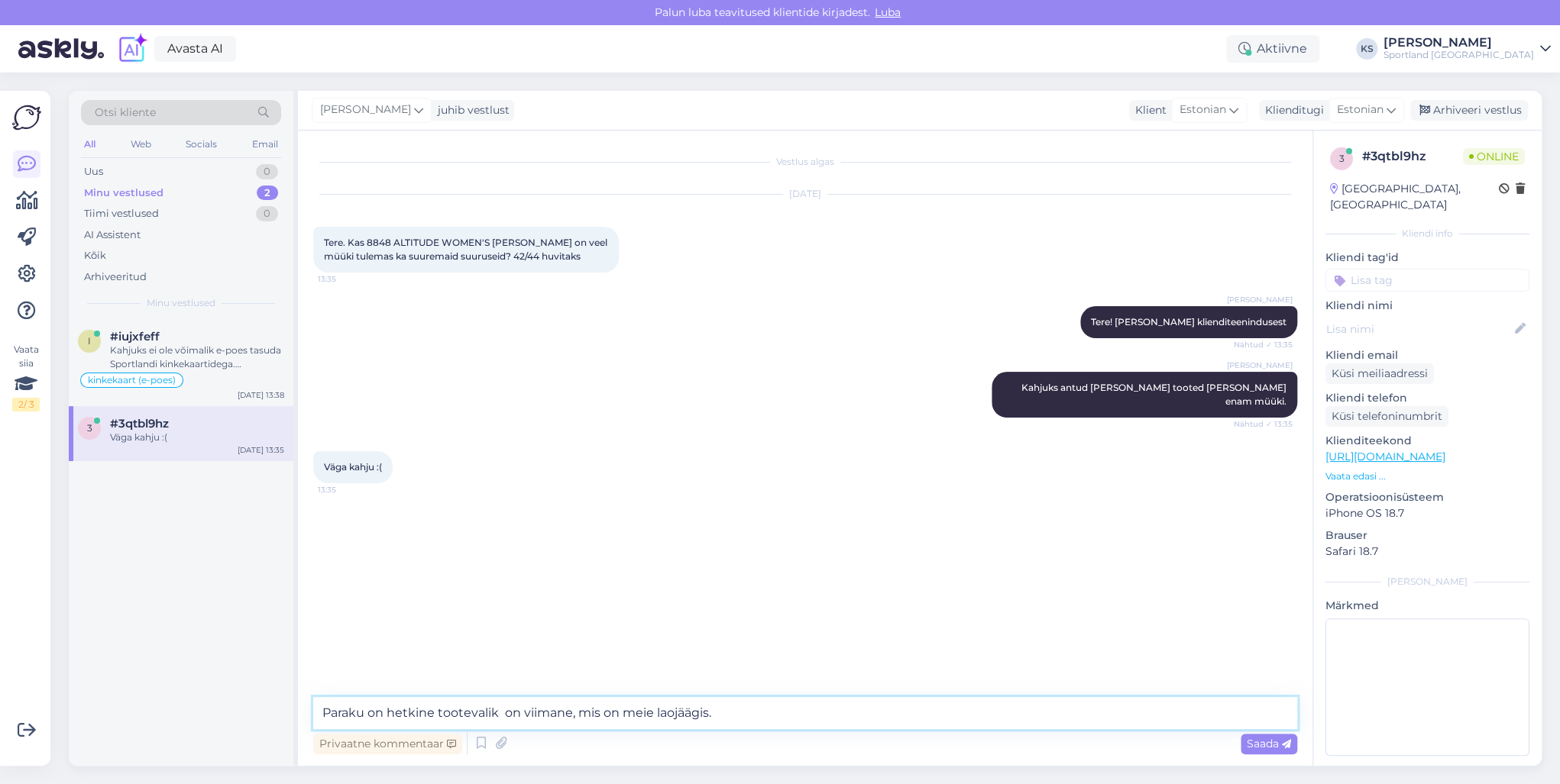
click at [376, 707] on textarea "Paraku on hetkine tootevalik on viimane, mis on meie laojäägis." at bounding box center [805, 713] width 984 height 32
type textarea "Paraku hetkine tootevalik on viimane, mis on meie laojäägis."
click at [737, 715] on textarea "Paraku hetkine tootevalik on viimane, mis on meie laojäägis." at bounding box center [805, 713] width 984 height 32
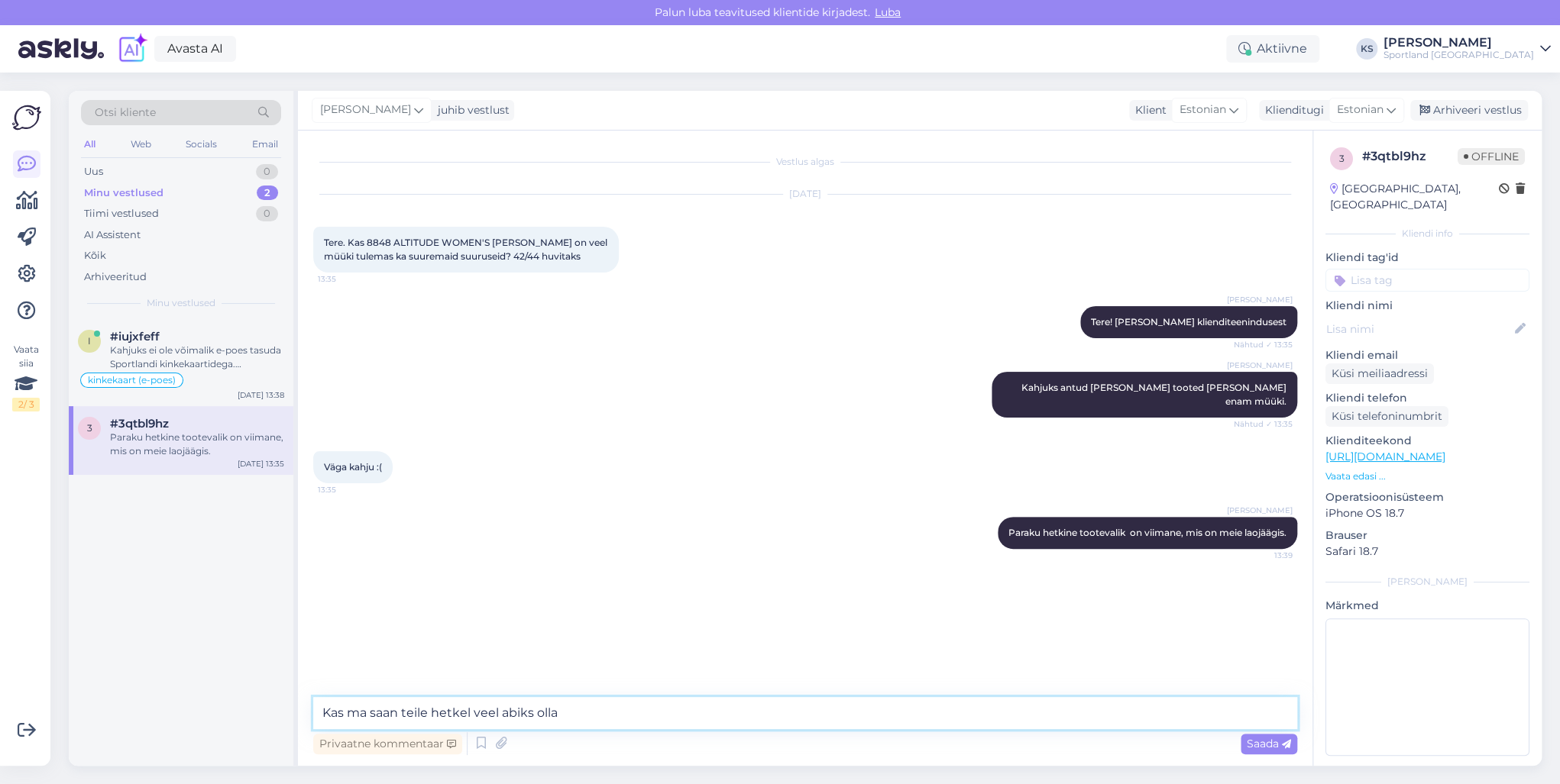
type textarea "Kas ma saan teile hetkel veel abiks olla?"
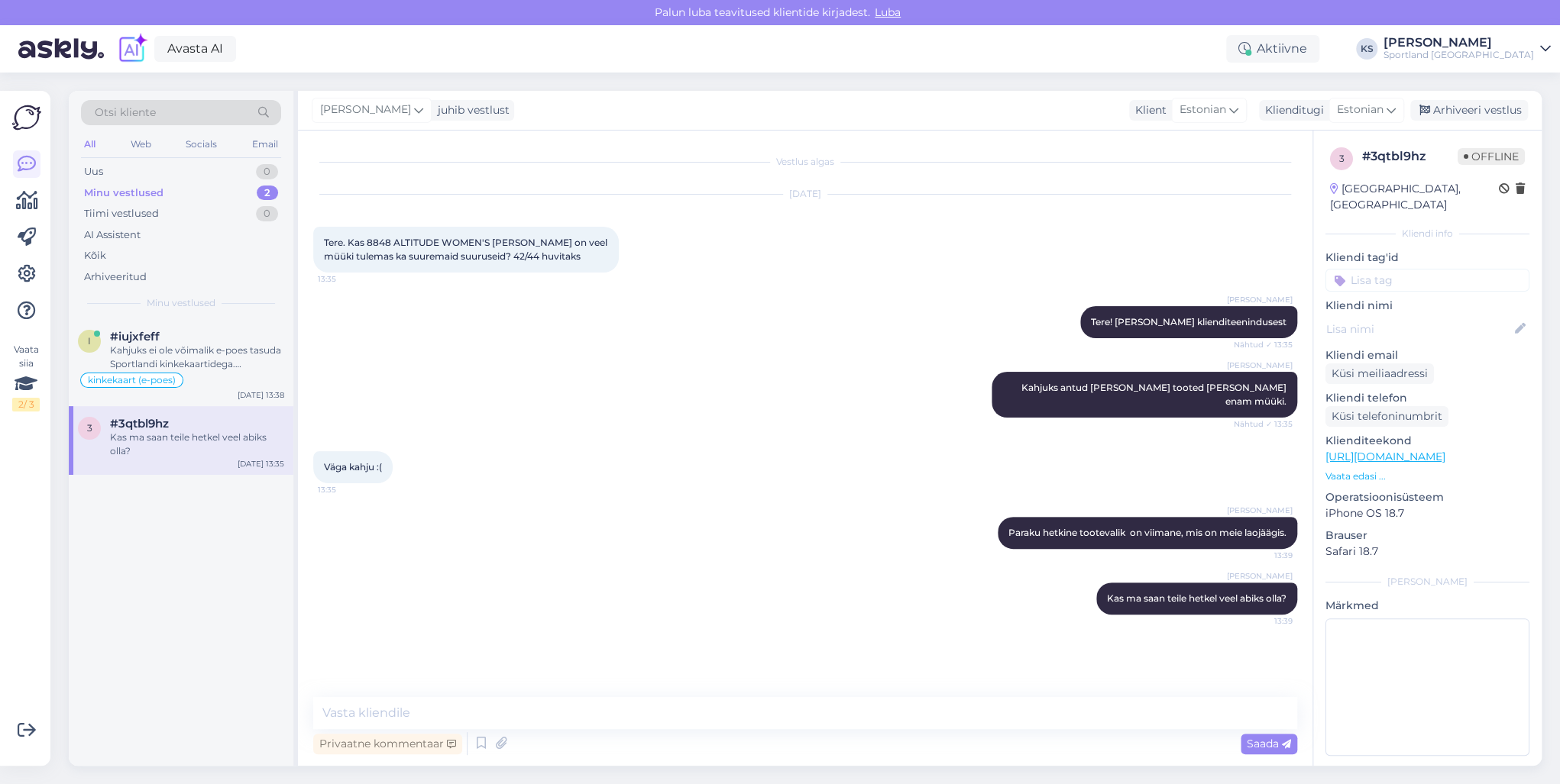
click at [1390, 269] on input at bounding box center [1427, 280] width 204 height 23
type input "s"
type input "lis"
click at [1373, 316] on span "Lattu lisandumine (toode)" at bounding box center [1427, 321] width 119 height 9
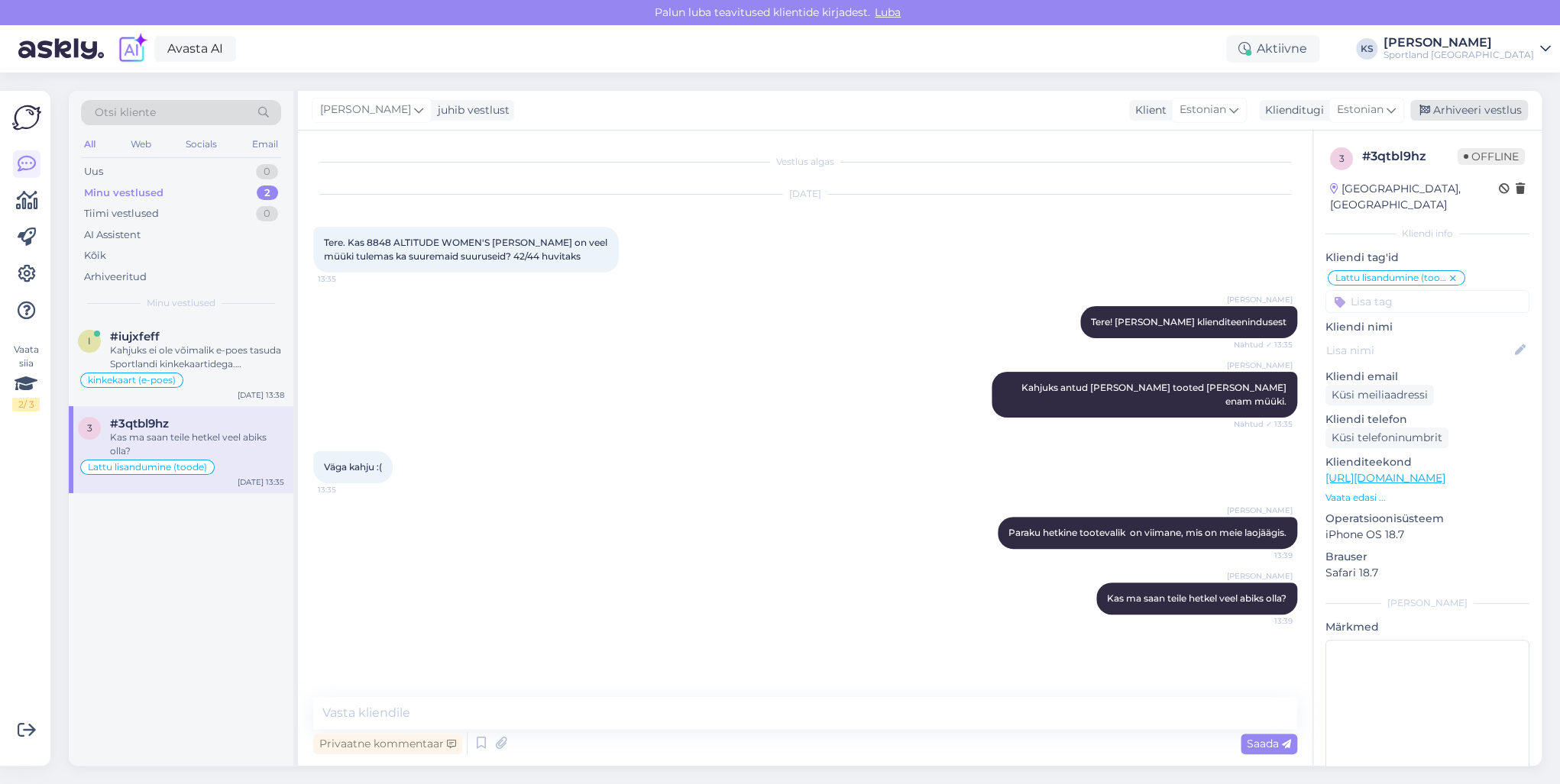
click at [1493, 109] on div "Arhiveeri vestlus" at bounding box center [1469, 111] width 117 height 20
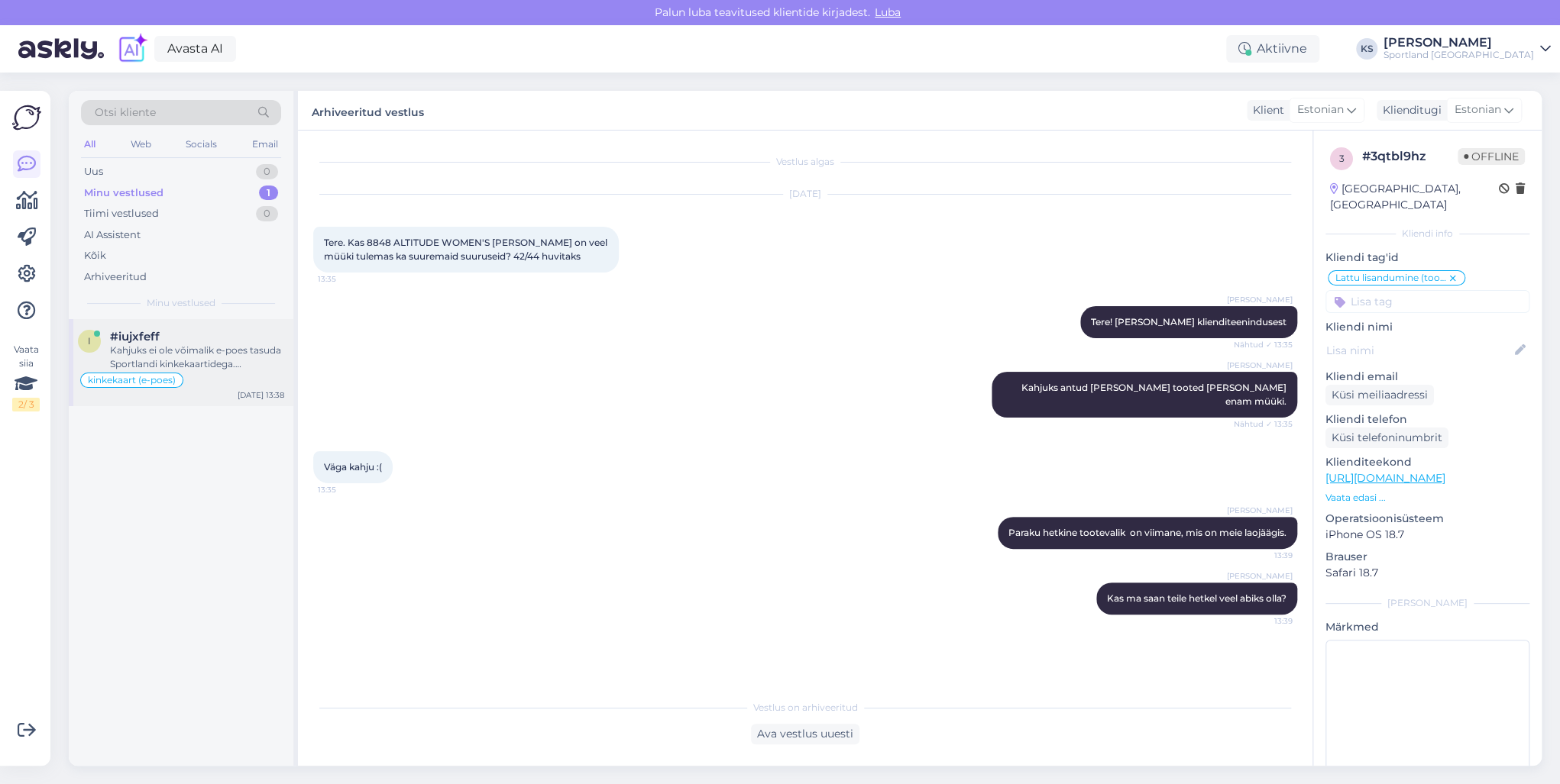
click at [245, 327] on div "i #iujxfeff Kahjuks ei ole võimalik e-poes tasuda Sportlandi kinkekaartidega. K…" at bounding box center [181, 362] width 225 height 87
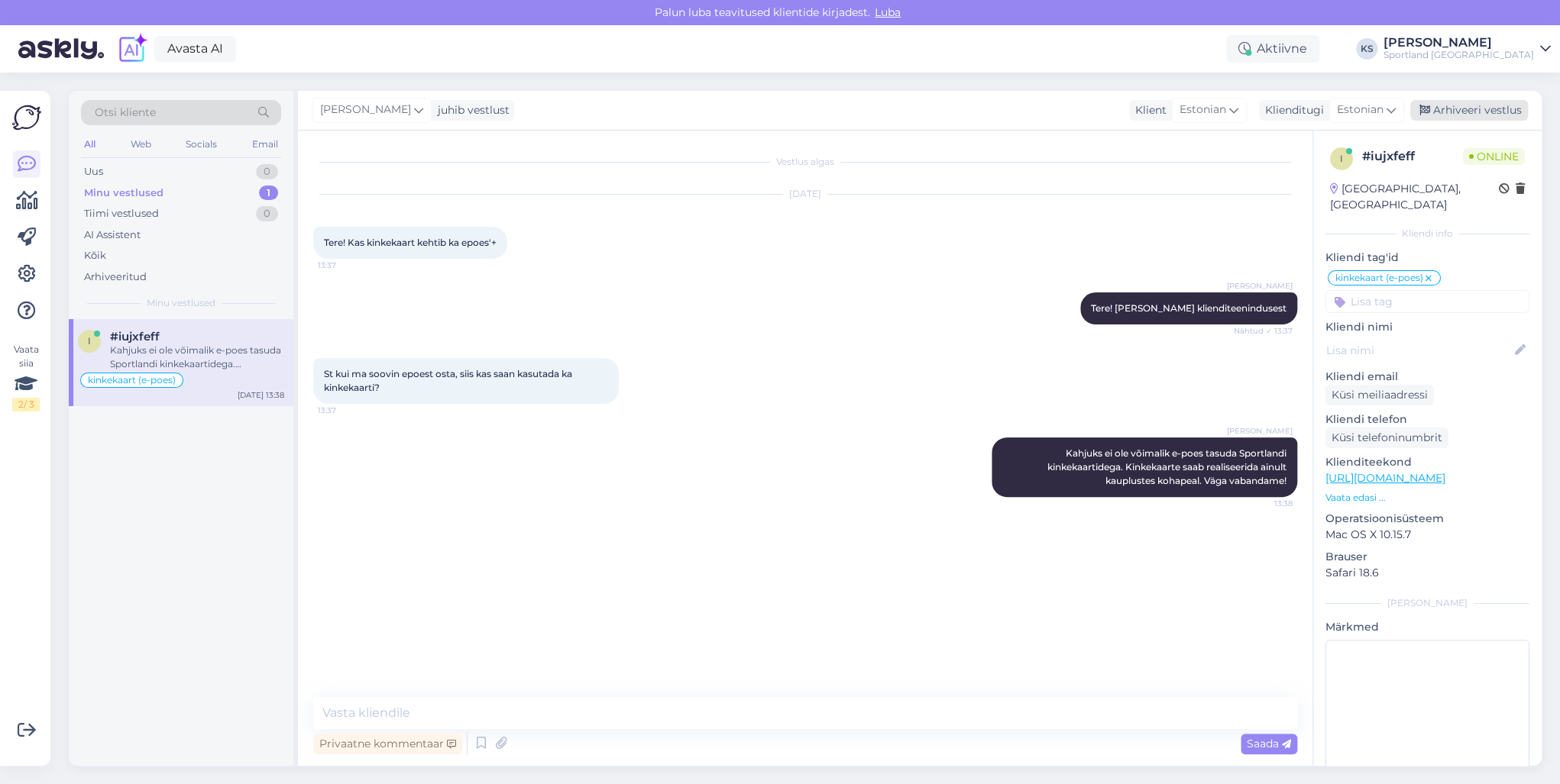
click at [1466, 113] on div "Arhiveeri vestlus" at bounding box center [1469, 111] width 117 height 20
